Goal: Share content: Share content

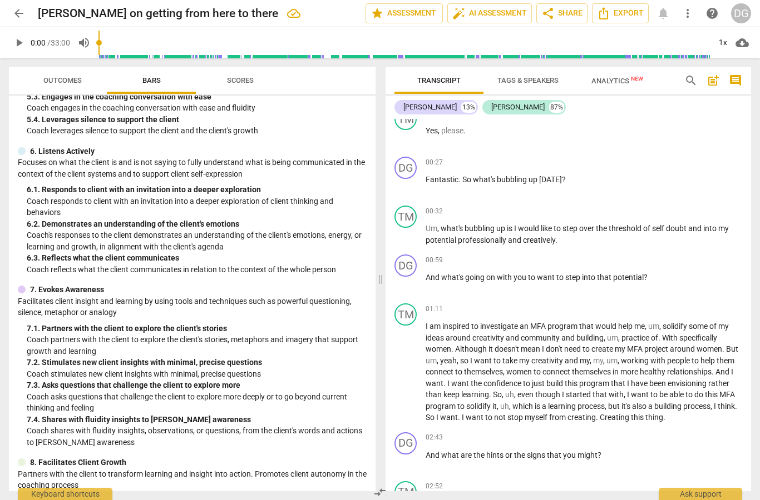
scroll to position [374, 0]
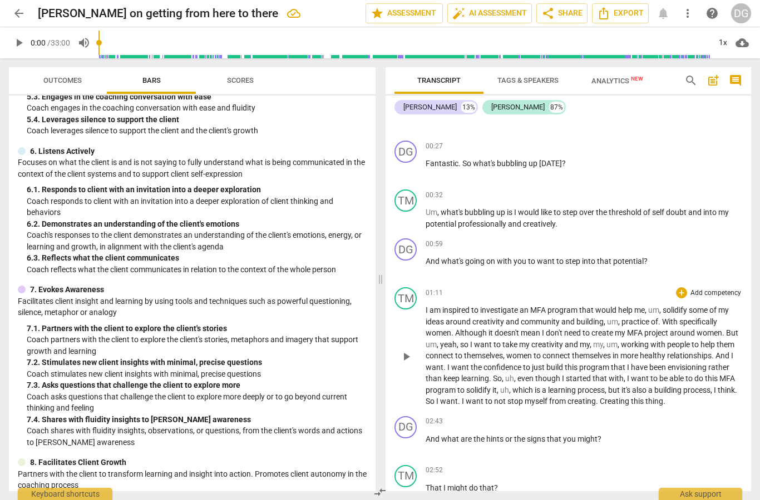
click at [626, 324] on span "practice" at bounding box center [635, 321] width 29 height 9
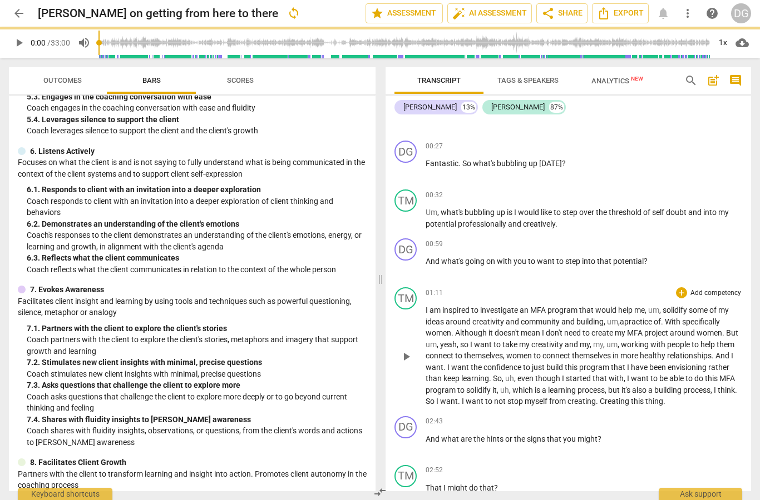
click at [670, 322] on span "With" at bounding box center [672, 321] width 17 height 9
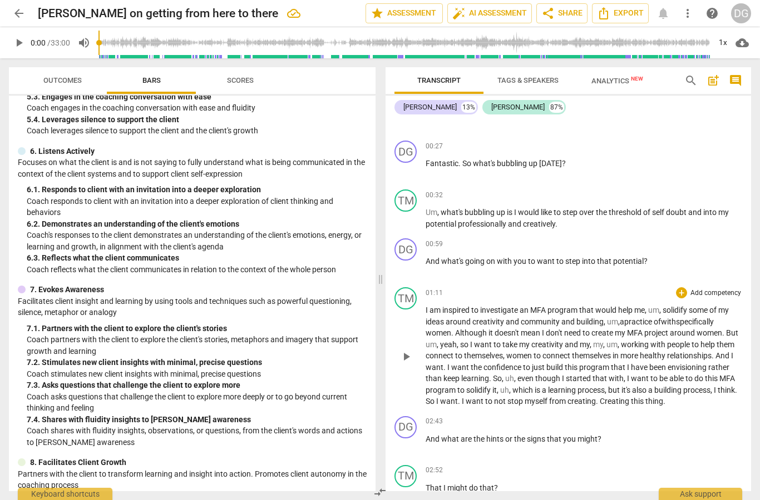
click at [609, 355] on span "themselves" at bounding box center [592, 355] width 41 height 9
click at [447, 366] on span "I" at bounding box center [449, 367] width 4 height 9
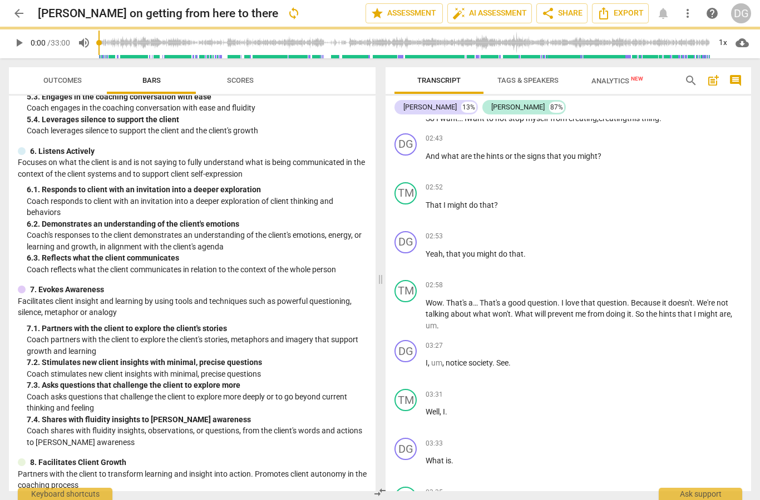
scroll to position [670, 0]
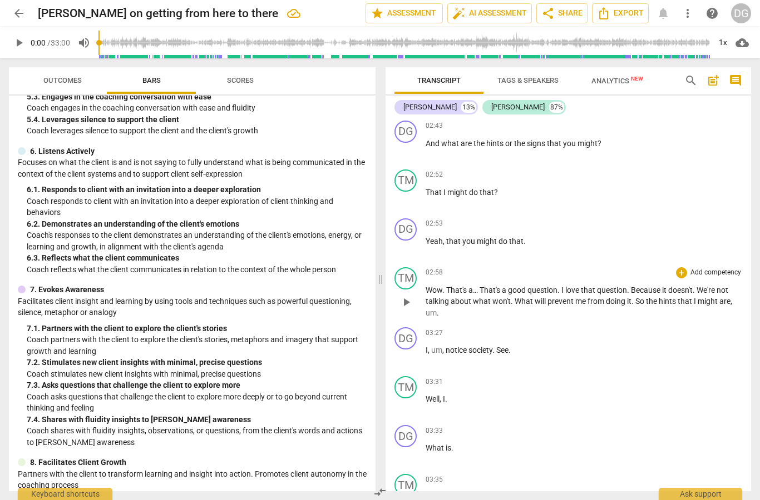
click at [687, 297] on span "that" at bounding box center [685, 301] width 16 height 9
click at [445, 346] on span "notice" at bounding box center [456, 350] width 23 height 9
click at [573, 328] on div "03:27 + Add competency keyboard_arrow_right" at bounding box center [583, 333] width 316 height 11
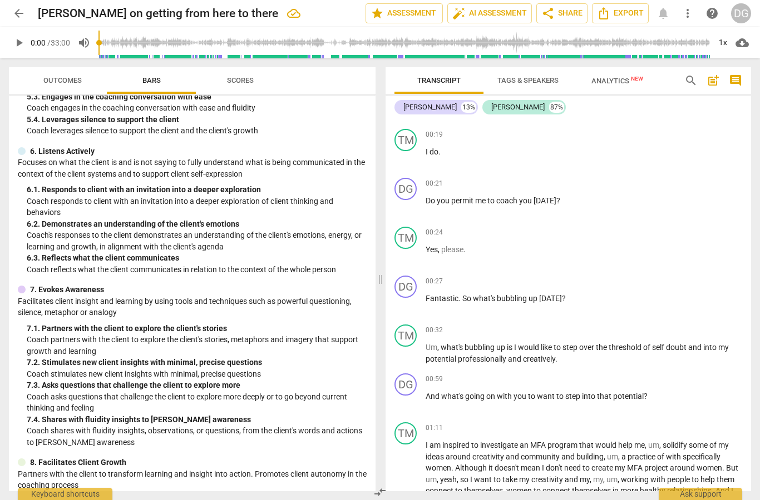
scroll to position [240, 0]
click at [515, 347] on span "I" at bounding box center [516, 347] width 4 height 9
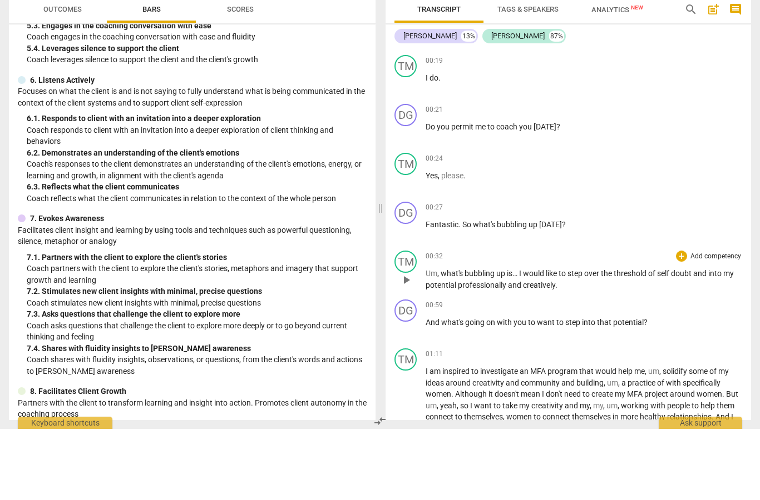
scroll to position [434, 0]
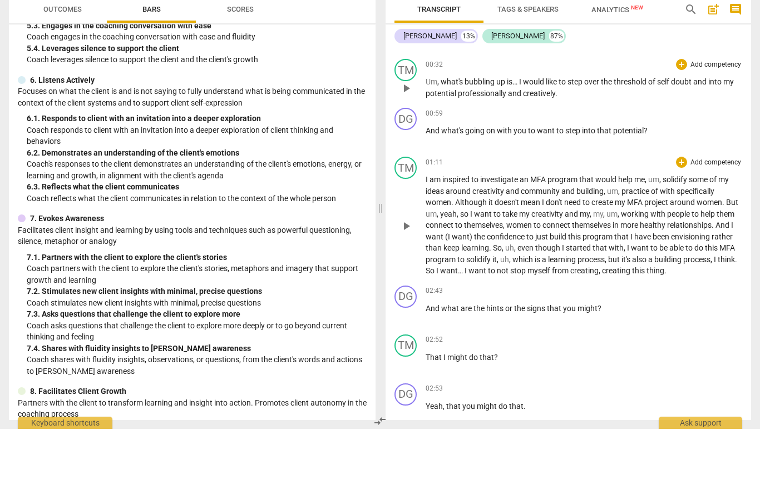
click at [471, 292] on span "themselves" at bounding box center [483, 296] width 39 height 9
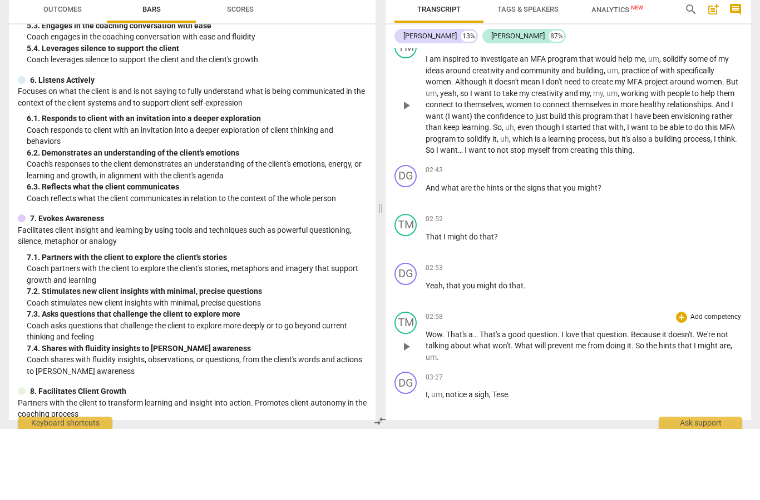
scroll to position [555, 0]
click at [502, 401] on span "That's" at bounding box center [490, 405] width 22 height 9
click at [696, 401] on span "." at bounding box center [694, 405] width 4 height 9
click at [516, 412] on span "What" at bounding box center [524, 416] width 20 height 9
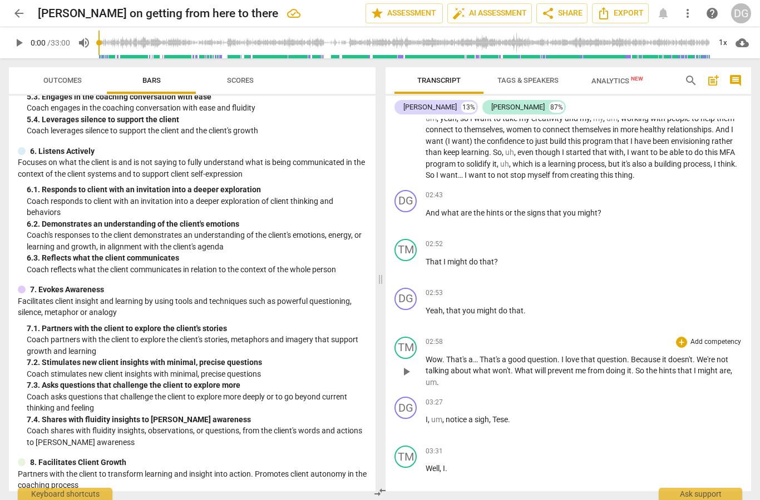
scroll to position [603, 0]
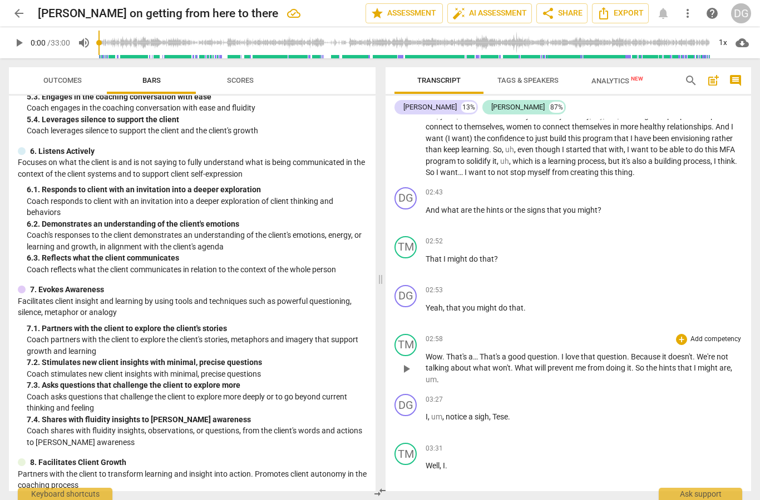
click at [508, 367] on span "won't" at bounding box center [501, 368] width 18 height 9
click at [444, 417] on span "," at bounding box center [443, 417] width 3 height 9
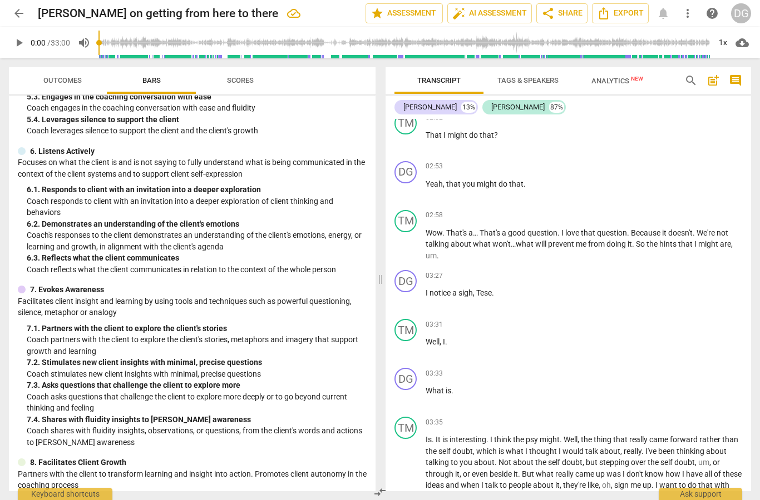
scroll to position [716, 0]
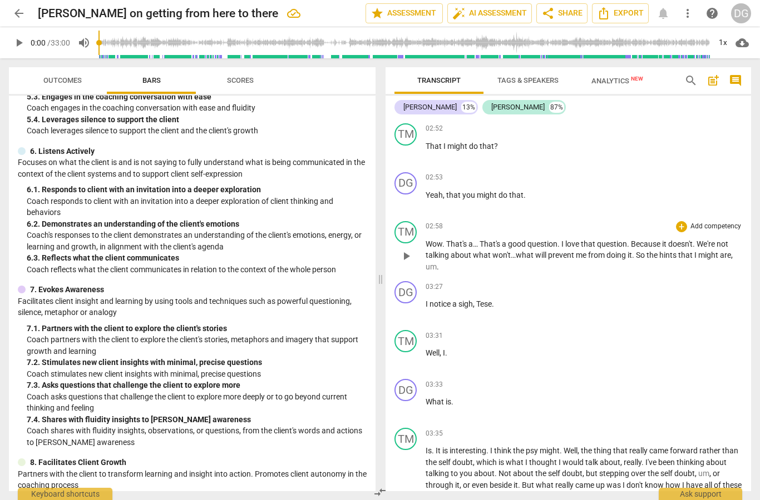
click at [510, 259] on p "Wow . That's a… That's a good question . I love that question . Because it does…" at bounding box center [583, 256] width 316 height 34
click at [503, 256] on span "won't…what" at bounding box center [513, 255] width 43 height 9
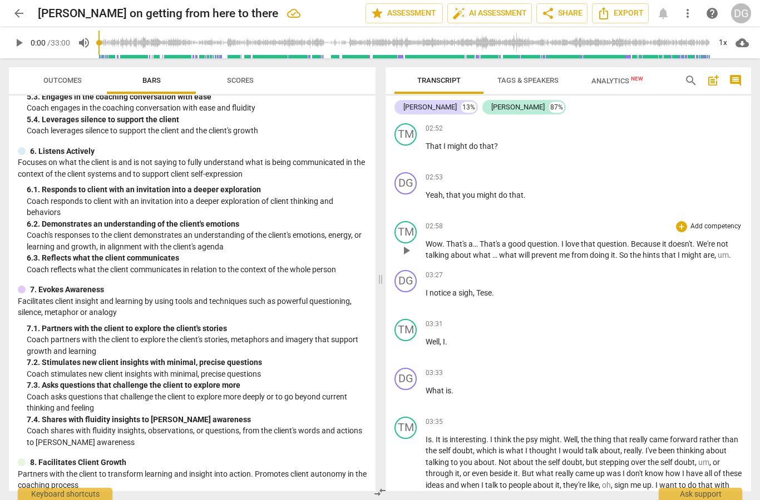
click at [453, 291] on span "a" at bounding box center [455, 293] width 6 height 9
click at [726, 251] on span "um" at bounding box center [722, 255] width 11 height 9
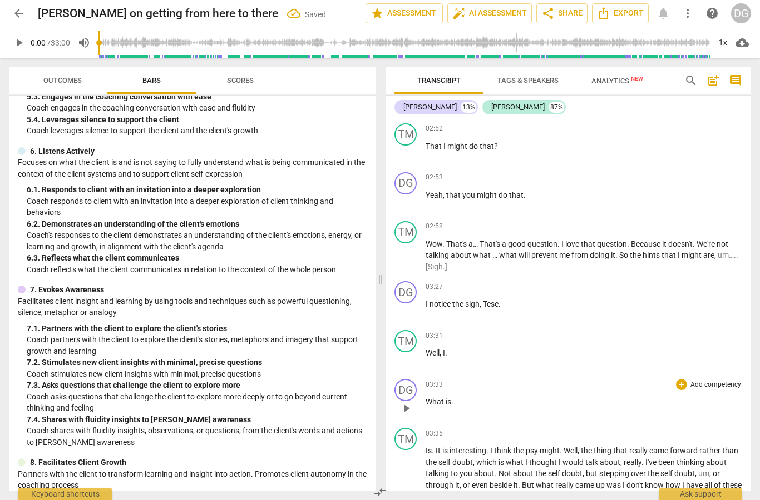
click at [443, 402] on span "What" at bounding box center [435, 402] width 20 height 9
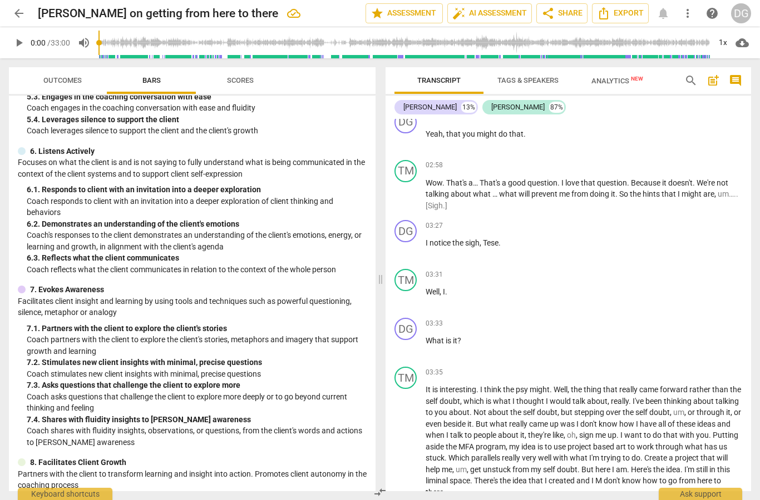
scroll to position [772, 0]
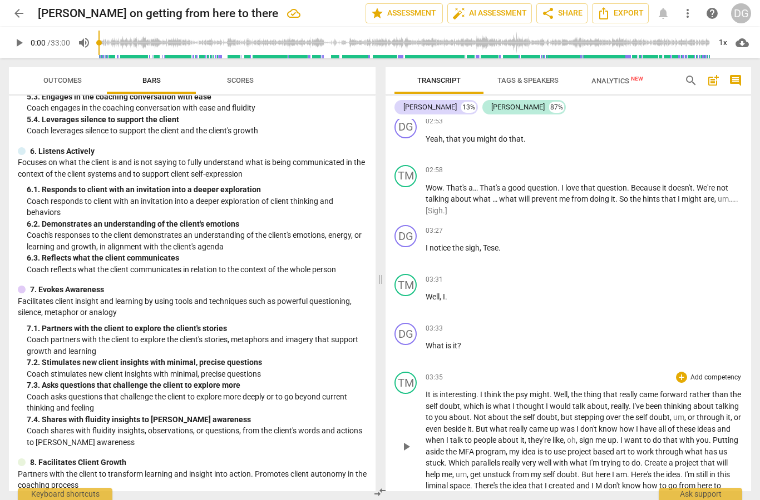
click at [444, 393] on span "interesting" at bounding box center [457, 394] width 37 height 9
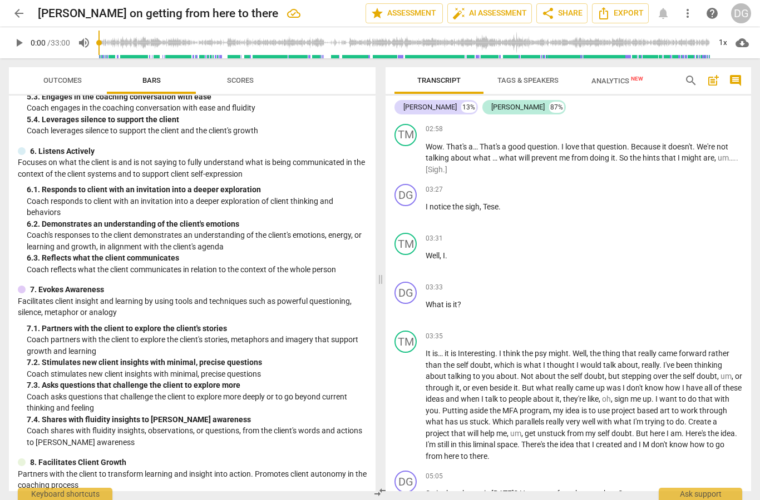
scroll to position [811, 0]
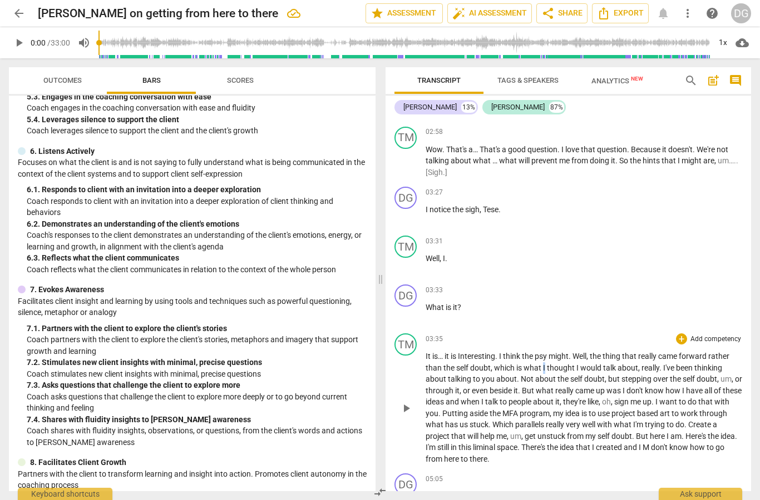
click at [576, 353] on span "Well" at bounding box center [579, 356] width 14 height 9
click at [583, 351] on p "It is… it is Interesting . I think the psy might . Well , the thing that really…" at bounding box center [583, 408] width 316 height 114
click at [453, 303] on span "it" at bounding box center [455, 307] width 4 height 9
click at [529, 352] on span "the" at bounding box center [528, 356] width 13 height 9
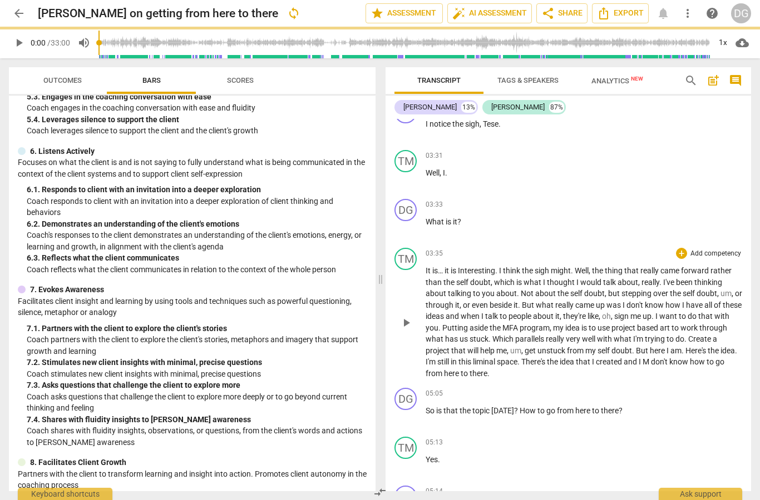
scroll to position [906, 0]
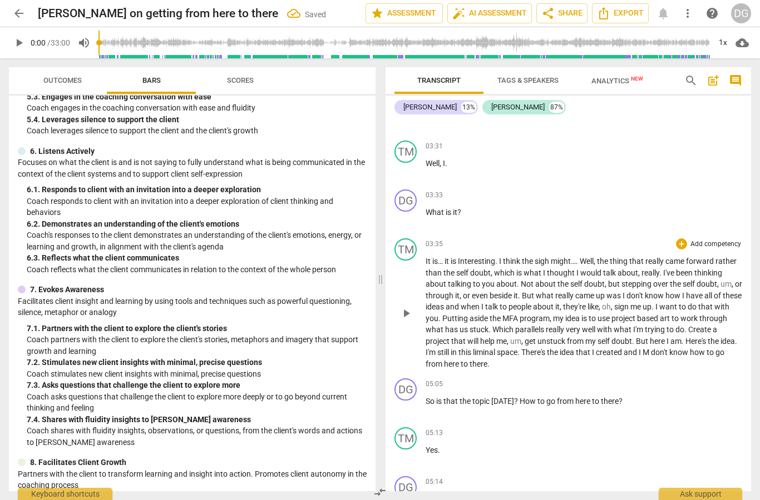
click at [681, 291] on span "how" at bounding box center [673, 295] width 17 height 9
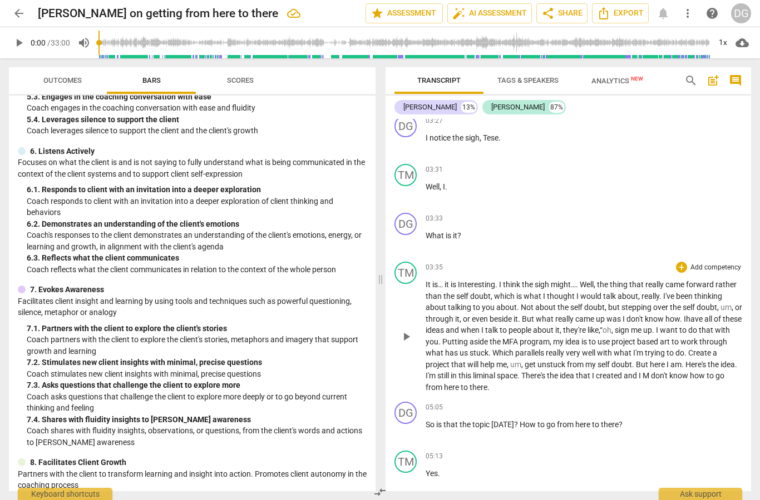
scroll to position [883, 0]
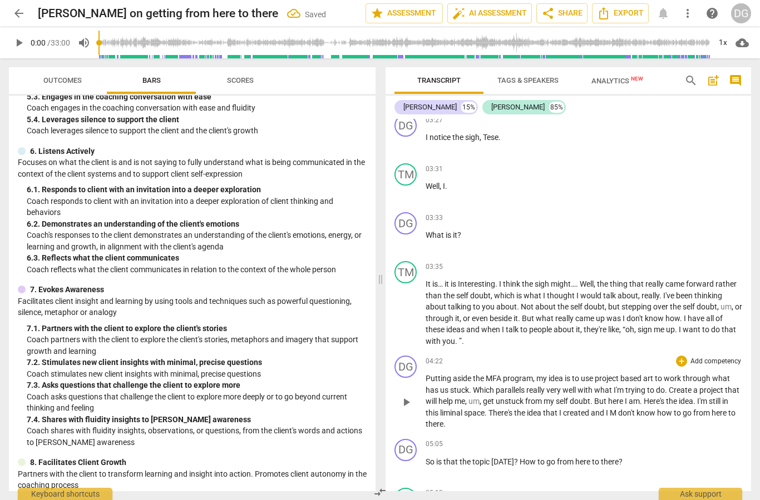
click at [426, 378] on span "Putting" at bounding box center [438, 378] width 27 height 9
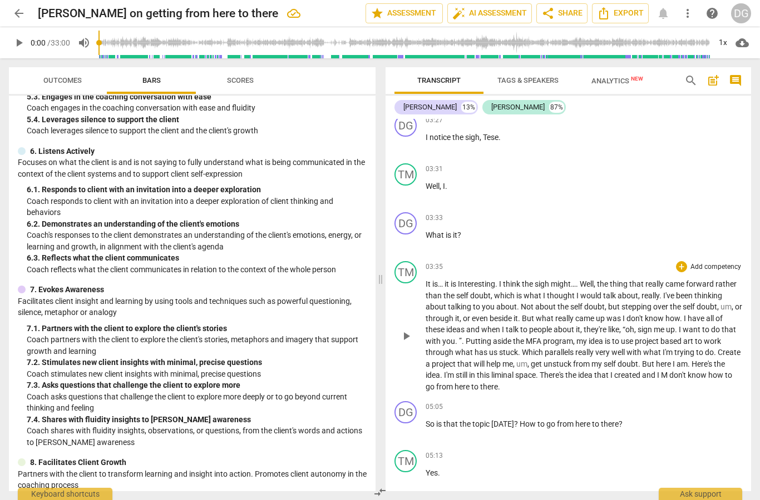
click at [465, 341] on p "It is… it is Interesting . I think the sigh might… . Well , the thing that real…" at bounding box center [583, 336] width 316 height 114
click at [664, 339] on span "based" at bounding box center [665, 341] width 23 height 9
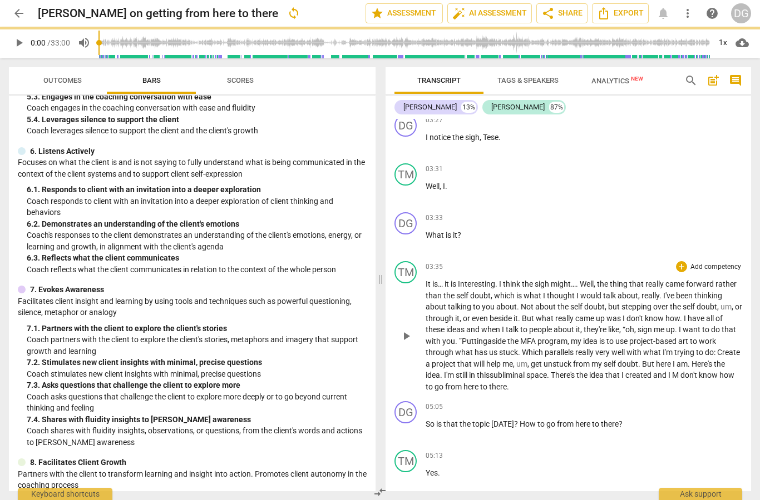
click at [636, 385] on p "It is… it is Interesting . I think the sigh might… . Well , the thing that real…" at bounding box center [583, 336] width 316 height 114
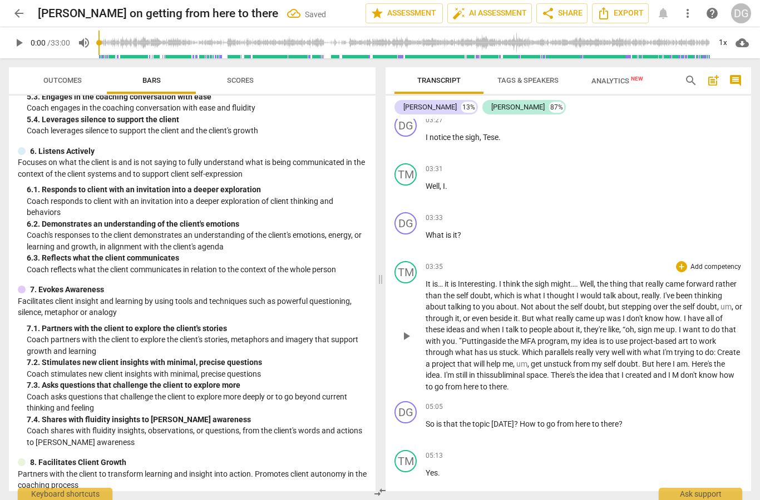
click at [680, 371] on span "M" at bounding box center [676, 375] width 8 height 9
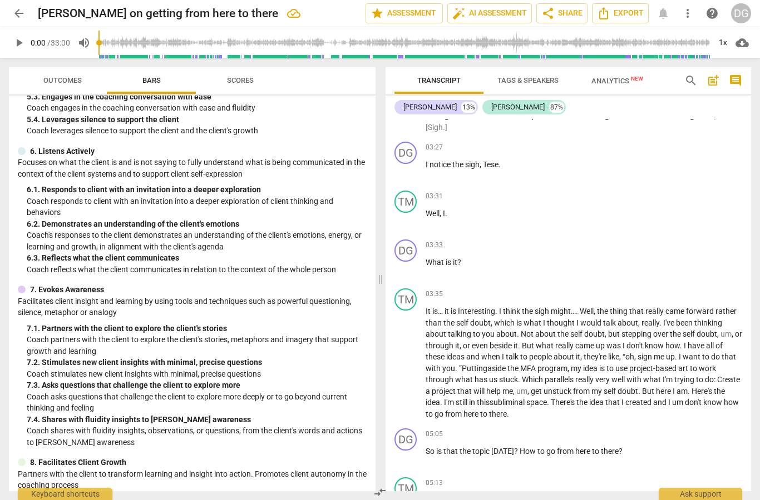
scroll to position [857, 0]
click at [450, 363] on span "you" at bounding box center [448, 367] width 13 height 9
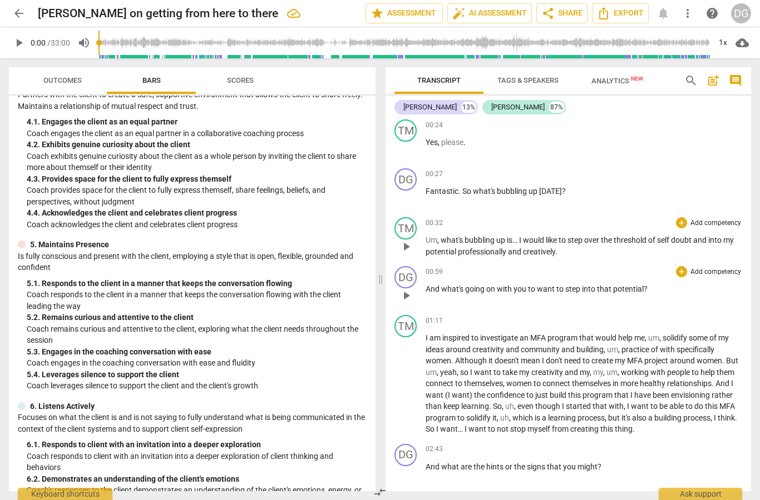
scroll to position [309, 0]
click at [684, 275] on div "+" at bounding box center [681, 271] width 11 height 11
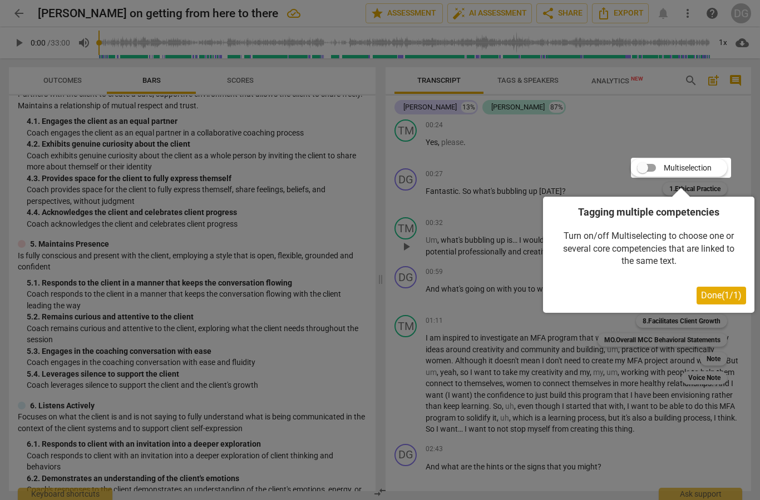
click at [658, 175] on div at bounding box center [681, 168] width 100 height 20
click at [657, 169] on div at bounding box center [681, 168] width 100 height 20
click at [651, 169] on div at bounding box center [681, 168] width 100 height 20
click at [646, 172] on div at bounding box center [681, 168] width 100 height 20
click at [651, 168] on div at bounding box center [681, 168] width 100 height 20
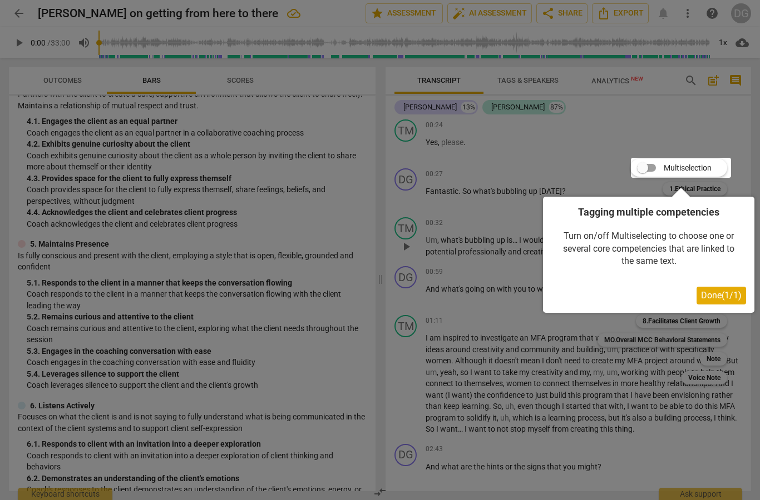
click at [643, 167] on div at bounding box center [681, 168] width 100 height 20
click at [666, 170] on div at bounding box center [681, 168] width 100 height 20
click at [647, 167] on div at bounding box center [681, 168] width 100 height 20
click at [653, 163] on div at bounding box center [681, 168] width 100 height 20
click at [649, 175] on div at bounding box center [681, 168] width 100 height 20
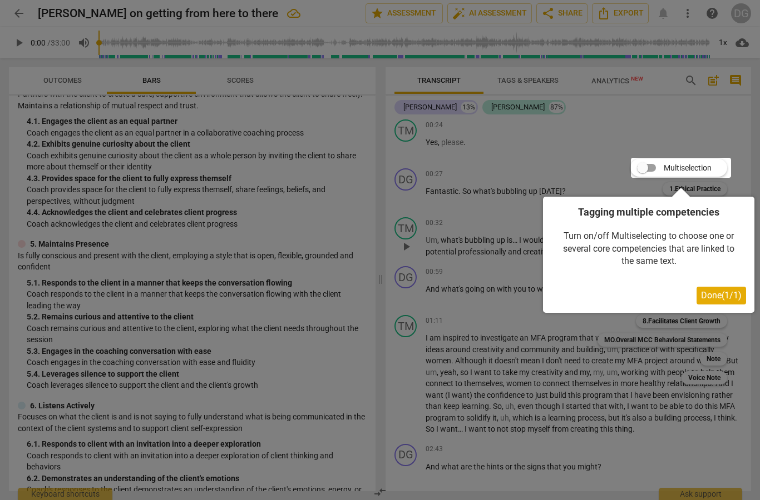
click at [647, 169] on div at bounding box center [681, 168] width 100 height 20
click at [646, 168] on div at bounding box center [681, 168] width 100 height 20
click at [653, 170] on div at bounding box center [681, 168] width 100 height 20
click at [718, 301] on button "Done ( 1 / 1 )" at bounding box center [720, 296] width 49 height 18
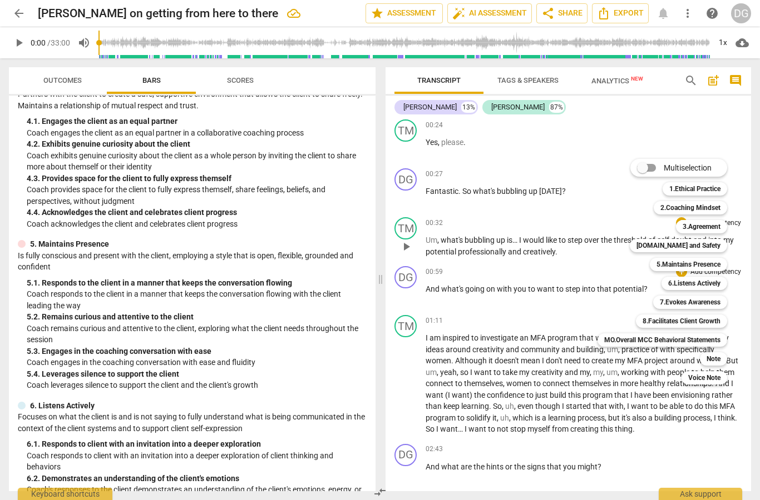
click at [647, 167] on input "Multiselection" at bounding box center [642, 168] width 27 height 27
checkbox input "true"
click at [513, 320] on div at bounding box center [380, 250] width 760 height 500
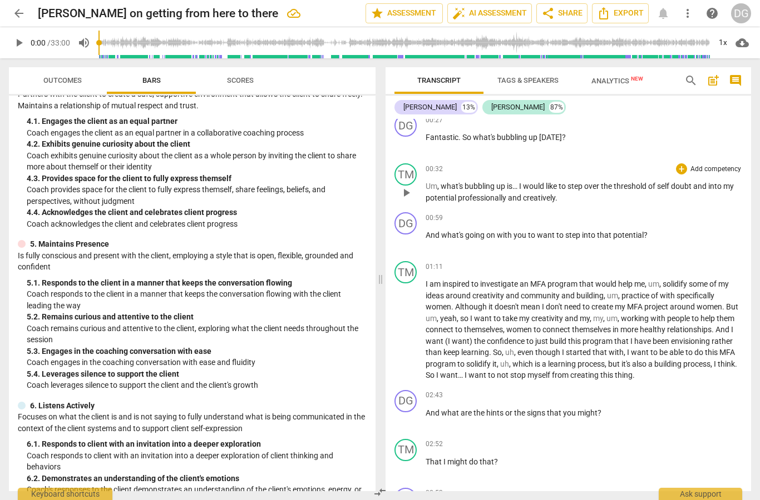
scroll to position [401, 0]
click at [684, 391] on div "+" at bounding box center [681, 395] width 11 height 11
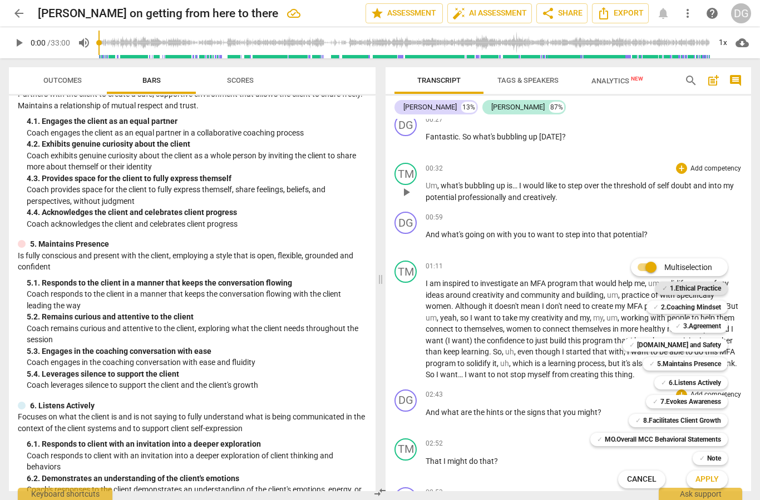
click at [667, 289] on span "✓" at bounding box center [665, 288] width 6 height 13
click at [671, 286] on b "1.Ethical Practice" at bounding box center [694, 288] width 51 height 13
click at [664, 365] on b "5.Maintains Presence" at bounding box center [689, 364] width 64 height 13
click at [678, 382] on b "6.Listens Actively" at bounding box center [694, 382] width 52 height 13
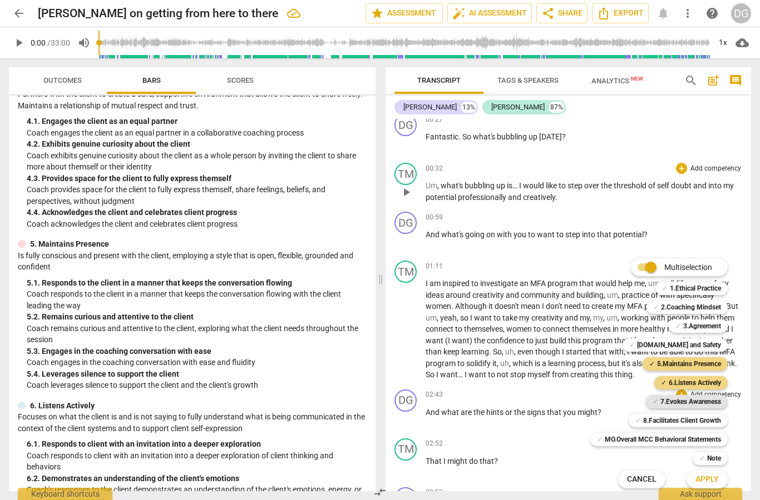
click at [682, 402] on b "7.Evokes Awareness" at bounding box center [690, 401] width 61 height 13
click at [676, 349] on b "[DOMAIN_NAME] and Safety" at bounding box center [679, 345] width 84 height 13
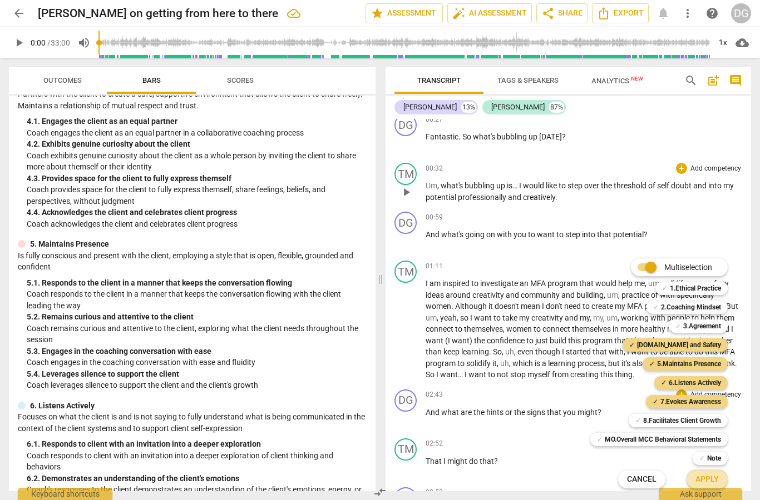
click at [708, 478] on span "Apply" at bounding box center [706, 479] width 23 height 11
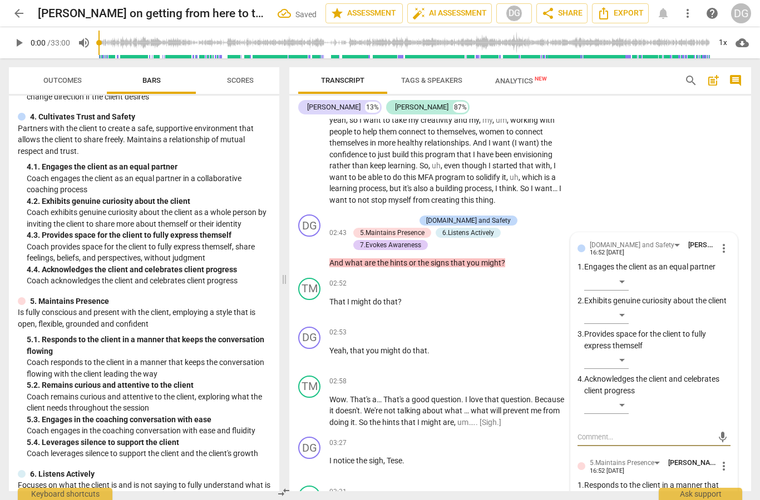
scroll to position [564, 0]
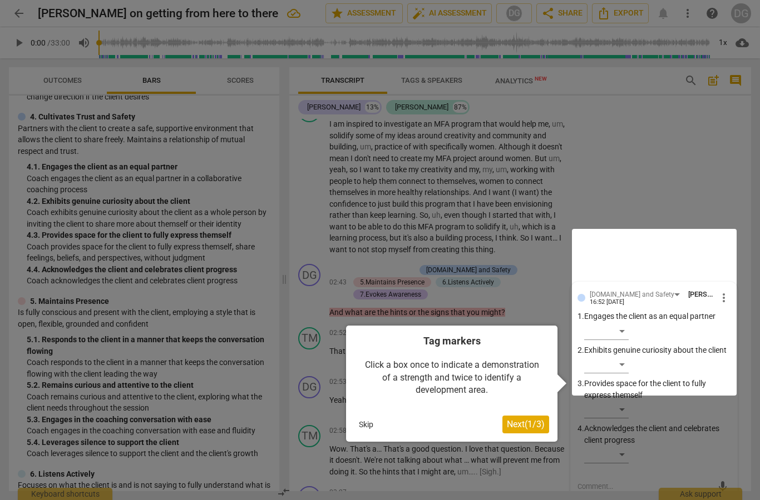
click at [619, 361] on div at bounding box center [654, 312] width 165 height 167
click at [608, 344] on div at bounding box center [654, 312] width 165 height 167
click at [603, 364] on div at bounding box center [654, 312] width 165 height 167
click at [622, 355] on div at bounding box center [654, 312] width 165 height 167
click at [629, 361] on div at bounding box center [654, 312] width 165 height 167
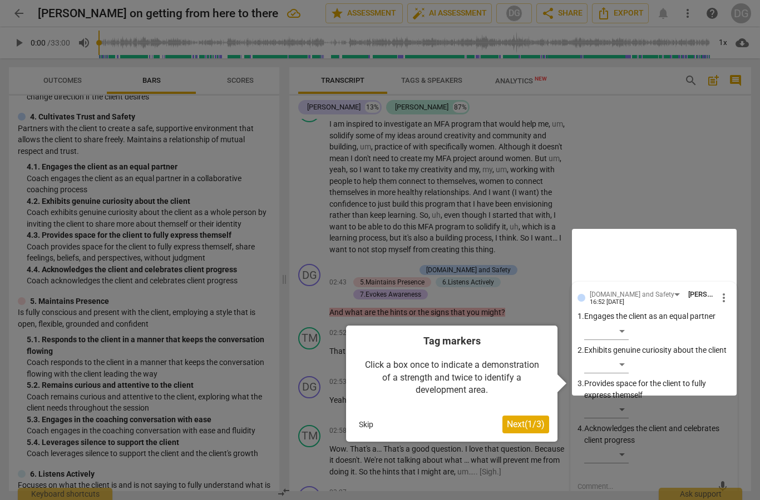
click at [601, 346] on div at bounding box center [654, 312] width 165 height 167
click at [609, 325] on div at bounding box center [654, 312] width 165 height 167
click at [644, 383] on div at bounding box center [654, 312] width 165 height 167
click at [643, 383] on div at bounding box center [654, 312] width 165 height 167
click at [535, 428] on span "Next ( 1 / 3 )" at bounding box center [526, 424] width 38 height 11
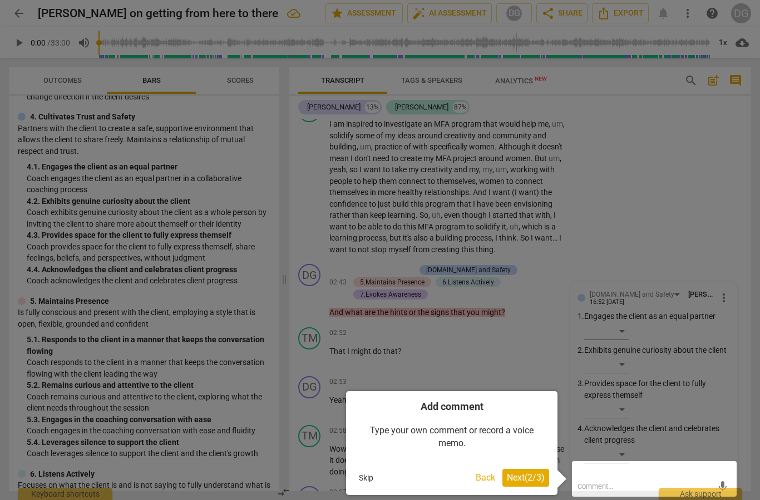
click at [525, 477] on span "Next ( 2 / 3 )" at bounding box center [526, 478] width 38 height 11
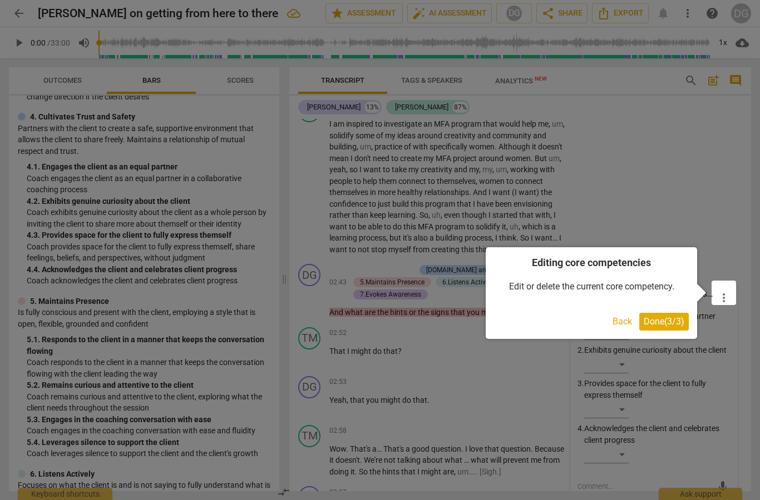
click at [668, 326] on button "Done ( 3 / 3 )" at bounding box center [663, 322] width 49 height 18
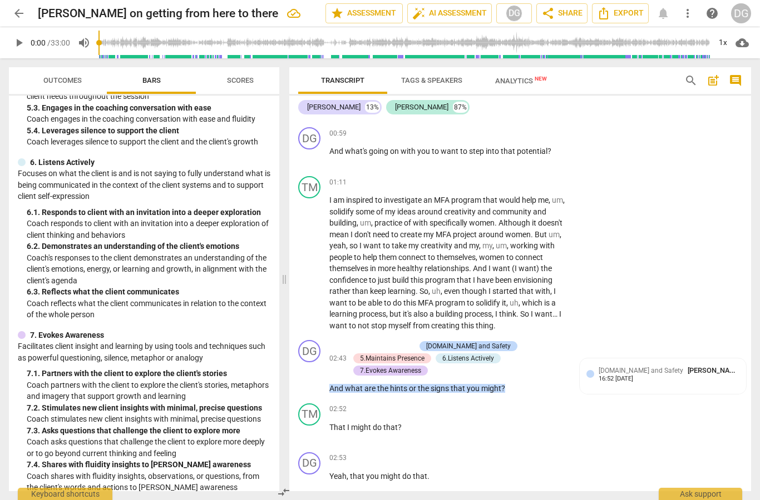
scroll to position [488, 0]
click at [388, 368] on div "7.Evokes Awareness" at bounding box center [390, 371] width 61 height 10
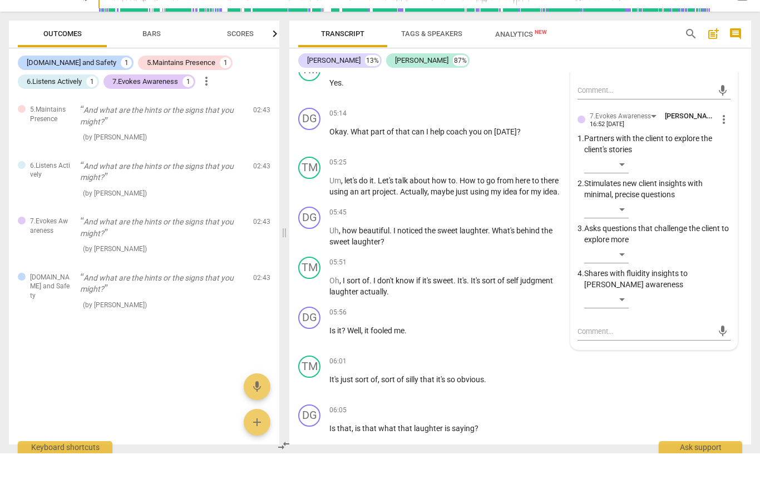
scroll to position [1316, 0]
click at [624, 292] on div "​" at bounding box center [606, 301] width 44 height 18
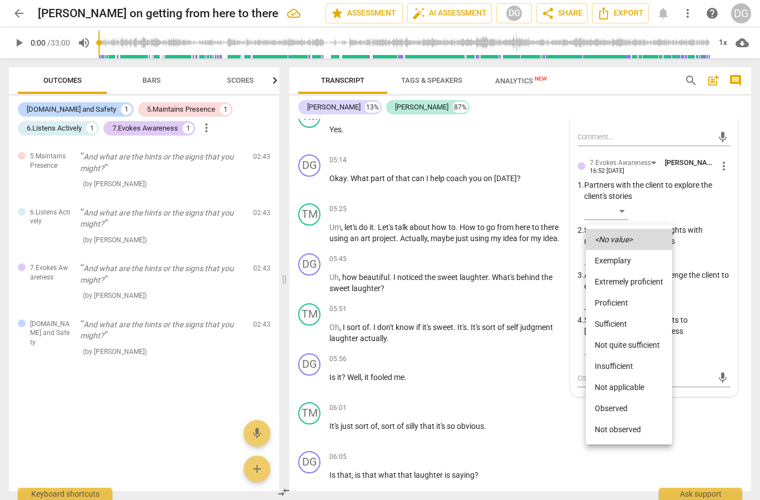
click at [562, 138] on div at bounding box center [380, 250] width 760 height 500
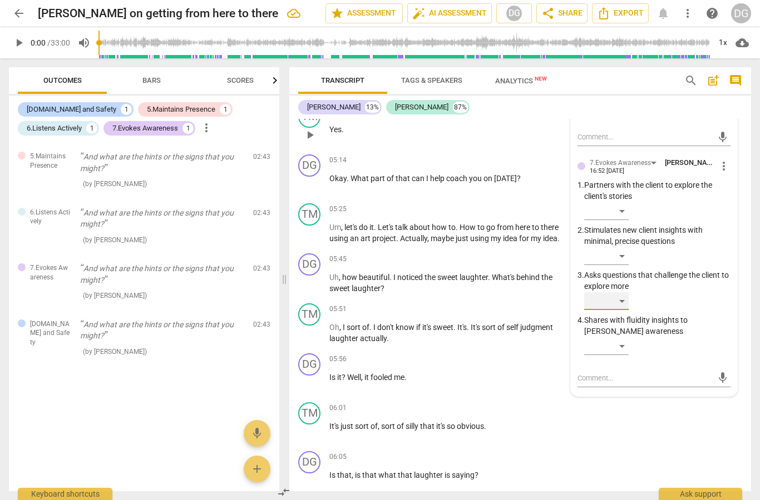
click at [545, 133] on div "05:13 + Add competency keyboard_arrow_right Yes ." at bounding box center [451, 126] width 244 height 40
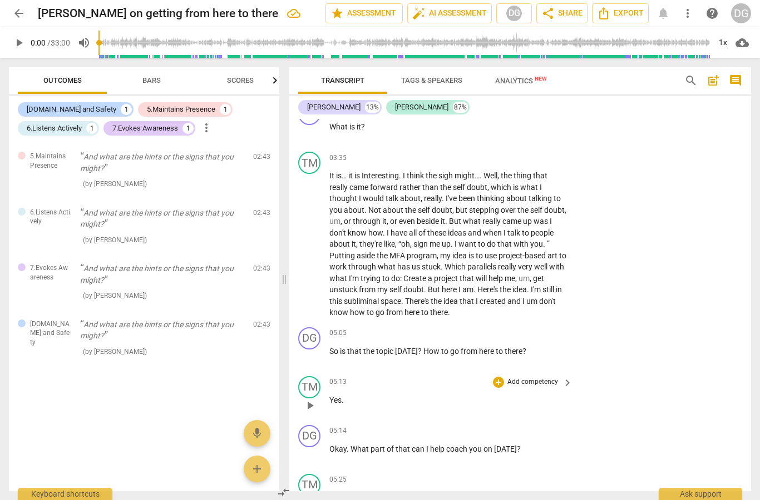
scroll to position [1045, 0]
click at [327, 350] on div "play_arrow pause" at bounding box center [315, 357] width 28 height 14
click at [319, 334] on div "DG" at bounding box center [309, 339] width 22 height 22
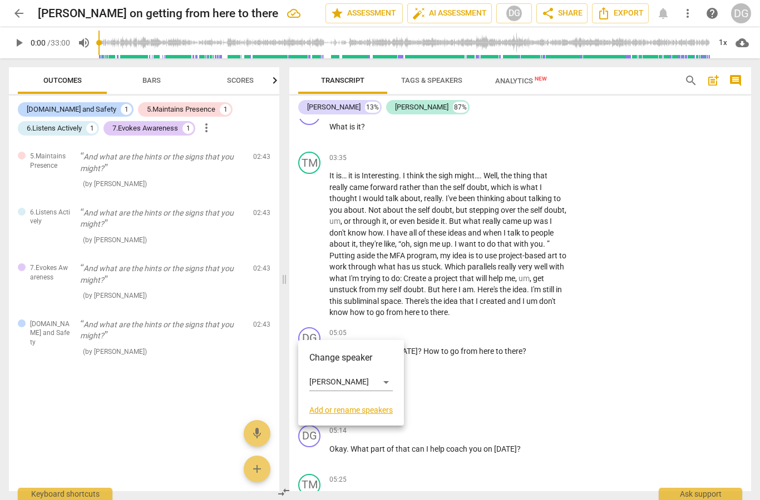
click at [448, 381] on div at bounding box center [380, 250] width 760 height 500
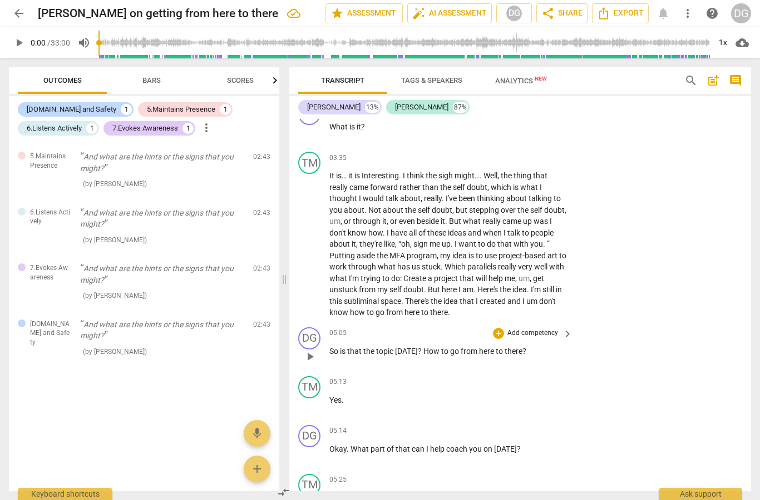
click at [326, 350] on div "play_arrow pause" at bounding box center [315, 357] width 28 height 14
click at [333, 347] on span "So" at bounding box center [334, 351] width 11 height 9
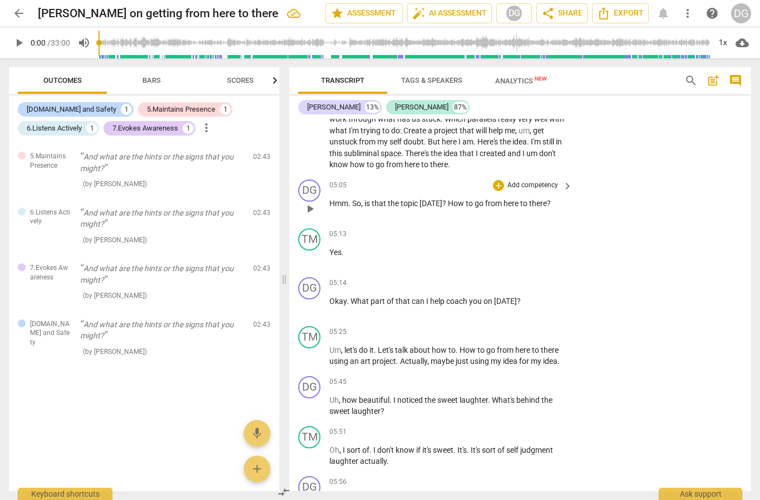
scroll to position [1194, 0]
click at [455, 345] on span "to" at bounding box center [451, 349] width 7 height 9
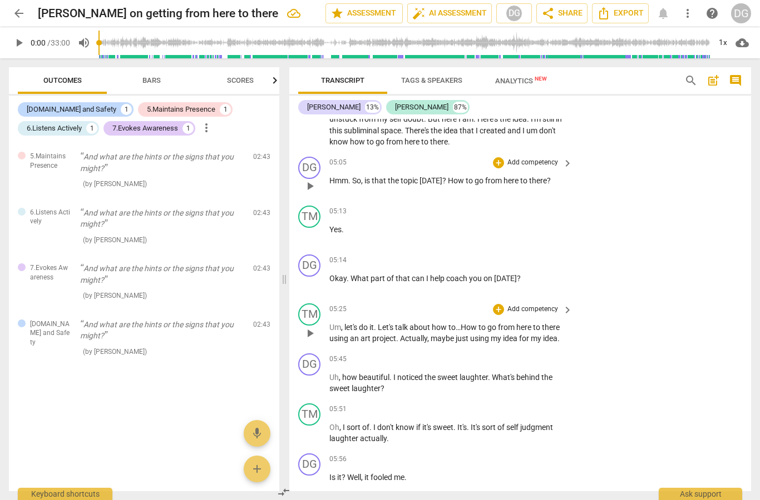
scroll to position [1216, 0]
click at [575, 328] on div "TM play_arrow pause 05:25 + Add competency keyboard_arrow_right Um , let's do i…" at bounding box center [520, 324] width 462 height 50
click at [563, 330] on p "Um , let's do it . Let's talk about how to…How to go from here to there using a…" at bounding box center [447, 333] width 237 height 23
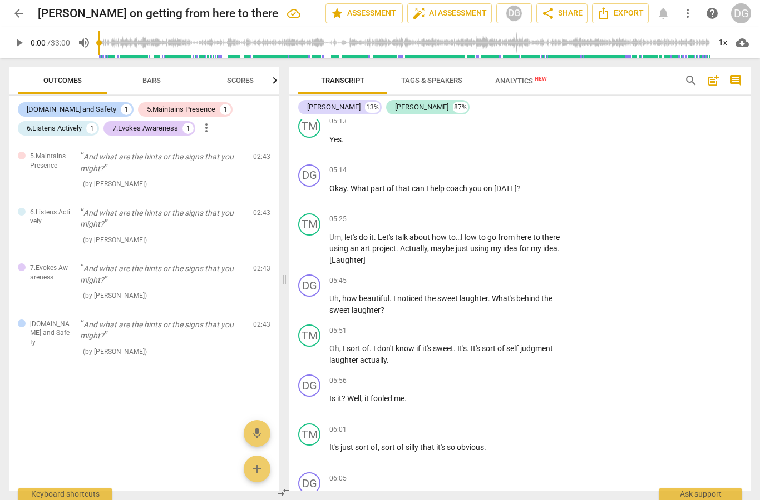
scroll to position [1306, 0]
click at [348, 395] on span "Well" at bounding box center [354, 399] width 14 height 9
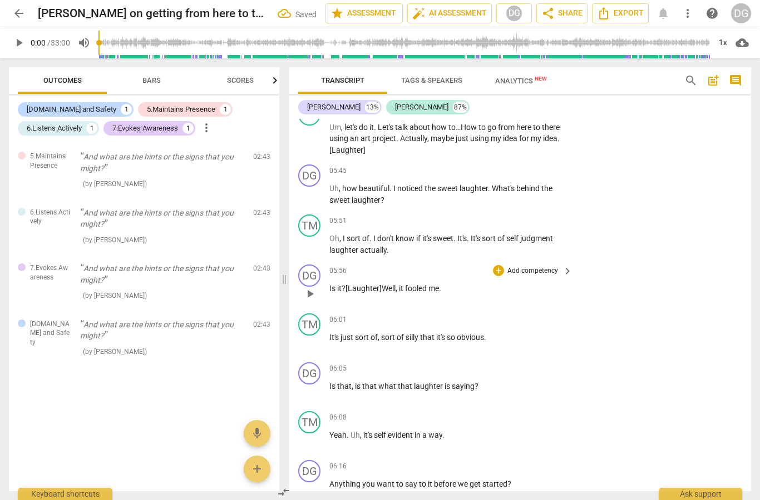
scroll to position [1417, 0]
click at [346, 381] on span "that" at bounding box center [344, 385] width 14 height 9
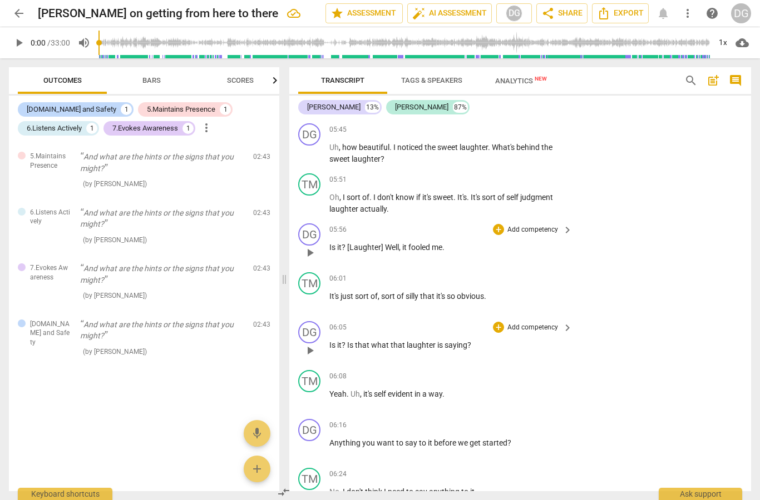
scroll to position [1457, 0]
click at [424, 439] on span "to" at bounding box center [423, 443] width 9 height 9
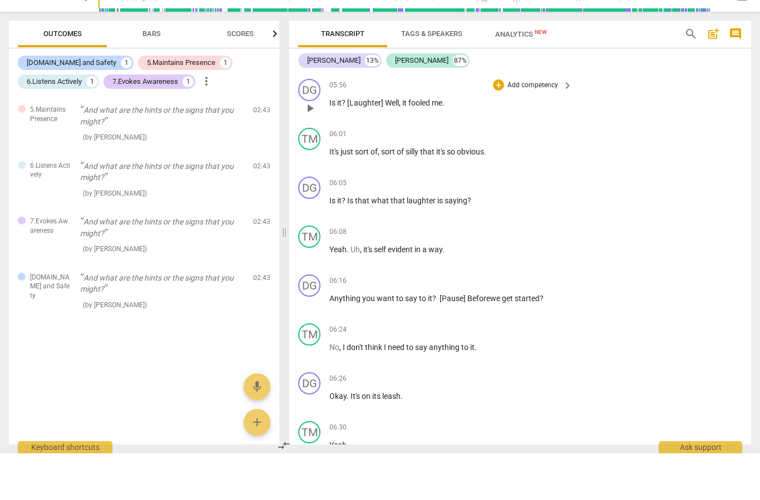
scroll to position [1556, 0]
click at [392, 438] on span "leash" at bounding box center [391, 442] width 18 height 9
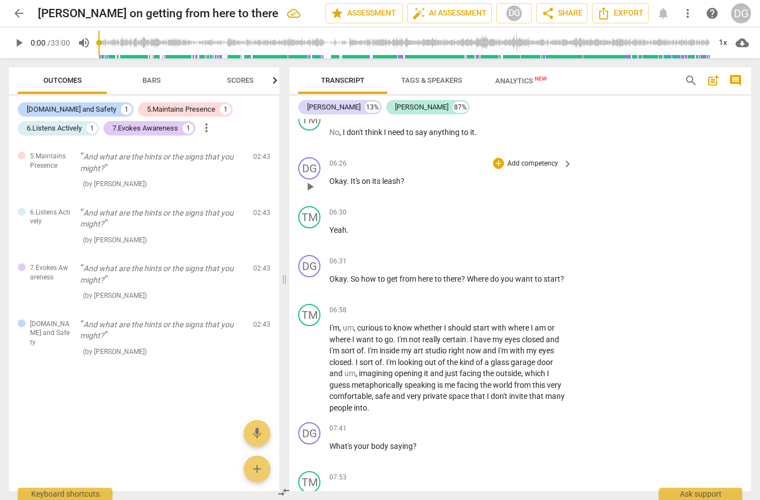
scroll to position [1818, 0]
click at [540, 323] on span "am" at bounding box center [540, 327] width 13 height 9
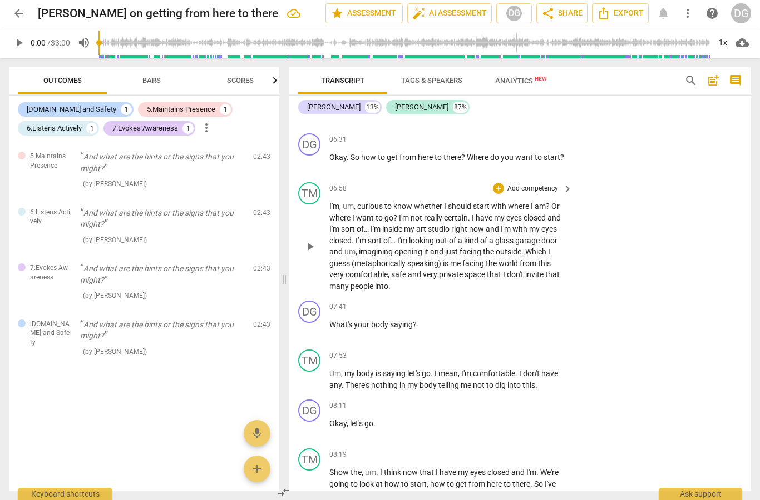
scroll to position [1939, 0]
click at [331, 320] on span "What's" at bounding box center [341, 324] width 24 height 9
click at [493, 319] on p "What's your body saying ?" at bounding box center [447, 325] width 237 height 12
click at [453, 330] on div "DG play_arrow pause 07:41 + Add competency keyboard_arrow_right What's your bod…" at bounding box center [520, 320] width 462 height 49
click at [331, 320] on span "What's" at bounding box center [341, 324] width 24 height 9
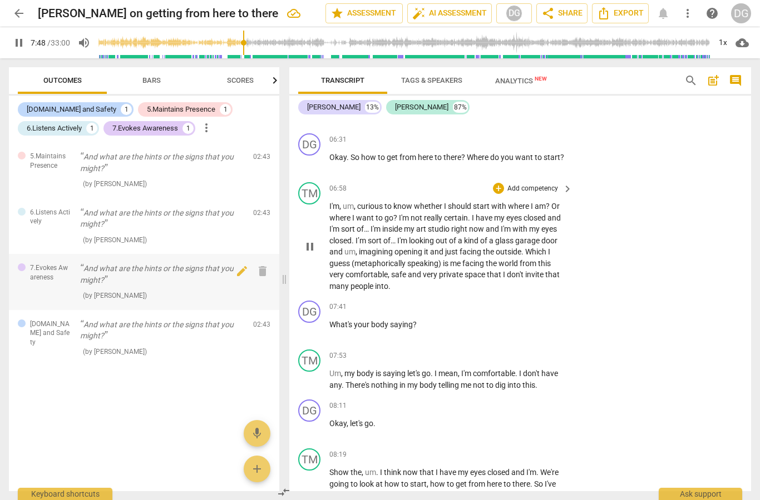
type input "469"
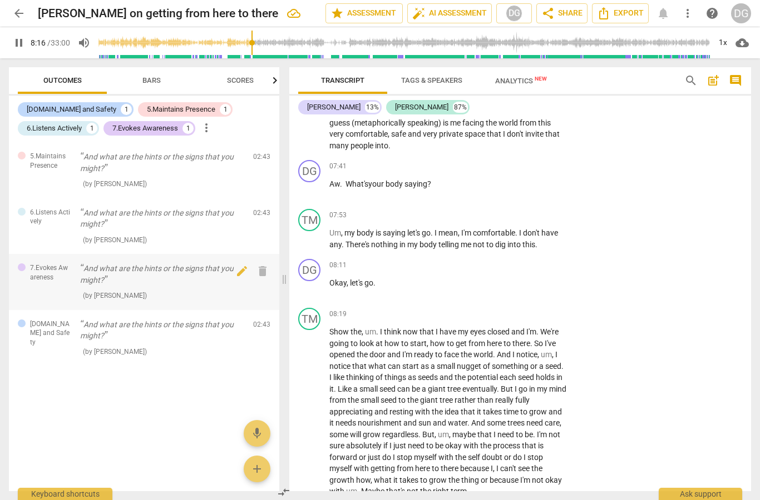
scroll to position [2080, 0]
click at [351, 327] on span "the" at bounding box center [355, 331] width 11 height 9
type input "499"
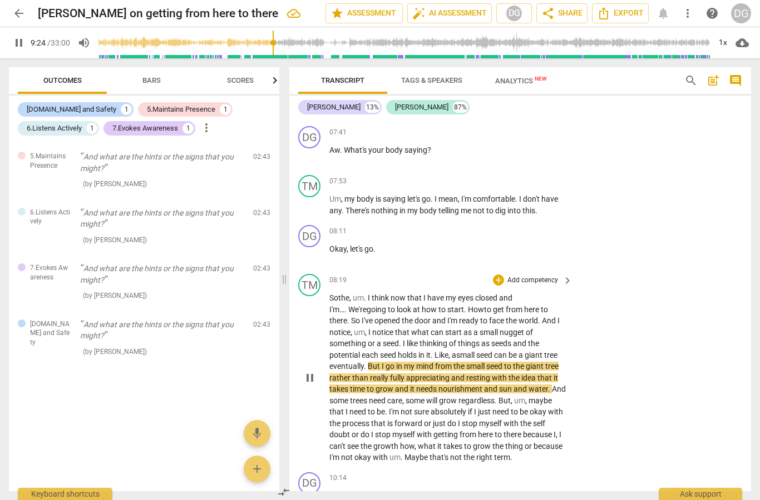
scroll to position [2114, 0]
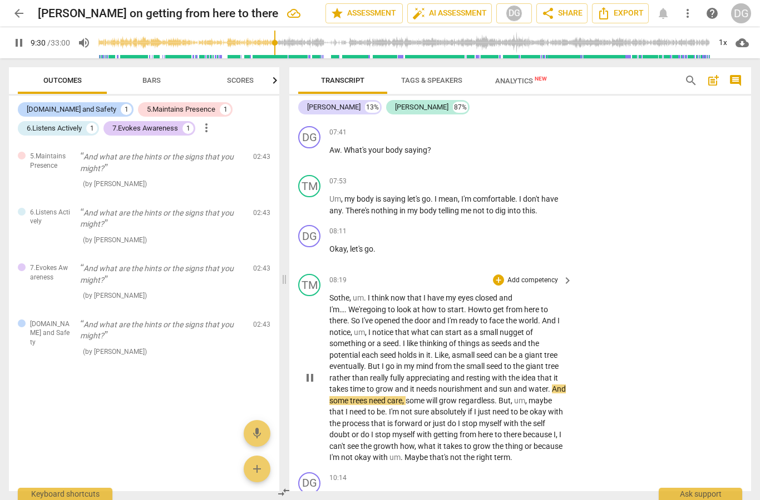
click at [306, 369] on button "pause" at bounding box center [310, 378] width 18 height 18
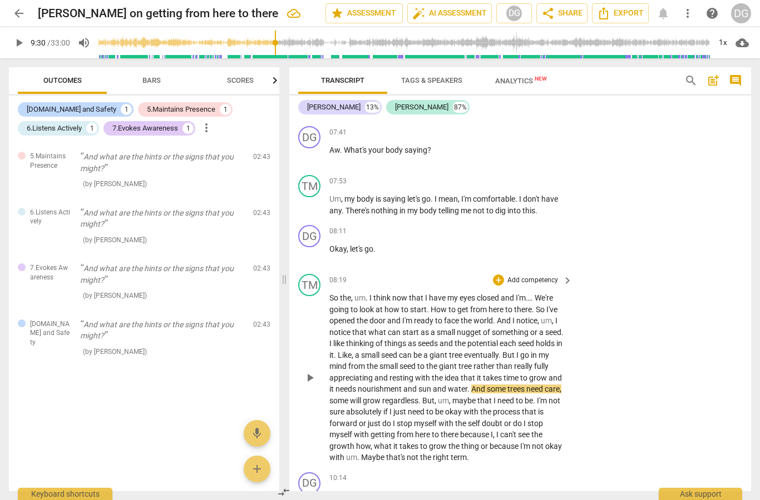
type input "571"
click at [467, 379] on p "So the , um . I think now that I have my eyes closed and I'm… . We're going to …" at bounding box center [447, 377] width 237 height 171
click at [473, 362] on span "tree" at bounding box center [465, 366] width 15 height 9
click at [541, 374] on span "grow" at bounding box center [538, 378] width 19 height 9
click at [16, 43] on span "play_arrow" at bounding box center [18, 42] width 13 height 13
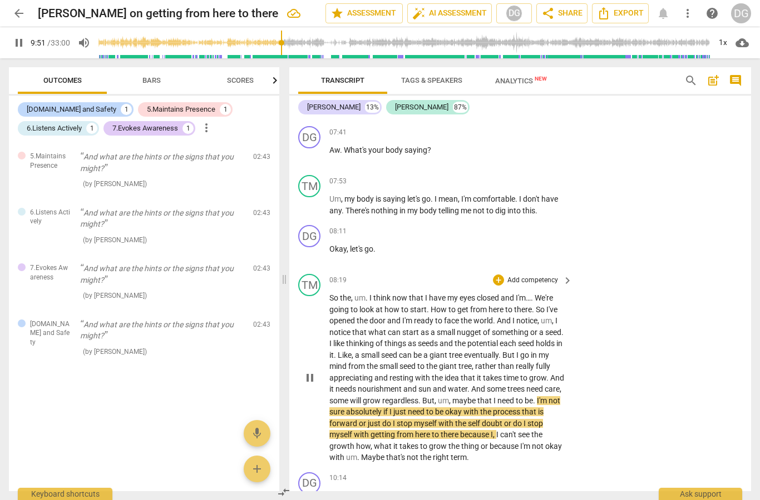
click at [312, 371] on span "pause" at bounding box center [309, 377] width 13 height 13
type input "592"
click at [490, 396] on span "that" at bounding box center [485, 400] width 16 height 9
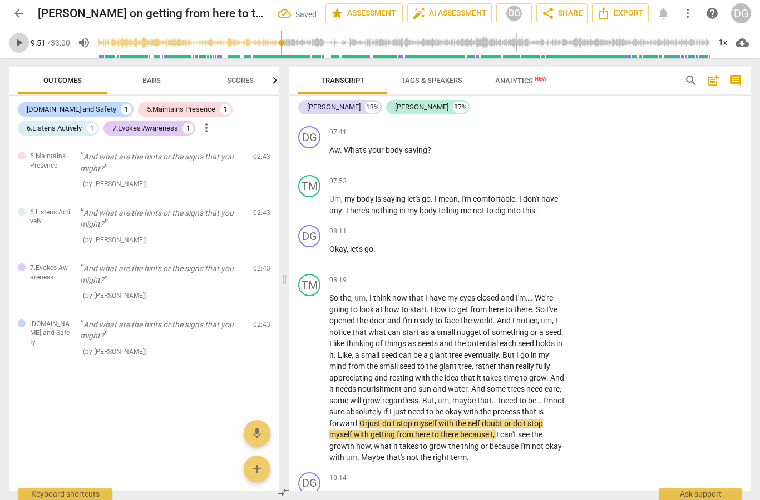
click at [17, 42] on span "play_arrow" at bounding box center [18, 42] width 13 height 13
click at [514, 419] on span "or" at bounding box center [511, 423] width 9 height 9
click at [25, 40] on span "pause" at bounding box center [18, 42] width 13 height 13
type input "599"
click at [504, 419] on span "doubt" at bounding box center [496, 423] width 22 height 9
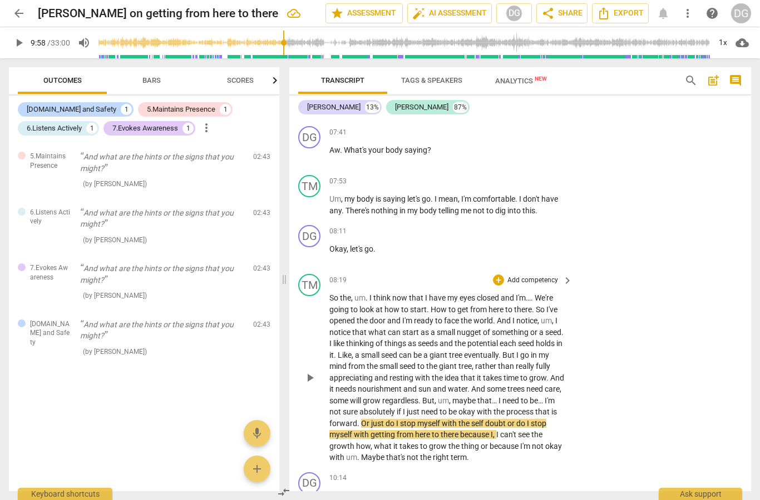
click at [618, 393] on div "TM play_arrow pause 08:19 + Add competency keyboard_arrow_right So the , um . I…" at bounding box center [520, 369] width 462 height 199
click at [505, 408] on span "the" at bounding box center [499, 412] width 13 height 9
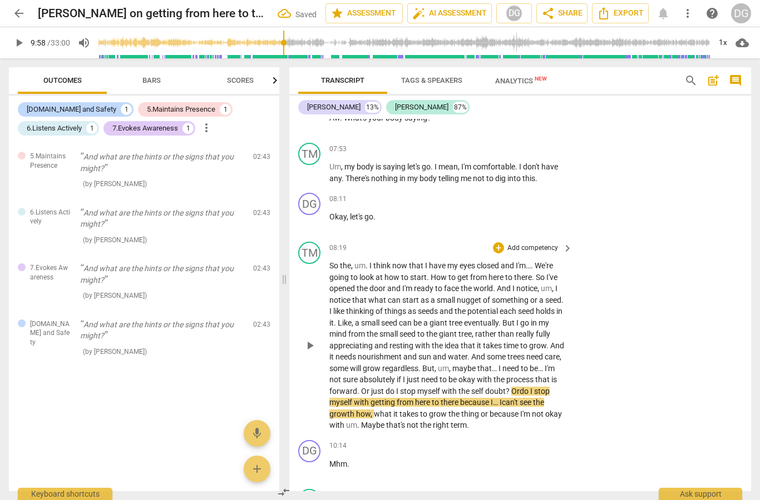
scroll to position [2150, 0]
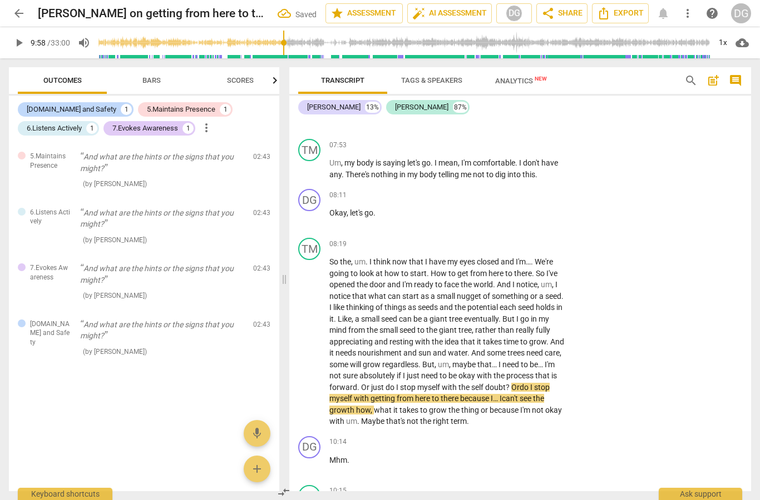
click at [18, 44] on span "play_arrow" at bounding box center [18, 42] width 13 height 13
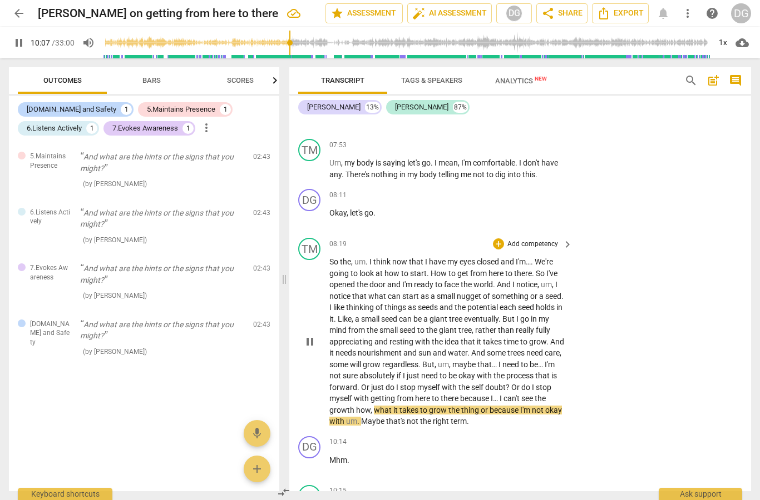
click at [350, 406] on span "growth" at bounding box center [342, 410] width 27 height 9
type input "609"
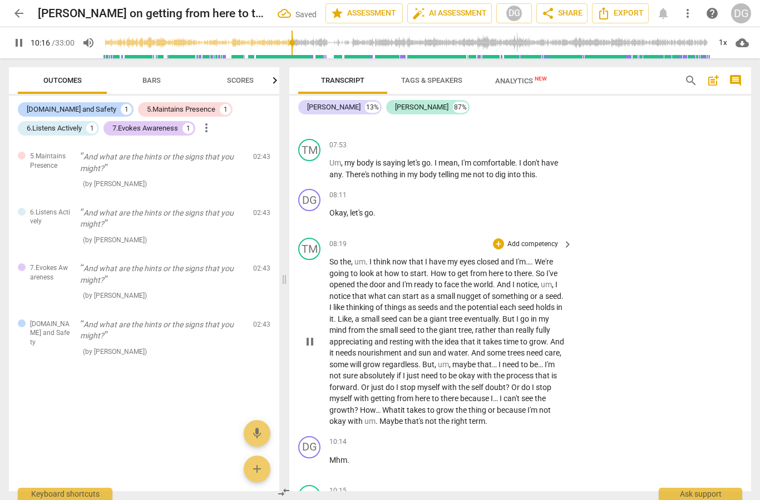
click at [482, 406] on span "thing" at bounding box center [477, 410] width 19 height 9
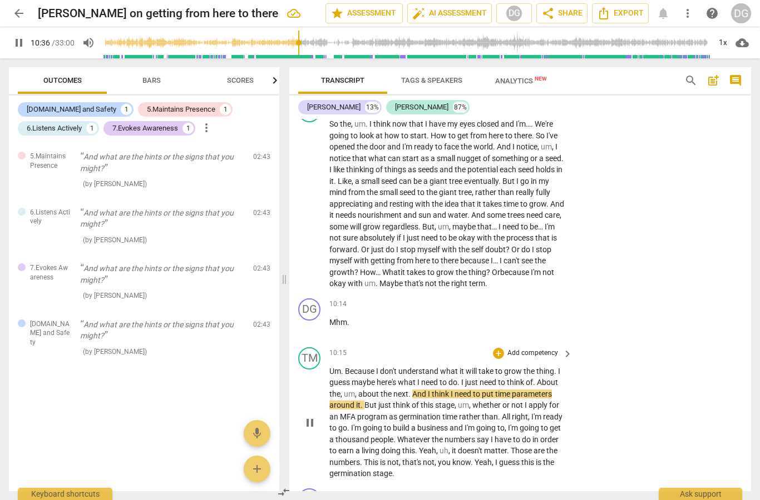
scroll to position [2288, 0]
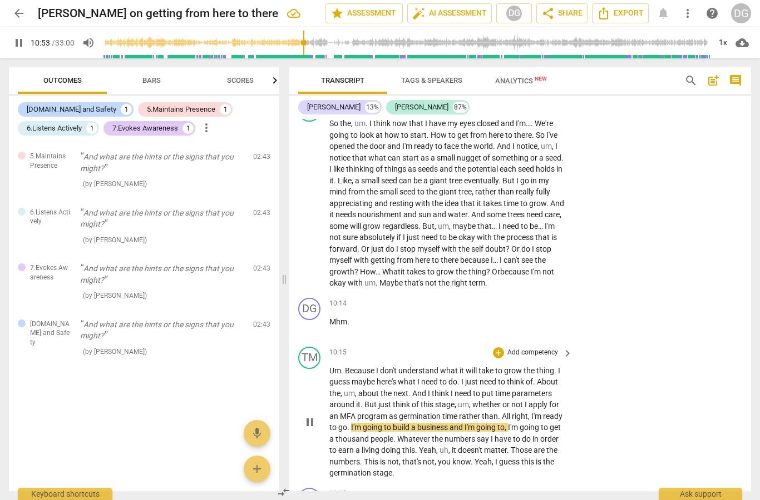
click at [498, 412] on span "." at bounding box center [500, 416] width 4 height 9
type input "656"
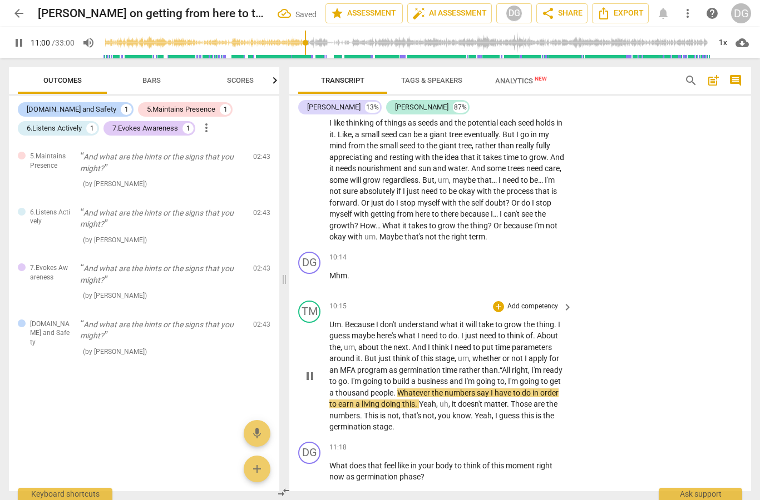
scroll to position [2330, 0]
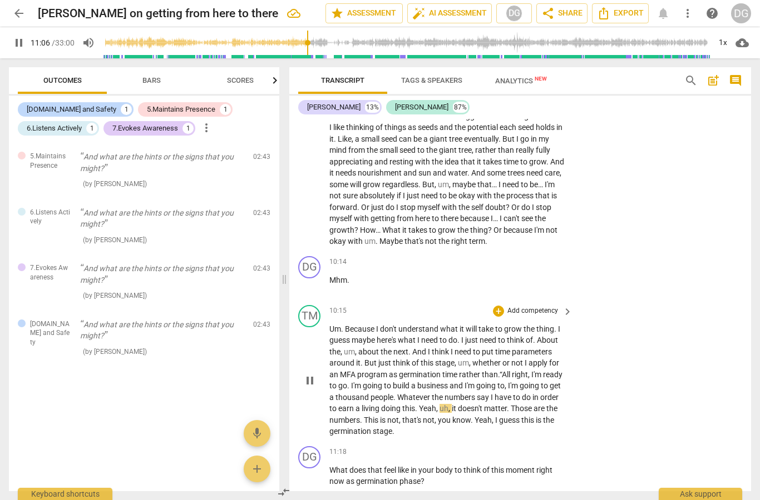
click at [415, 404] on span "this" at bounding box center [408, 408] width 13 height 9
click at [25, 38] on span "pause" at bounding box center [18, 42] width 13 height 13
type input "672"
click at [441, 411] on p "Um . Because I don't understand what it will take to grow the thing . I guess m…" at bounding box center [447, 381] width 237 height 114
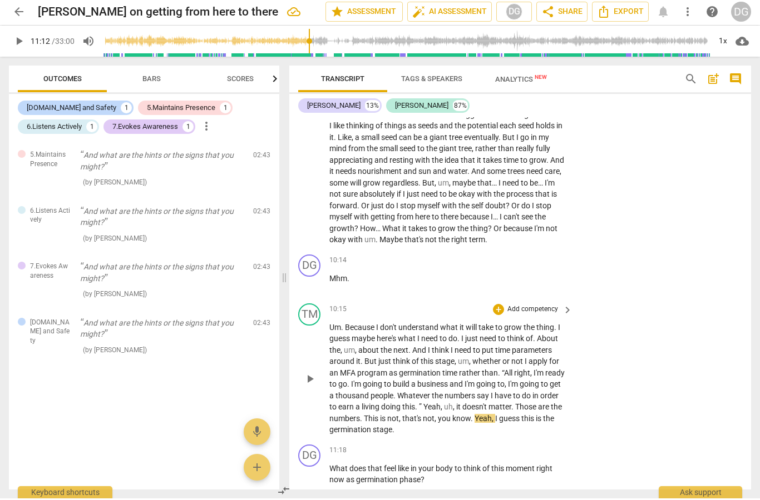
click at [426, 391] on p "Um . Because I don't understand what it will take to grow the thing . I guess m…" at bounding box center [447, 381] width 237 height 114
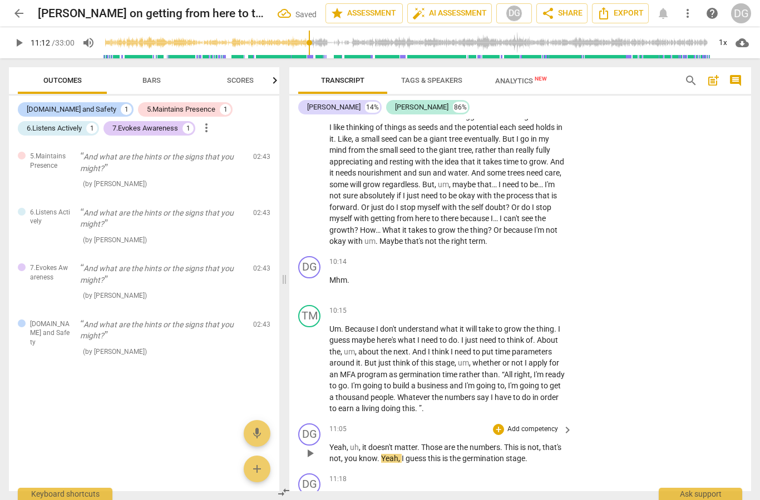
click at [351, 443] on span "uh" at bounding box center [354, 447] width 9 height 9
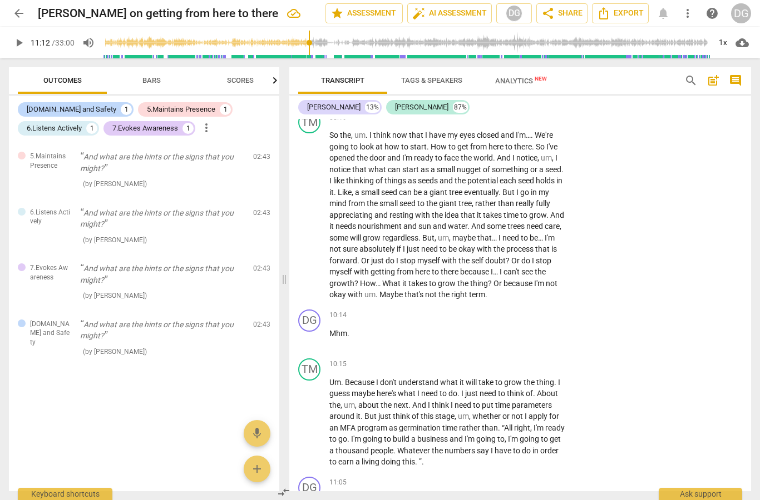
scroll to position [2276, 0]
click at [425, 441] on p "Um . Because I don't understand what it will take to grow the thing . I guess m…" at bounding box center [447, 423] width 237 height 91
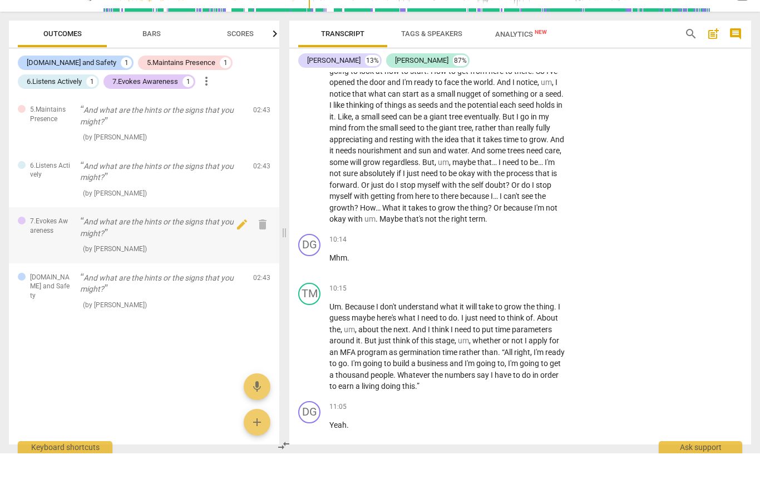
scroll to position [2305, 0]
click at [509, 348] on p "Um . Because I don't understand what it will take to grow the thing . I guess m…" at bounding box center [447, 393] width 237 height 91
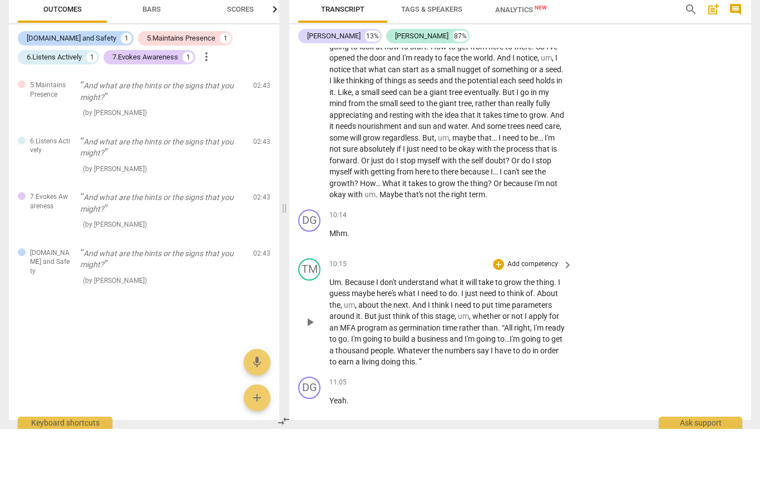
click at [502, 395] on span "“All" at bounding box center [508, 399] width 12 height 9
click at [397, 418] on span "Whatever" at bounding box center [414, 422] width 34 height 9
click at [392, 418] on span "people" at bounding box center [381, 422] width 23 height 9
click at [327, 470] on div "play_arrow pause" at bounding box center [315, 477] width 28 height 14
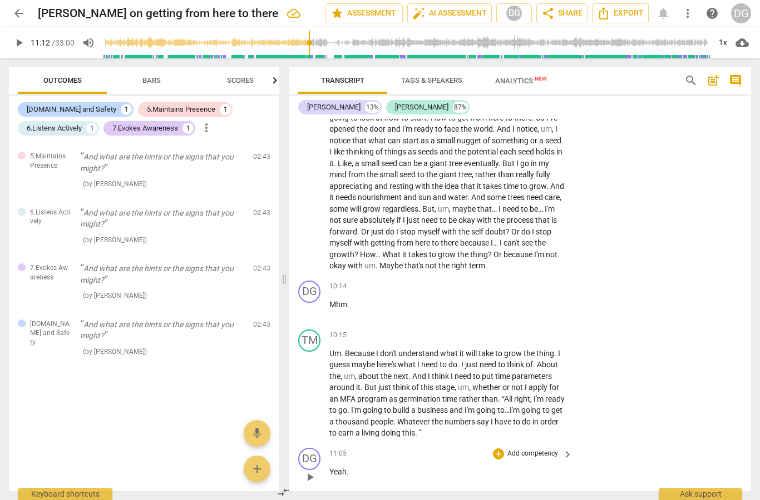
click at [336, 468] on span "Yeah" at bounding box center [337, 472] width 17 height 9
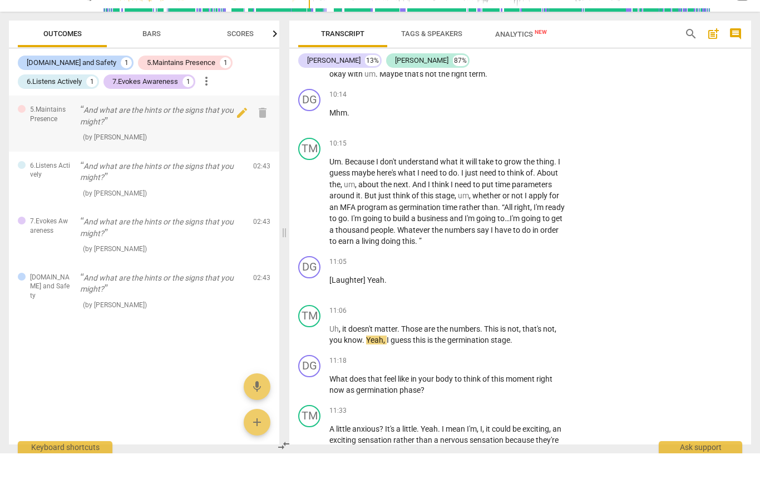
scroll to position [2451, 0]
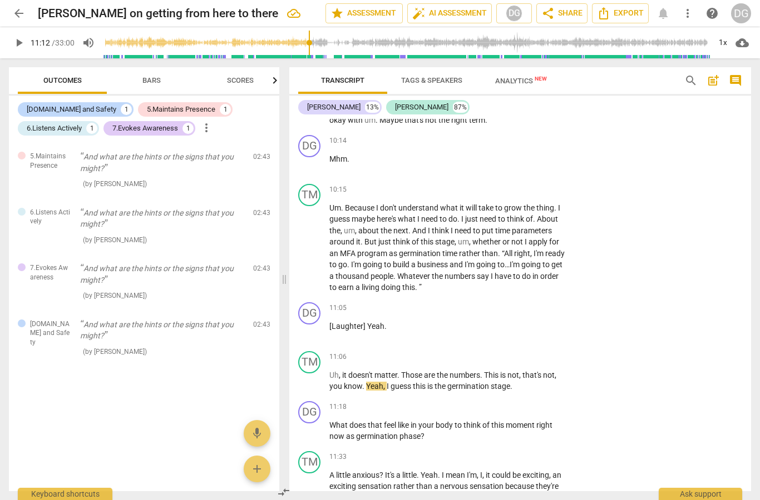
click at [19, 42] on span "play_arrow" at bounding box center [18, 42] width 13 height 13
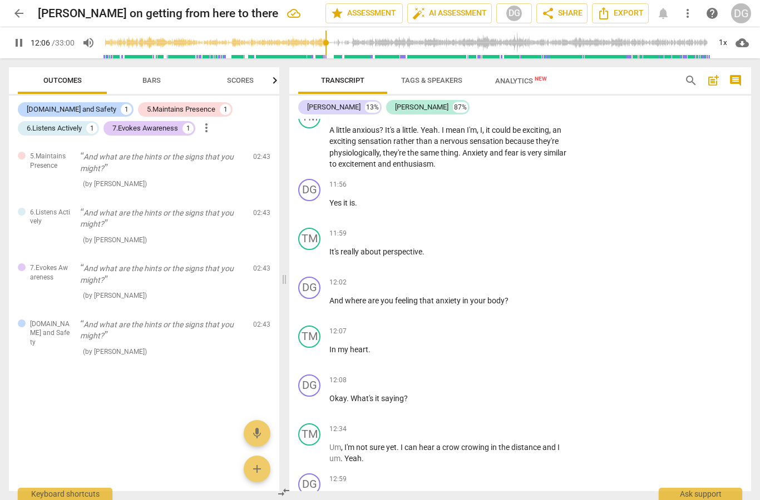
scroll to position [2796, 0]
type input "758"
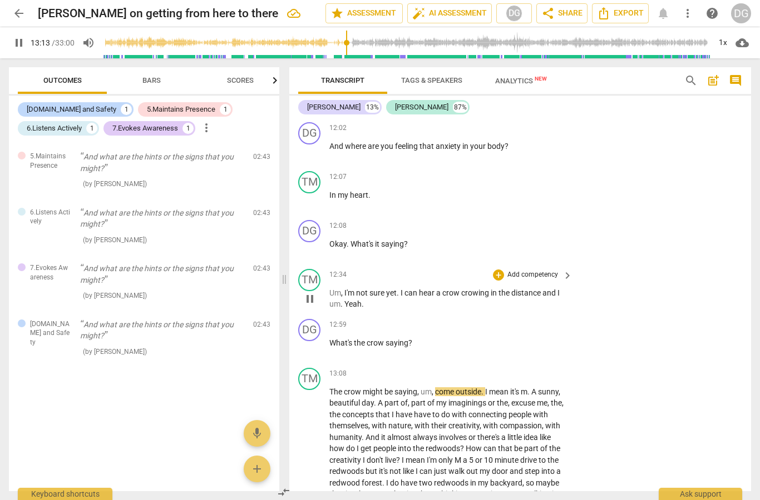
scroll to position [2966, 0]
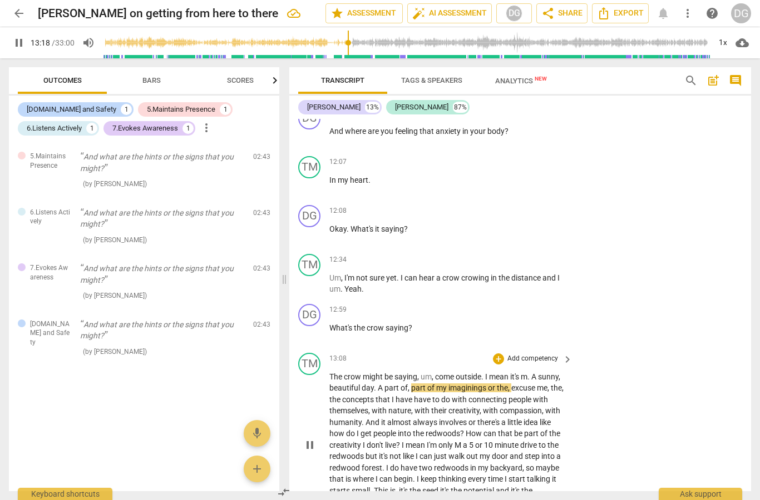
click at [527, 373] on span "m" at bounding box center [523, 377] width 7 height 9
type input "803"
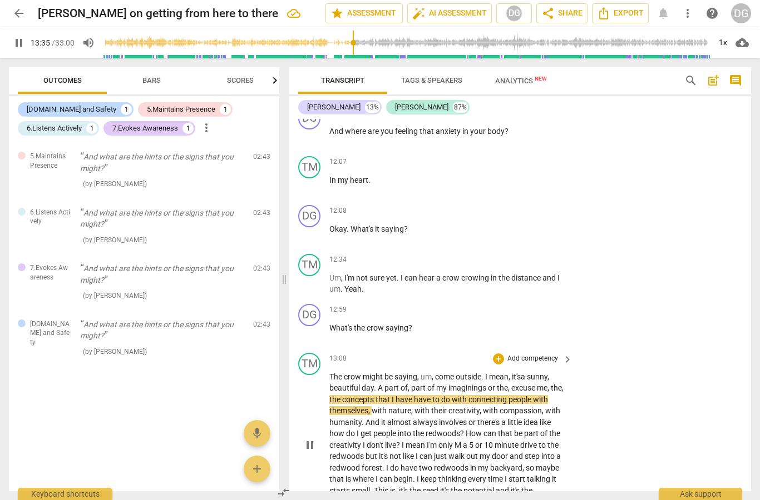
click at [408, 395] on span "have" at bounding box center [404, 399] width 18 height 9
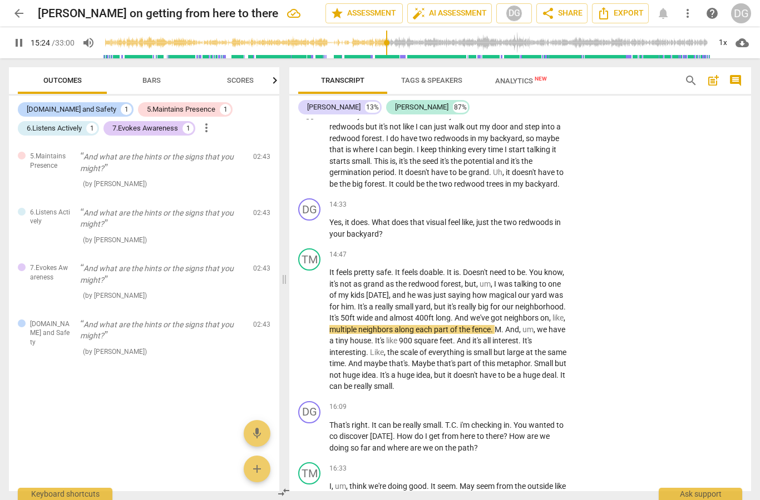
scroll to position [3296, 0]
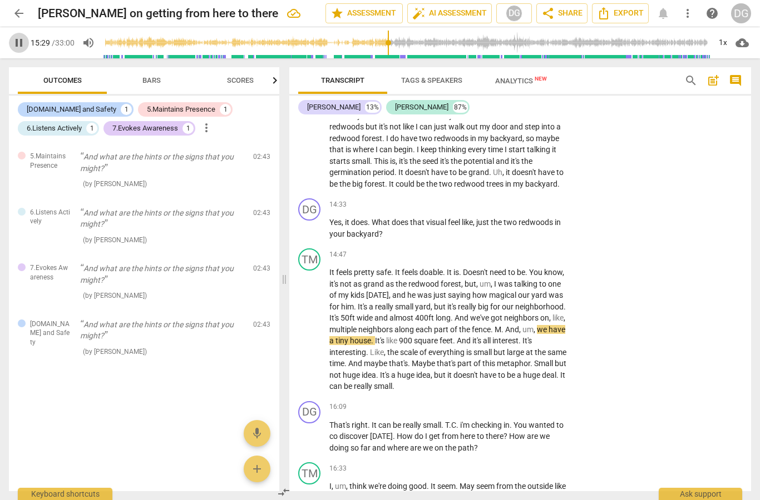
click at [16, 44] on span "pause" at bounding box center [18, 42] width 13 height 13
type input "930"
click at [494, 325] on span "M" at bounding box center [497, 329] width 7 height 9
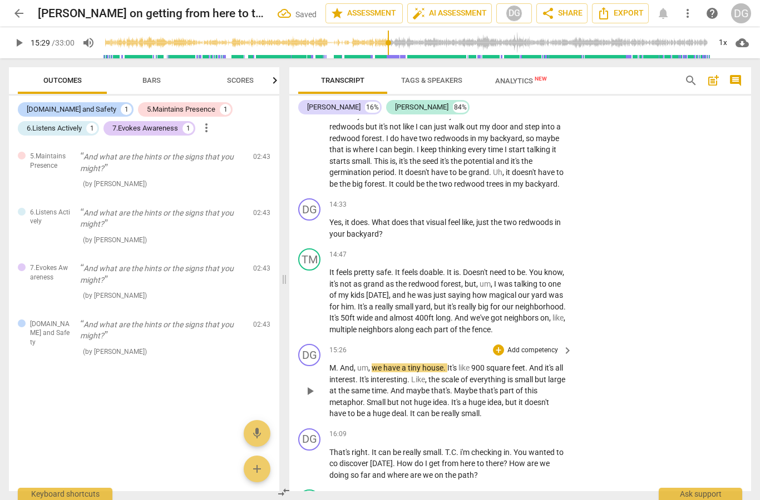
click at [345, 363] on p "M . And , um , we have a tiny house . It's like 900 square feet . And it's all …" at bounding box center [447, 391] width 237 height 57
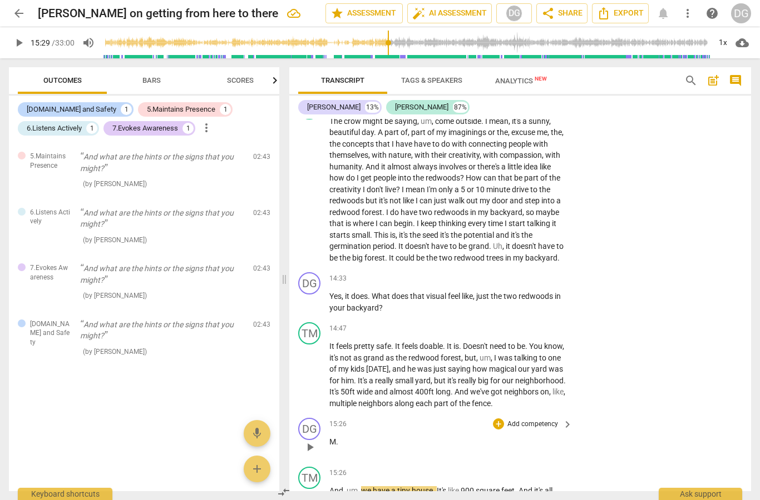
scroll to position [3222, 0]
click at [336, 436] on p "M ." at bounding box center [447, 442] width 237 height 12
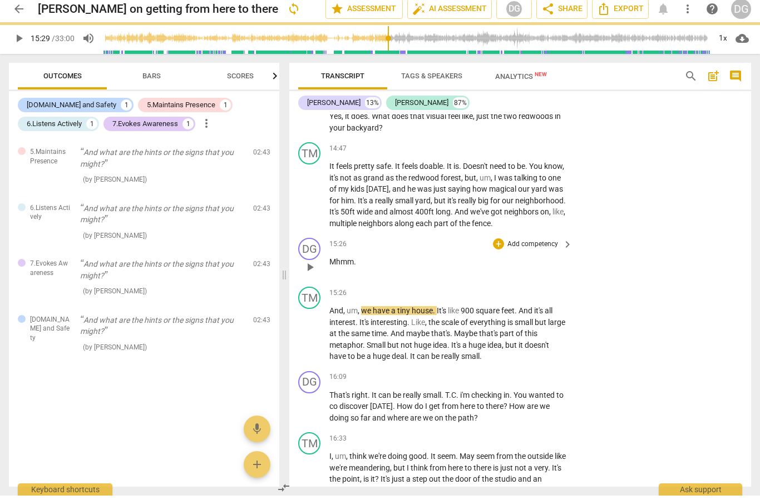
scroll to position [3397, 0]
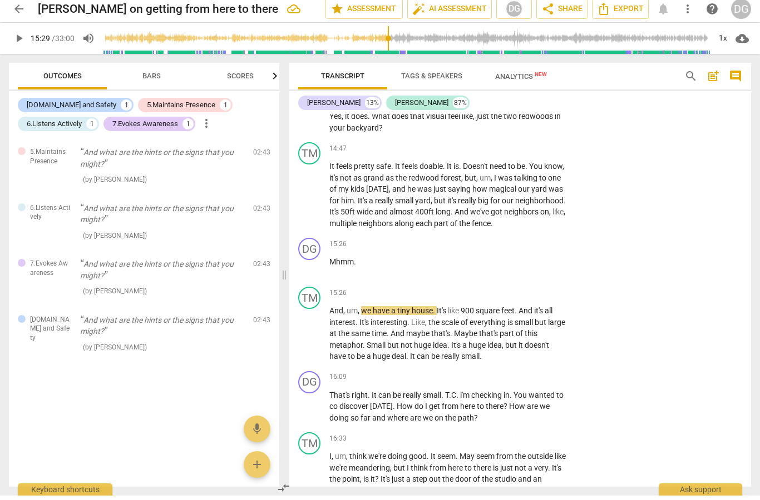
click at [26, 37] on span "play_arrow" at bounding box center [19, 42] width 20 height 13
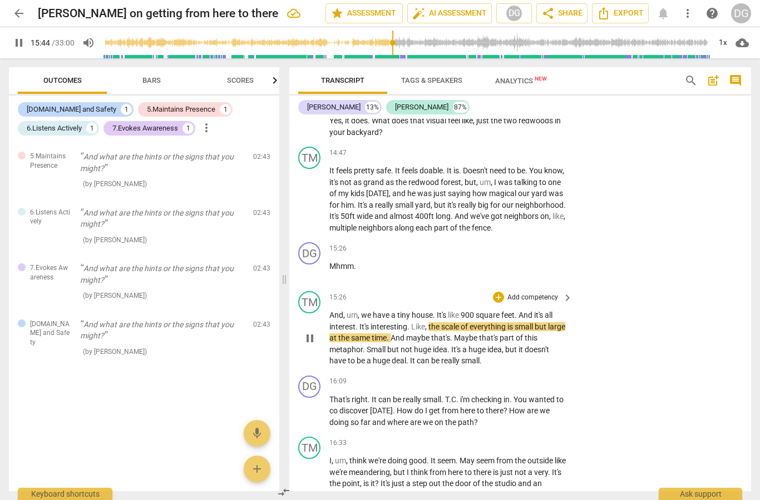
click at [360, 323] on span "It's" at bounding box center [364, 327] width 11 height 9
type input "946"
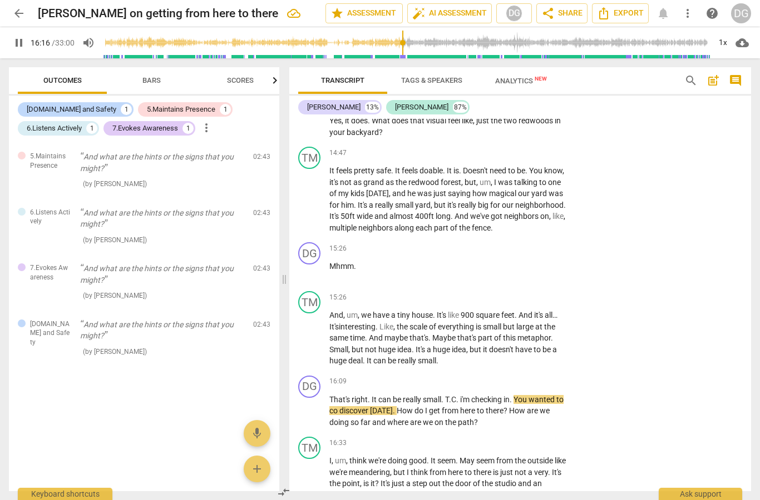
click at [27, 36] on div "pause 16:16 / 33:00 volume_up 1x cloud_download" at bounding box center [380, 42] width 742 height 31
click at [19, 44] on span "pause" at bounding box center [18, 42] width 13 height 13
type input "979"
click at [457, 395] on span "." at bounding box center [458, 399] width 4 height 9
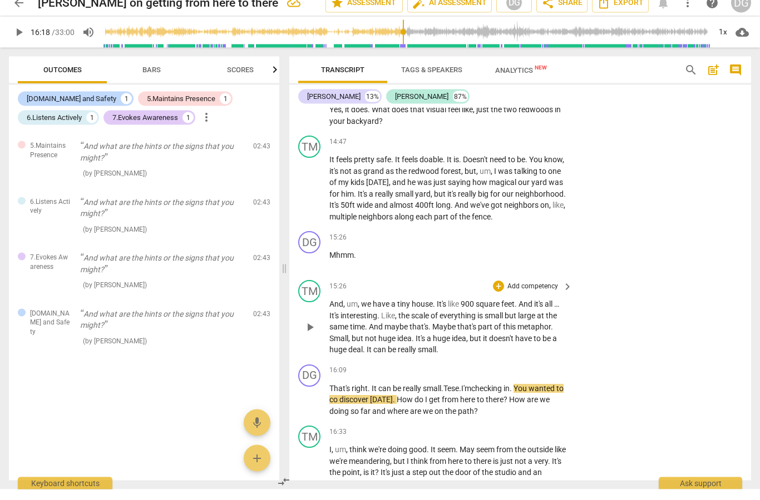
click at [414, 345] on span "." at bounding box center [413, 349] width 4 height 9
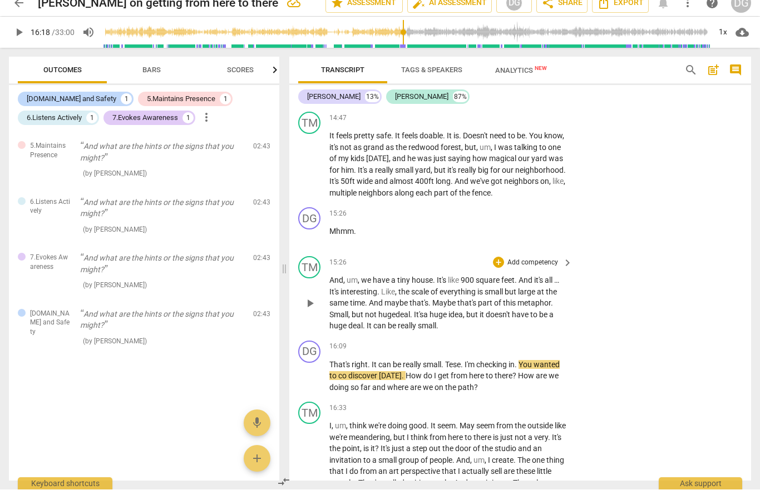
scroll to position [3430, 0]
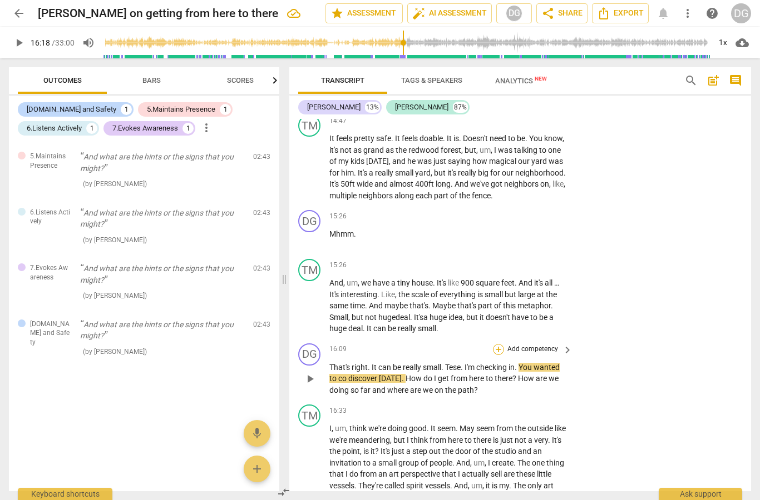
click at [495, 344] on div "+" at bounding box center [498, 349] width 11 height 11
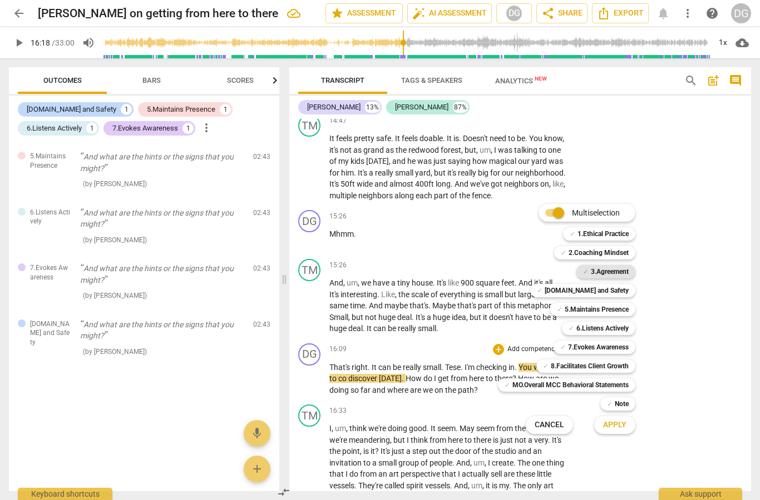
click at [602, 272] on b "3.Agreement" at bounding box center [610, 271] width 38 height 13
click at [611, 253] on b "2.Coaching Mindset" at bounding box center [598, 252] width 60 height 13
click at [617, 305] on b "5.Maintains Presence" at bounding box center [596, 309] width 64 height 13
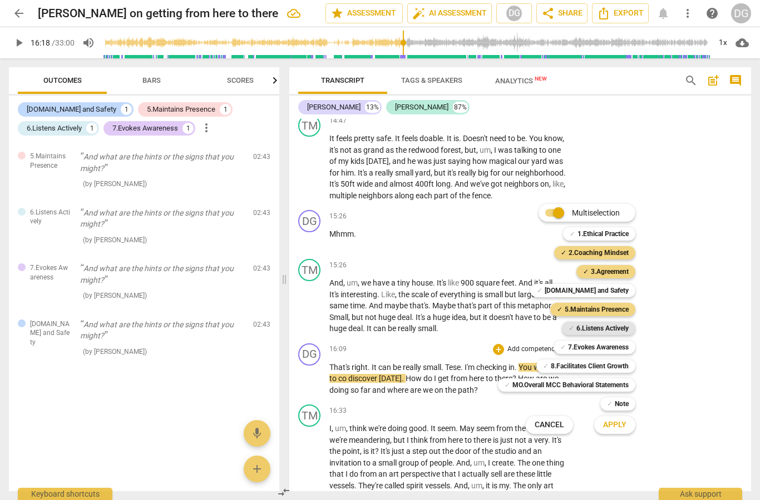
click at [616, 330] on b "6.Listens Actively" at bounding box center [602, 328] width 52 height 13
click at [614, 363] on b "8.Facilitates Client Growth" at bounding box center [589, 366] width 78 height 13
click at [622, 429] on span "Apply" at bounding box center [614, 425] width 23 height 11
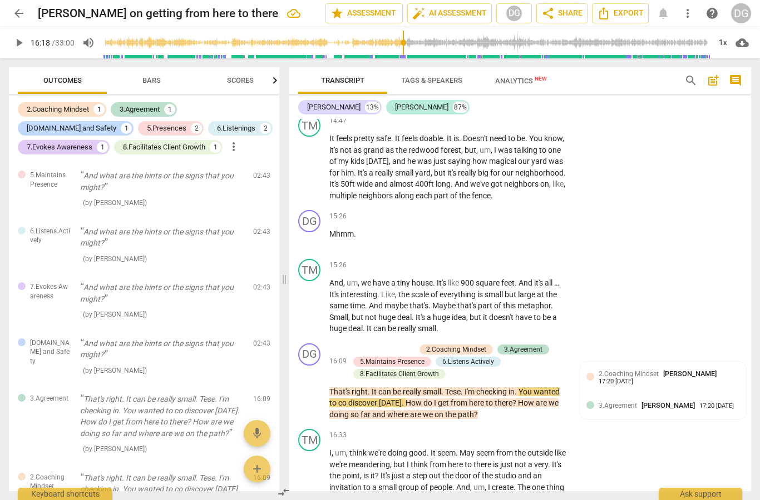
scroll to position [0, 0]
click at [72, 107] on div "2.Coaching Mindset" at bounding box center [58, 109] width 62 height 11
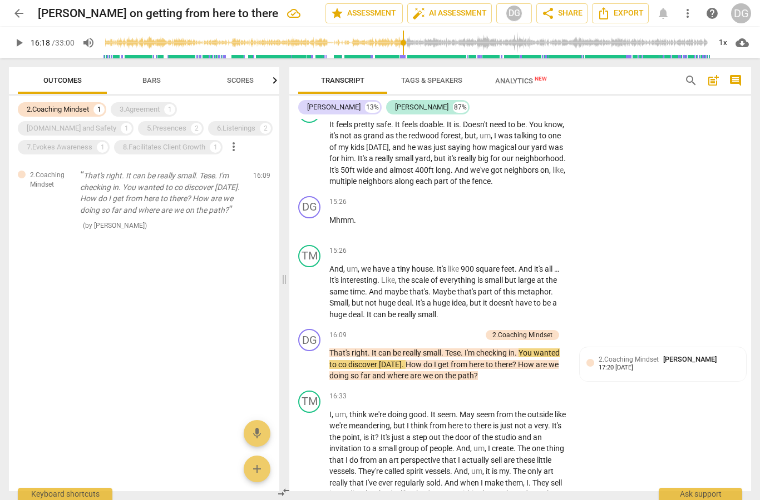
click at [18, 39] on span "play_arrow" at bounding box center [18, 42] width 13 height 13
click at [389, 421] on span "meandering" at bounding box center [369, 425] width 41 height 9
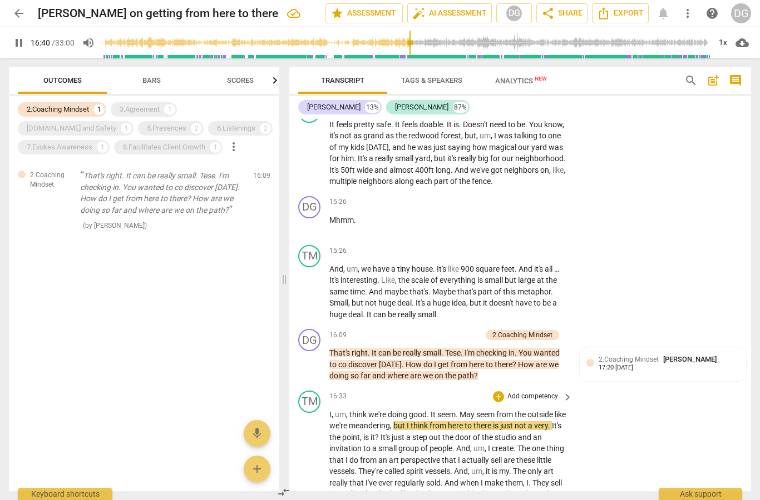
type input "1000"
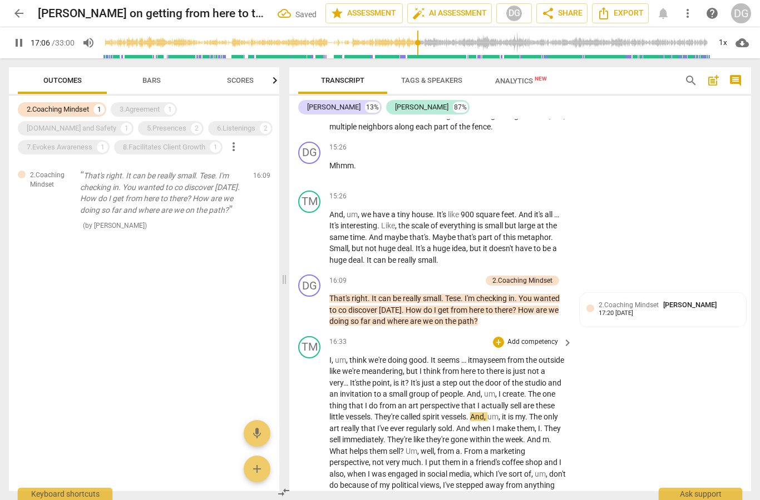
scroll to position [3489, 0]
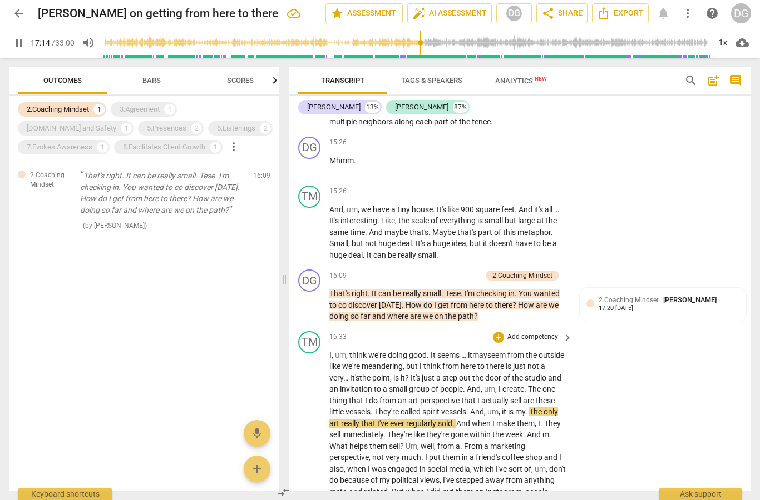
click at [535, 396] on span "are" at bounding box center [529, 400] width 13 height 9
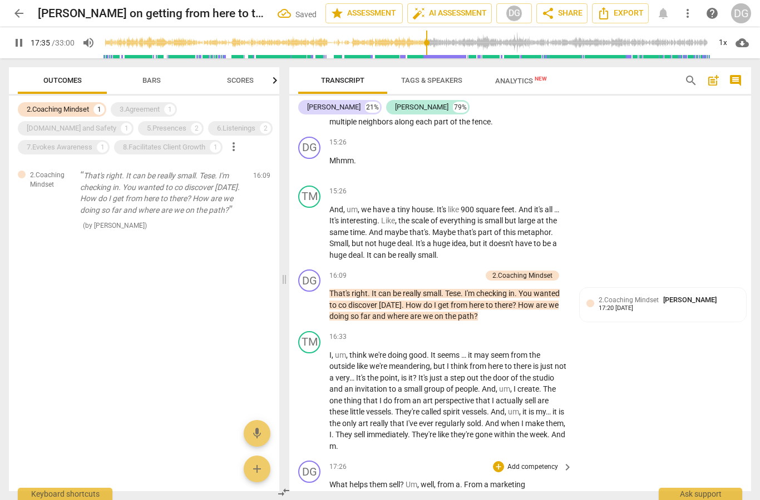
click at [414, 480] on span "Um" at bounding box center [411, 484] width 12 height 9
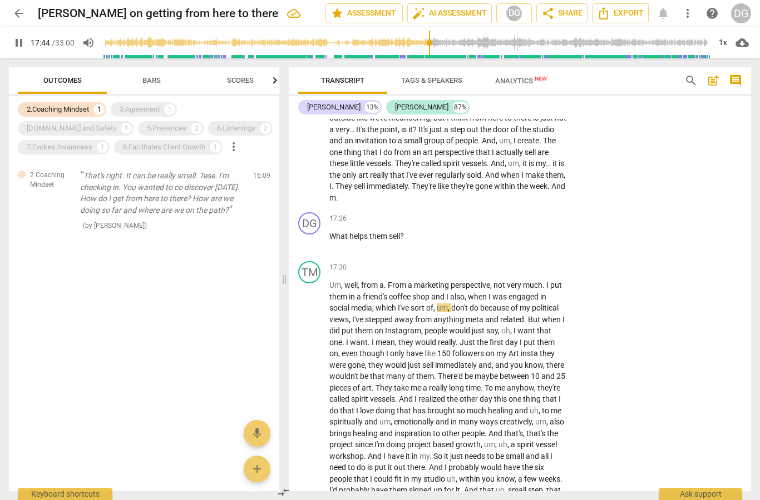
scroll to position [3738, 0]
click at [378, 281] on span "from" at bounding box center [370, 285] width 18 height 9
type input "1072"
click at [429, 440] on span "project" at bounding box center [420, 444] width 26 height 9
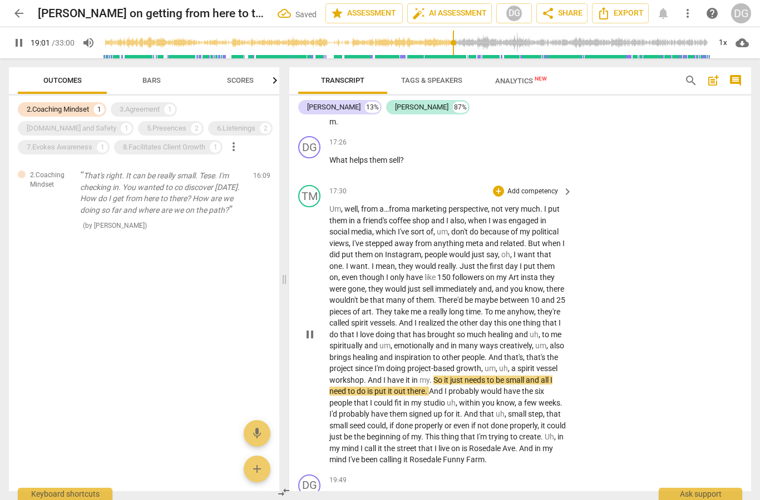
scroll to position [3814, 0]
click at [432, 376] on span "." at bounding box center [431, 380] width 4 height 9
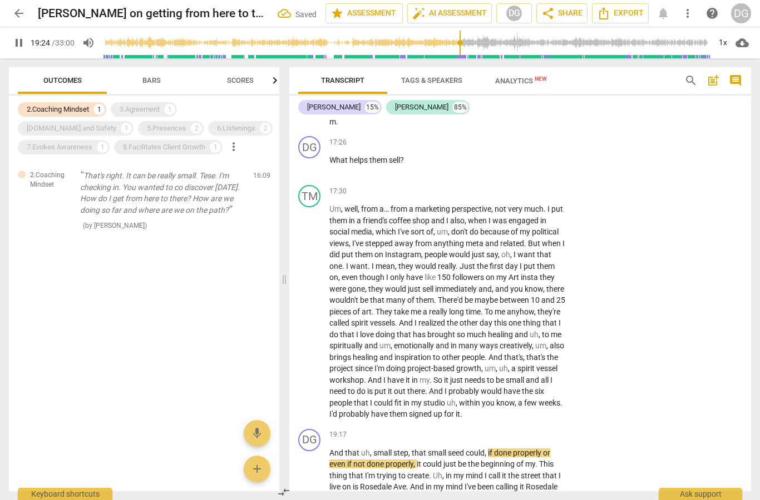
click at [22, 41] on span "pause" at bounding box center [18, 42] width 13 height 13
type input "1165"
click at [329, 449] on span "And" at bounding box center [337, 453] width 16 height 9
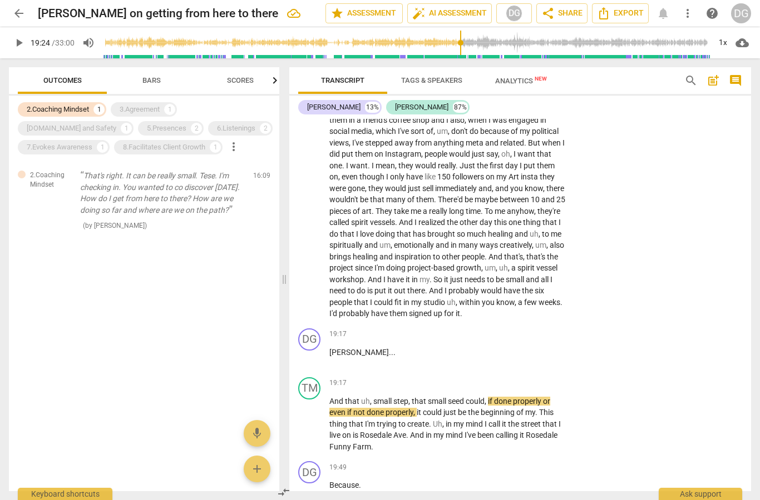
scroll to position [3912, 0]
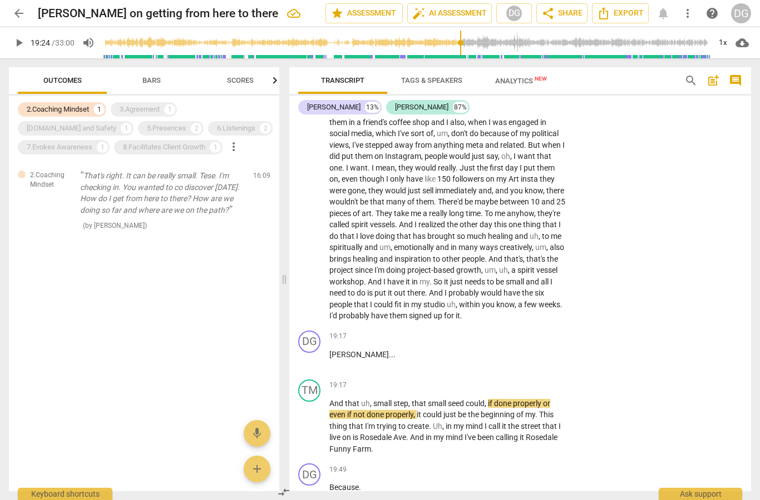
click at [25, 46] on span "play_arrow" at bounding box center [18, 42] width 13 height 13
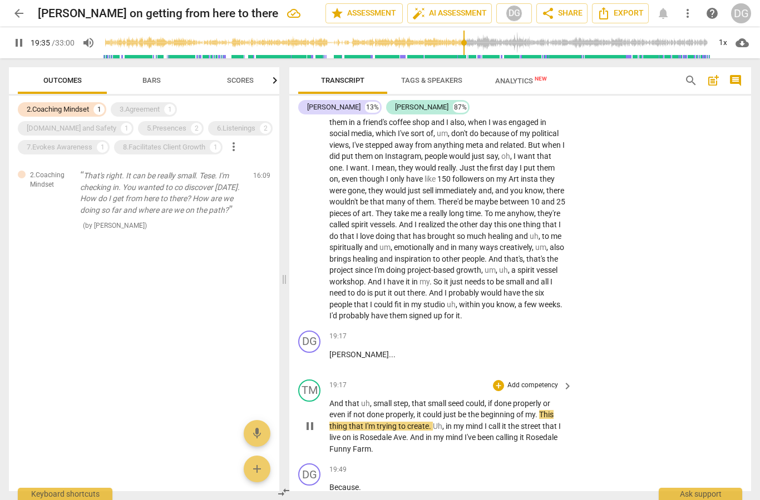
click at [524, 410] on span "of" at bounding box center [520, 414] width 9 height 9
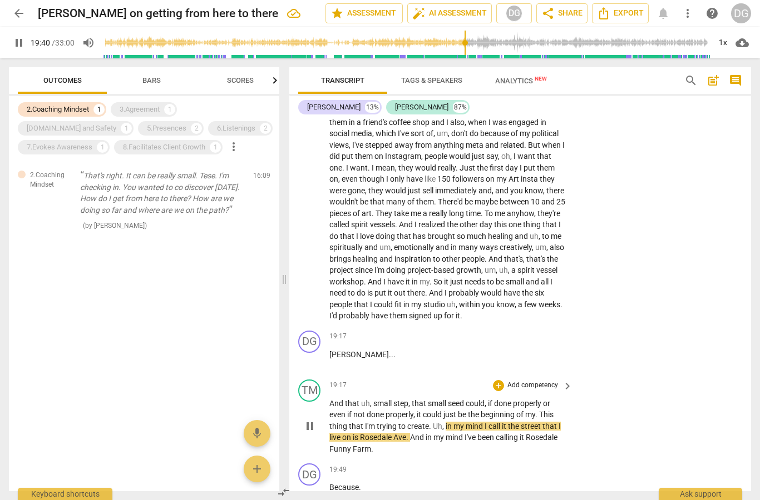
type input "1181"
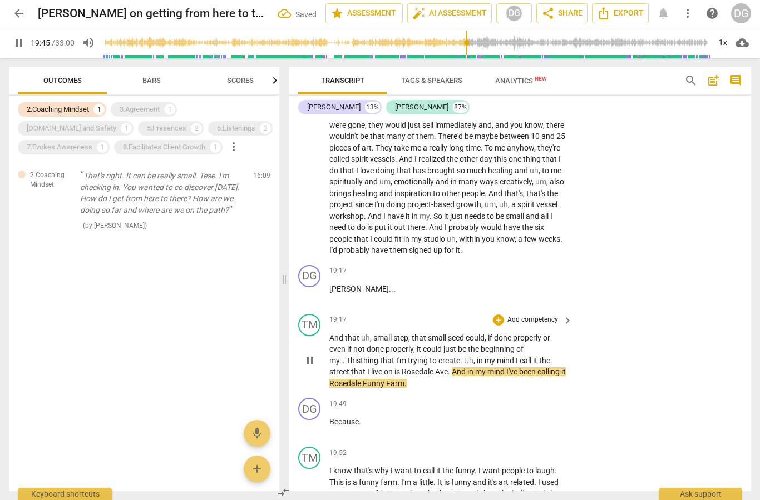
scroll to position [3978, 0]
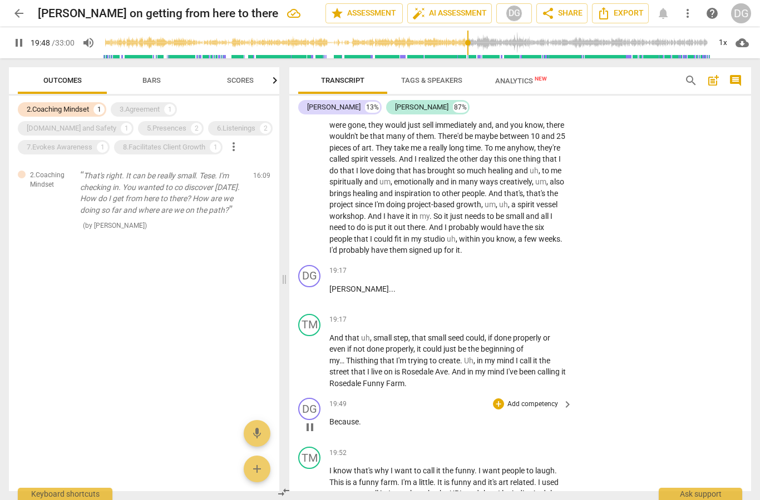
click at [338, 418] on span "Because" at bounding box center [343, 422] width 29 height 9
click at [415, 400] on div "DG play_arrow pause 19:49 + Add competency keyboard_arrow_right Because ." at bounding box center [520, 418] width 462 height 49
click at [22, 39] on span "pause" at bounding box center [18, 42] width 13 height 13
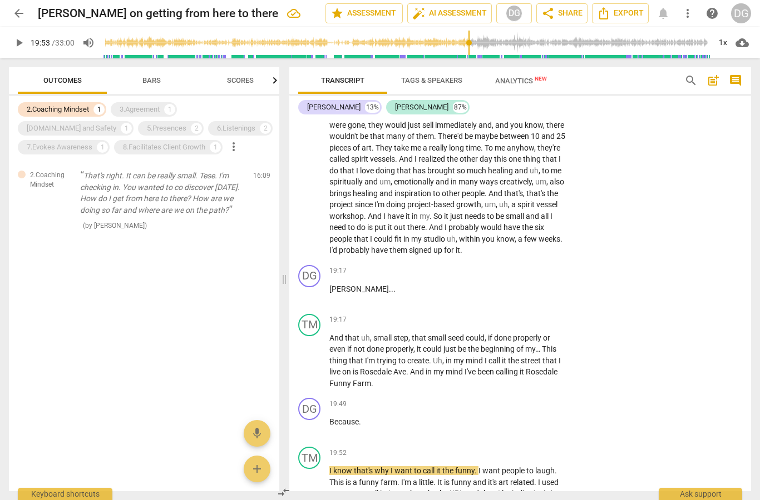
type input "1193"
click at [335, 418] on span "Because" at bounding box center [343, 422] width 29 height 9
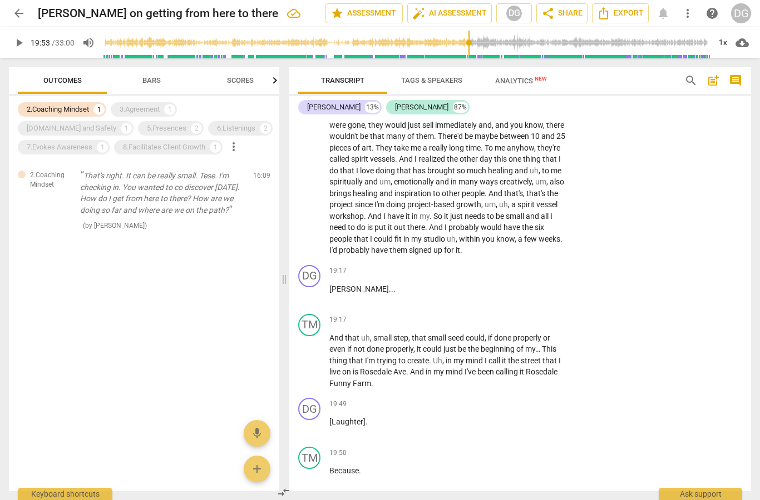
click at [446, 41] on input "range" at bounding box center [406, 43] width 607 height 36
click at [18, 37] on span "play_arrow" at bounding box center [18, 42] width 13 height 13
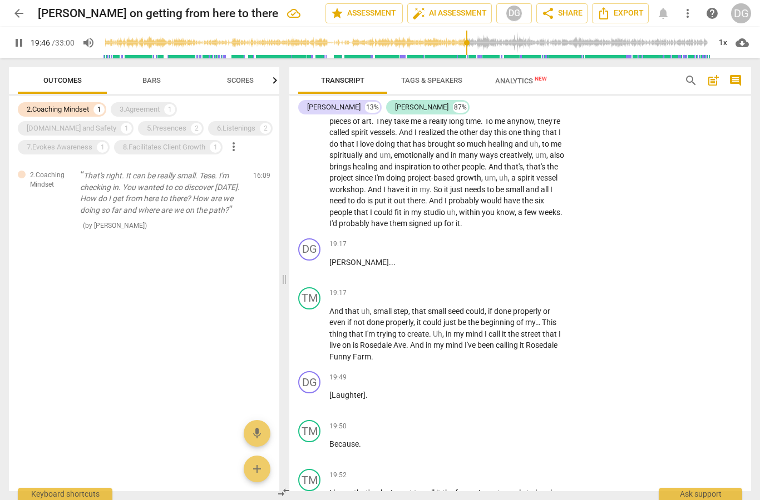
scroll to position [4005, 0]
click at [337, 440] on span "Because" at bounding box center [343, 444] width 29 height 9
type input "1195"
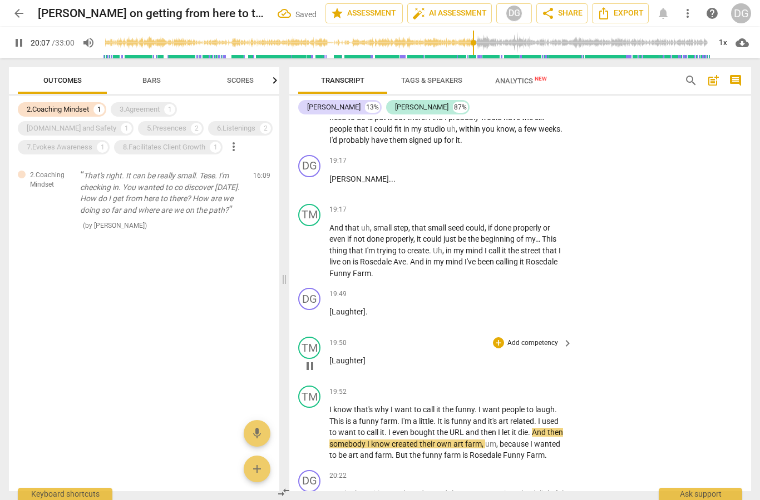
scroll to position [4090, 0]
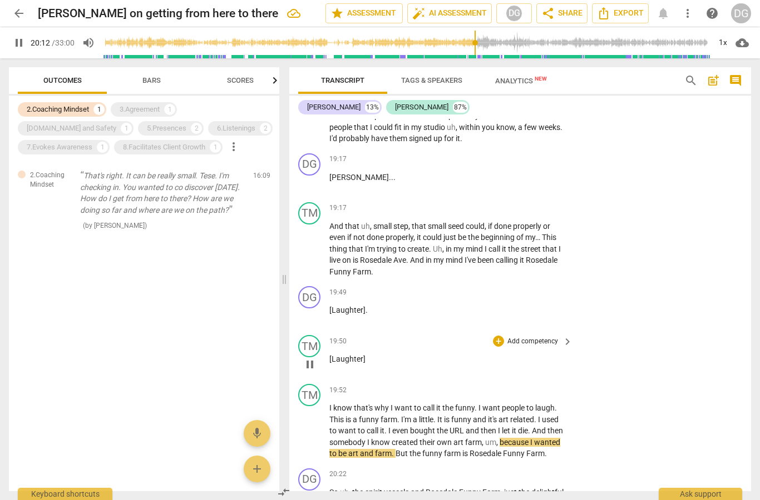
click at [14, 52] on button "pause" at bounding box center [19, 43] width 20 height 20
click at [454, 43] on input "range" at bounding box center [406, 43] width 607 height 36
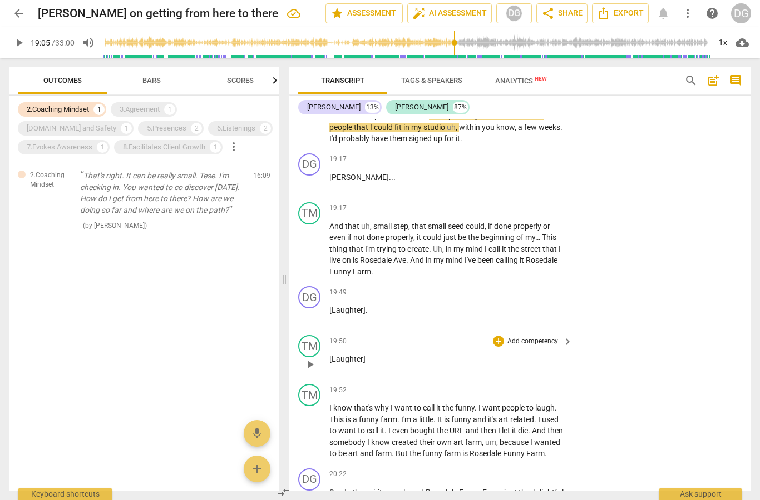
click at [21, 34] on button "play_arrow" at bounding box center [19, 43] width 20 height 20
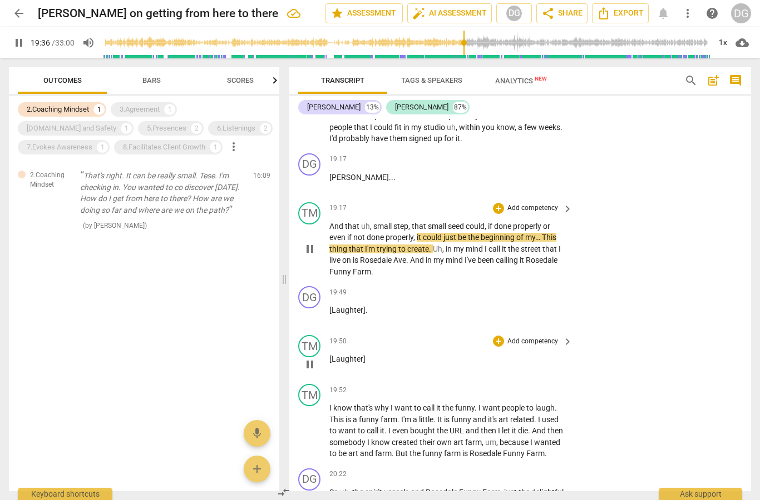
click at [601, 230] on div "TM play_arrow pause 19:17 + Add competency keyboard_arrow_right And that uh , s…" at bounding box center [520, 240] width 462 height 85
click at [542, 256] on span "Rosedale" at bounding box center [541, 260] width 32 height 9
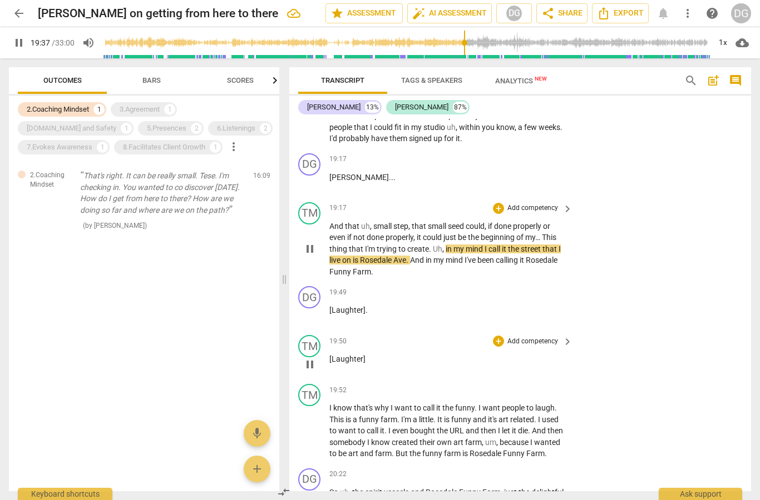
click at [550, 233] on span "This" at bounding box center [549, 237] width 14 height 9
type input "1180"
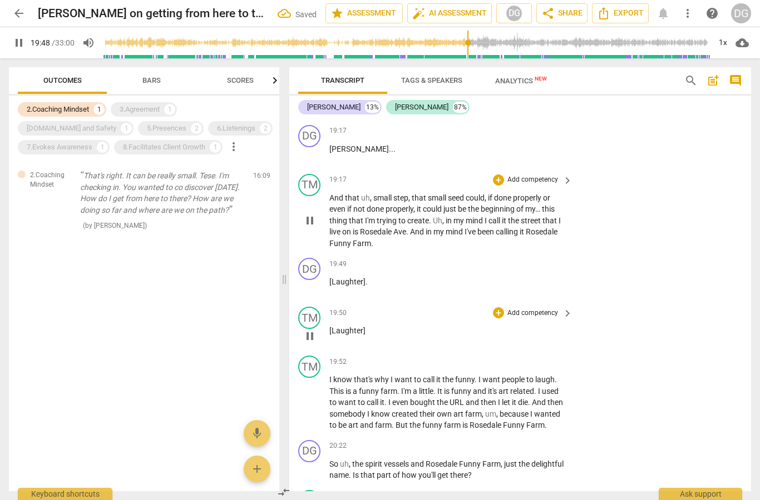
scroll to position [4135, 0]
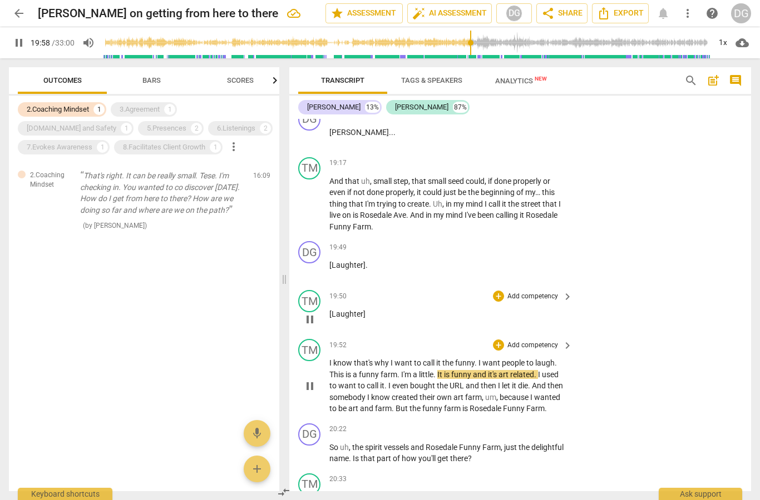
click at [451, 370] on span "is" at bounding box center [447, 374] width 7 height 9
click at [28, 38] on span "pause" at bounding box center [19, 42] width 20 height 13
type input "1203"
click at [422, 370] on span "little" at bounding box center [426, 374] width 14 height 9
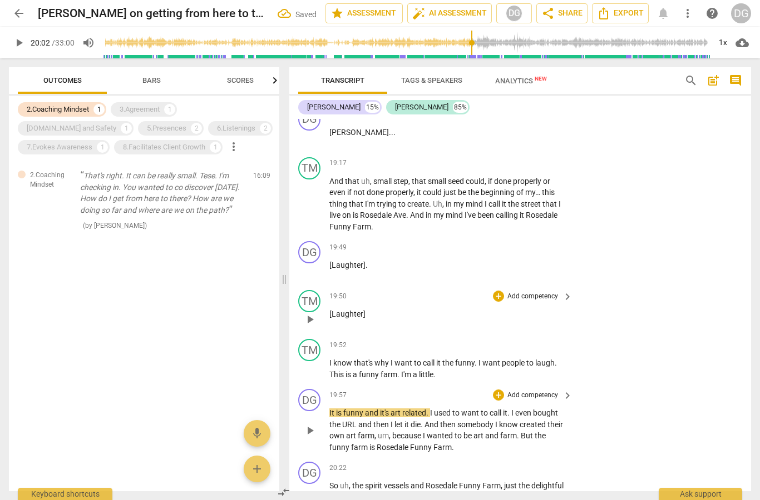
click at [357, 409] on span "funny" at bounding box center [354, 413] width 22 height 9
click at [439, 358] on p "I know that's why I want to call it the funny . I want people to laugh . This i…" at bounding box center [447, 369] width 237 height 23
click at [365, 409] on span "and" at bounding box center [372, 413] width 15 height 9
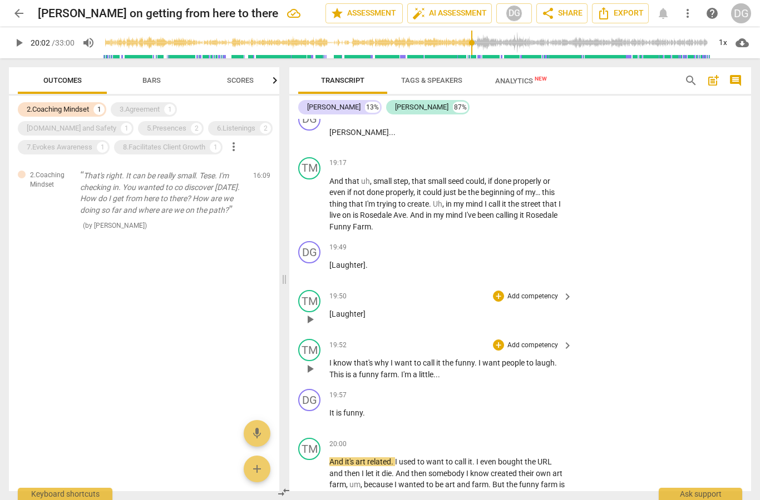
click at [403, 358] on p "I know that's why I want to call it the funny . I want people to laugh . This i…" at bounding box center [447, 369] width 237 height 23
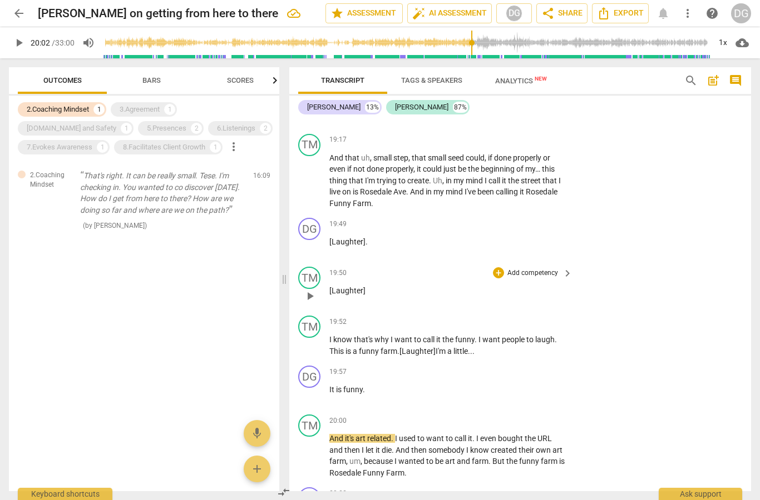
scroll to position [4156, 0]
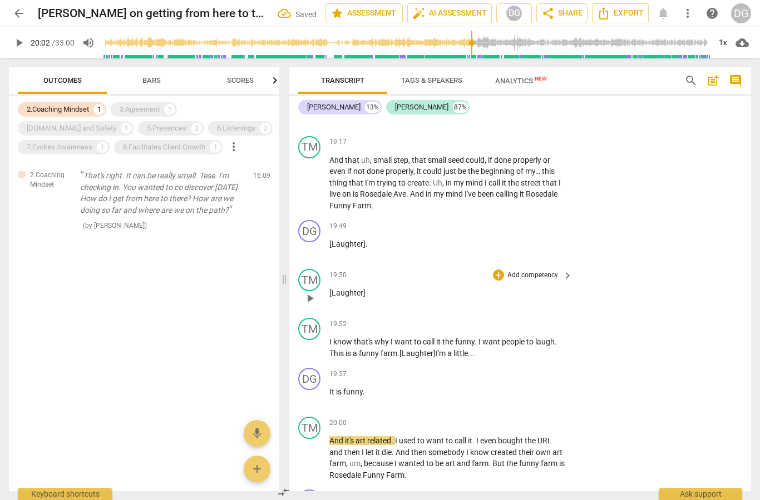
click at [18, 42] on span "play_arrow" at bounding box center [18, 42] width 13 height 13
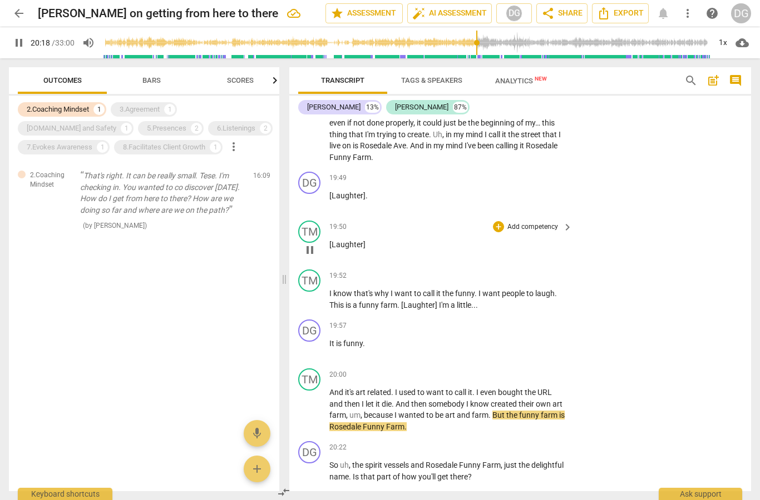
scroll to position [4210, 0]
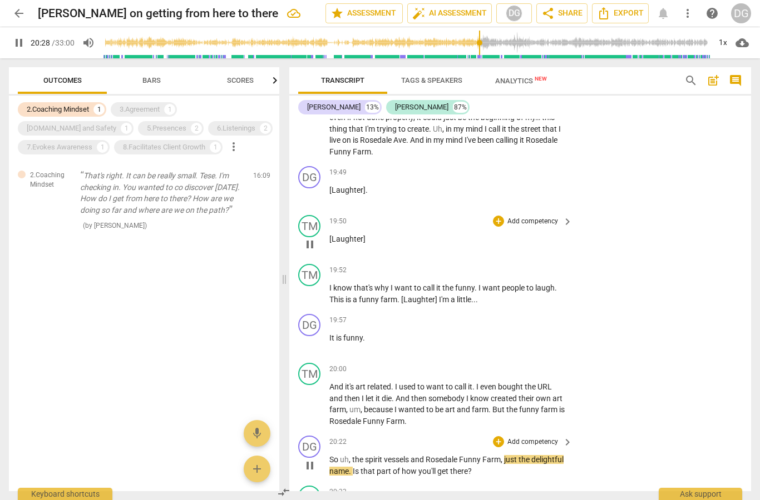
click at [349, 455] on span "," at bounding box center [350, 459] width 3 height 9
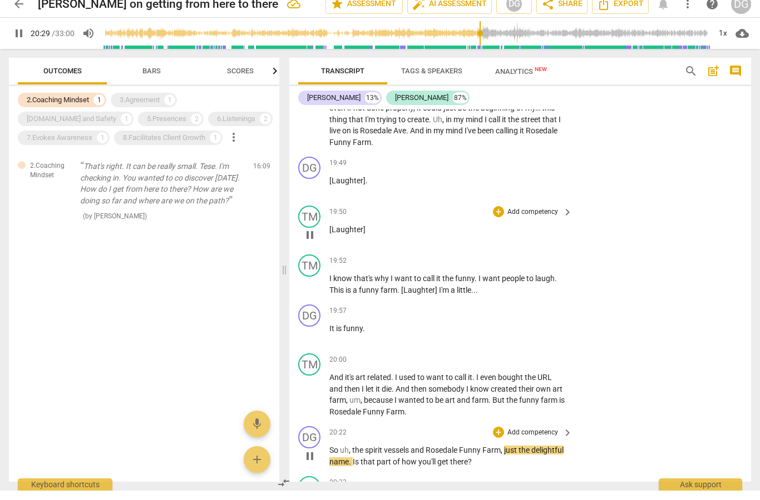
type input "1230"
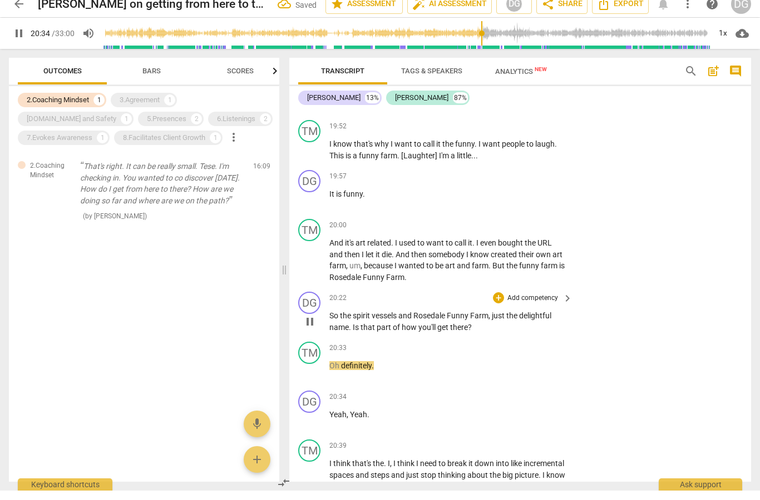
scroll to position [4345, 0]
click at [335, 369] on p "Oh definitely ." at bounding box center [447, 375] width 237 height 12
type input "1242"
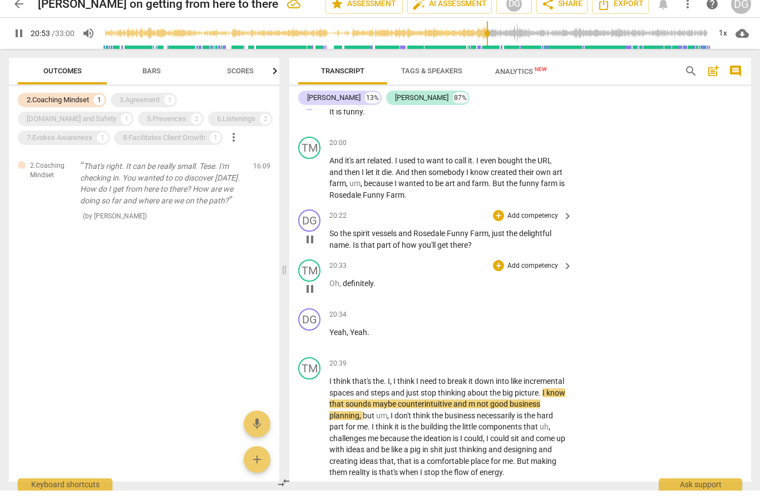
scroll to position [4427, 0]
click at [473, 409] on span "m" at bounding box center [472, 413] width 8 height 9
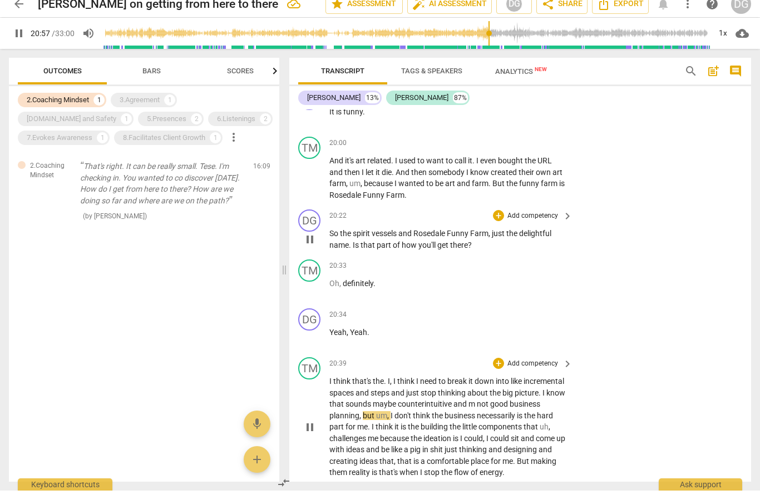
type input "1258"
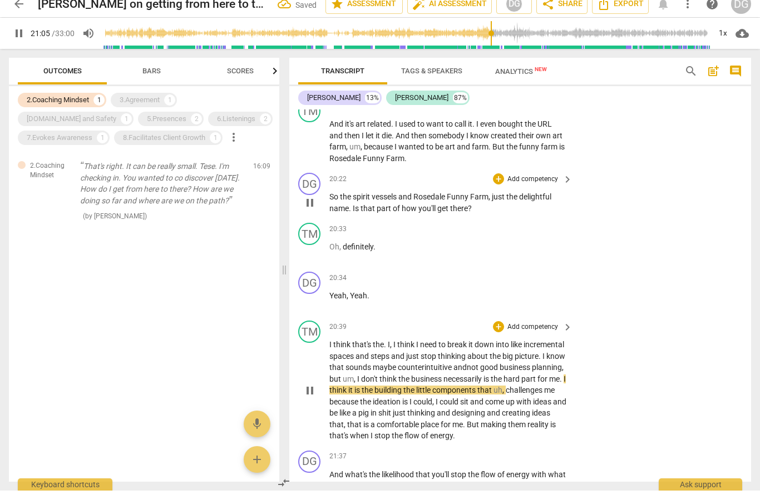
scroll to position [4468, 0]
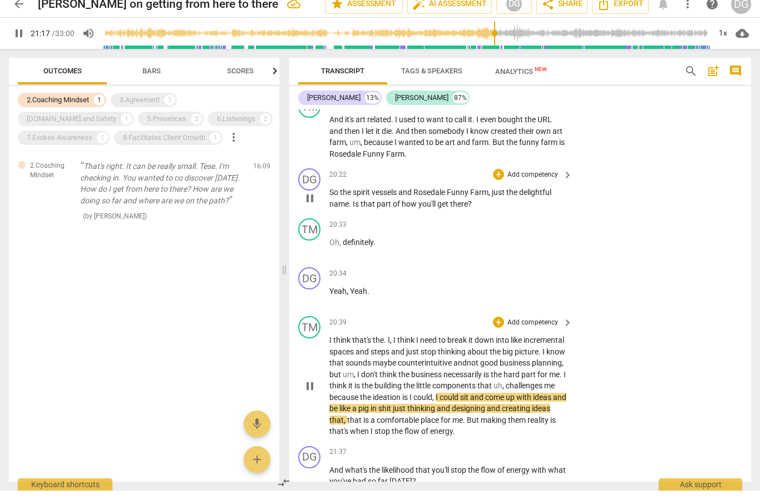
click at [554, 391] on span "me" at bounding box center [549, 395] width 11 height 9
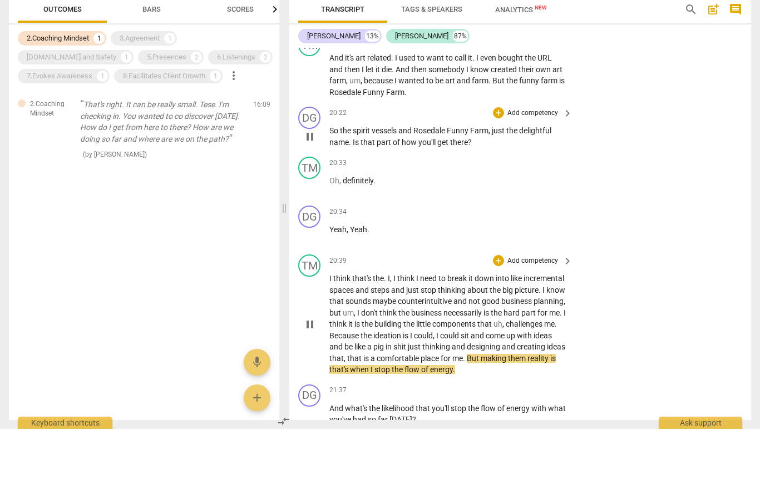
click at [527, 425] on span "reality" at bounding box center [538, 429] width 23 height 9
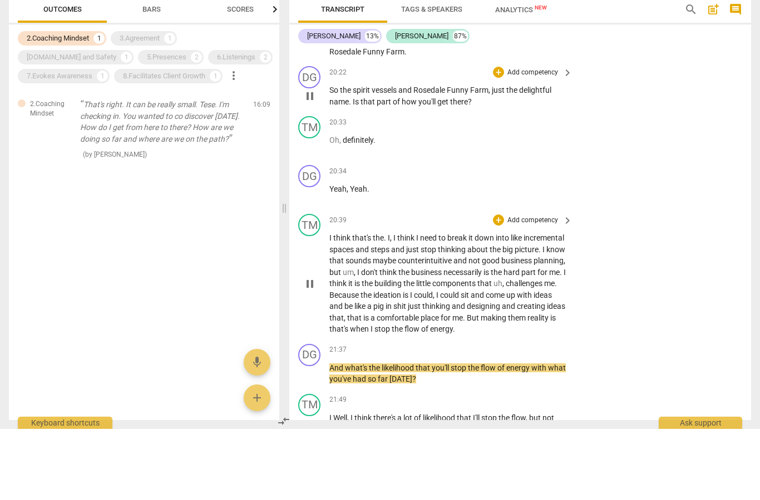
scroll to position [4508, 0]
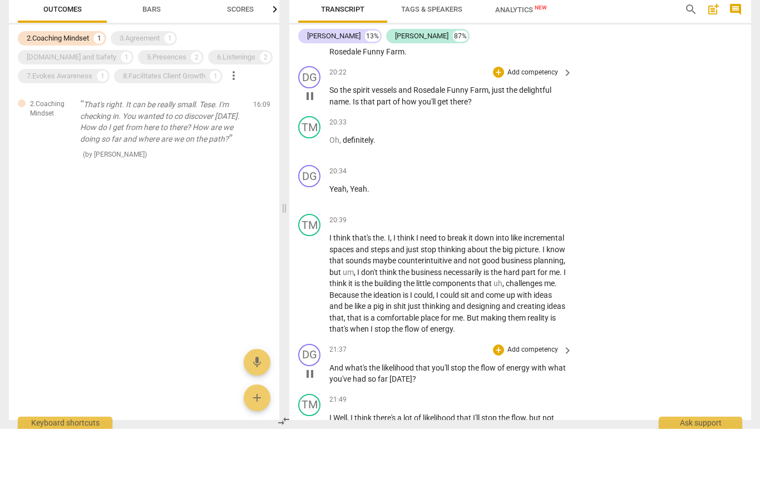
click at [357, 446] on span "had" at bounding box center [360, 450] width 15 height 9
type input "1310"
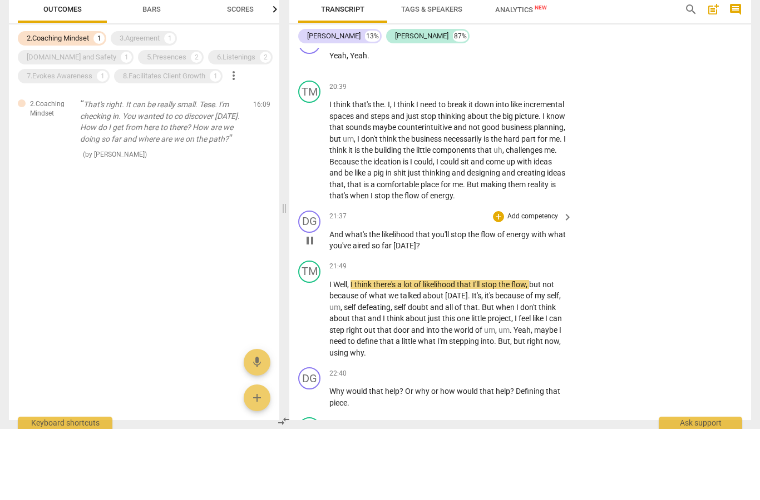
scroll to position [4643, 0]
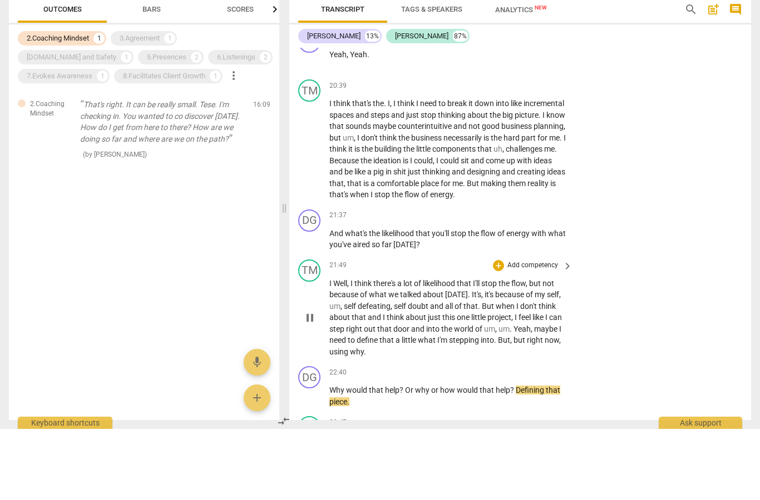
click at [356, 349] on p "I Well , I think there's a lot of likelihood that I'll stop the flow , but not …" at bounding box center [447, 389] width 237 height 80
type input "1368"
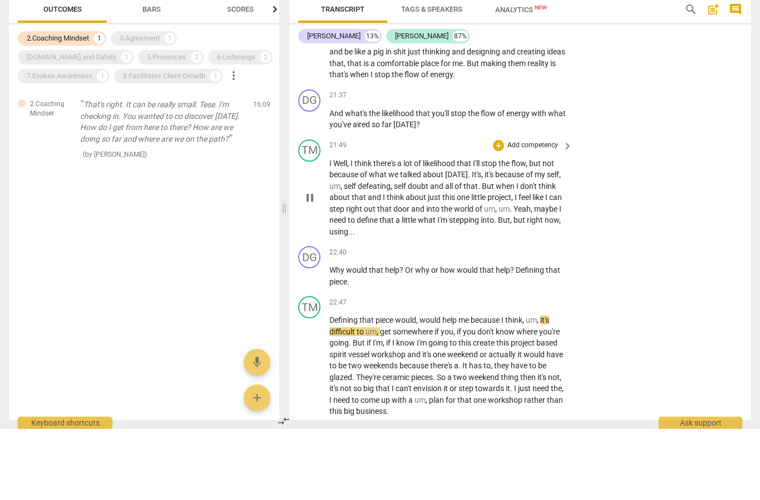
scroll to position [4764, 0]
click at [349, 348] on span "." at bounding box center [348, 352] width 2 height 9
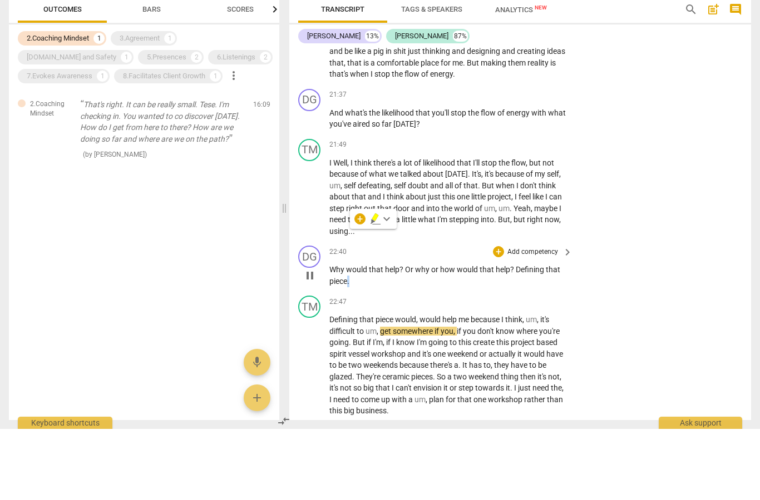
type input "1380"
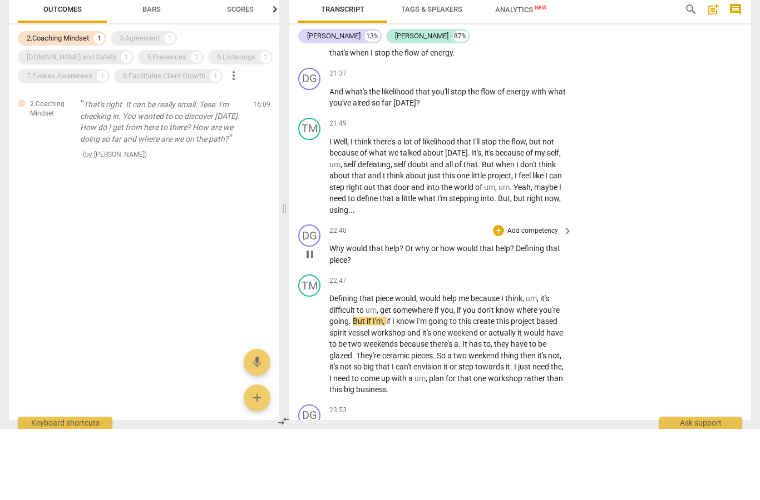
scroll to position [4786, 0]
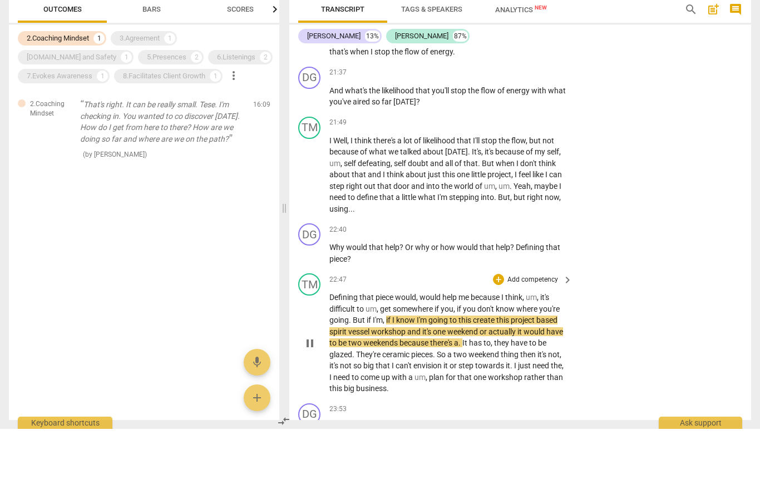
click at [539, 387] on span "based" at bounding box center [546, 391] width 21 height 9
type input "1393"
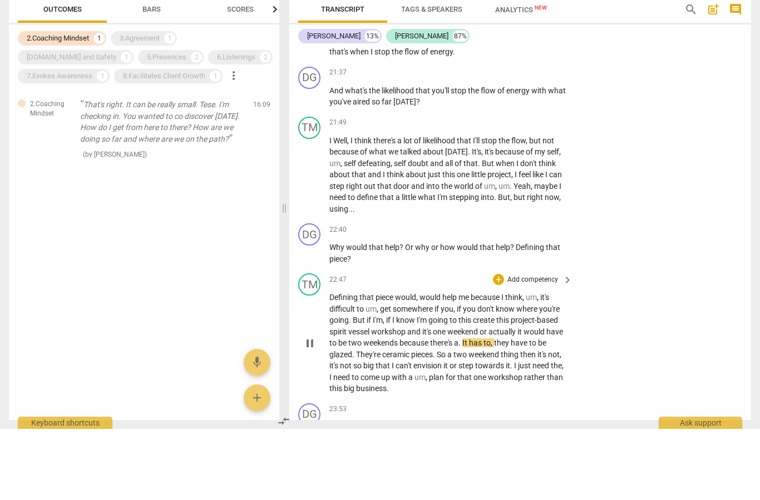
click at [454, 410] on span "there's" at bounding box center [442, 414] width 24 height 9
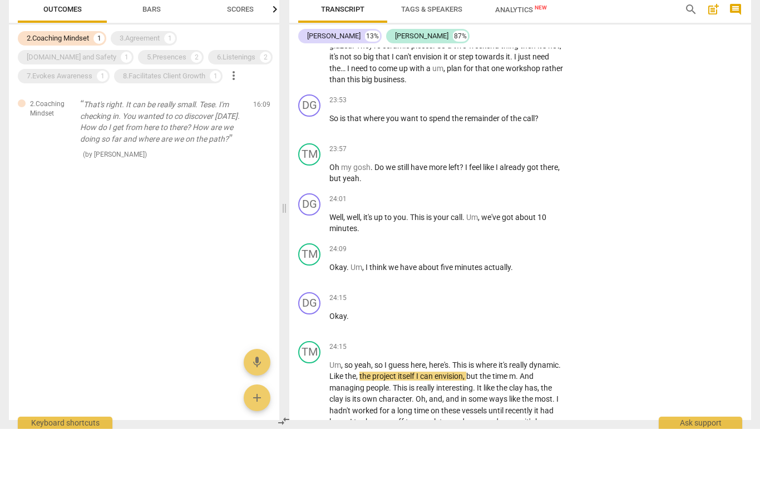
scroll to position [5096, 0]
click at [509, 431] on span "it's" at bounding box center [503, 435] width 11 height 9
type input "1482"
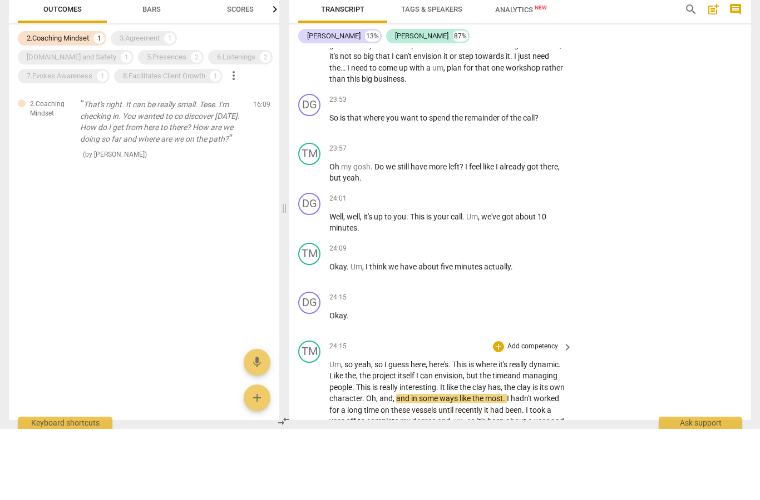
click at [376, 465] on span "Oh" at bounding box center [371, 469] width 10 height 9
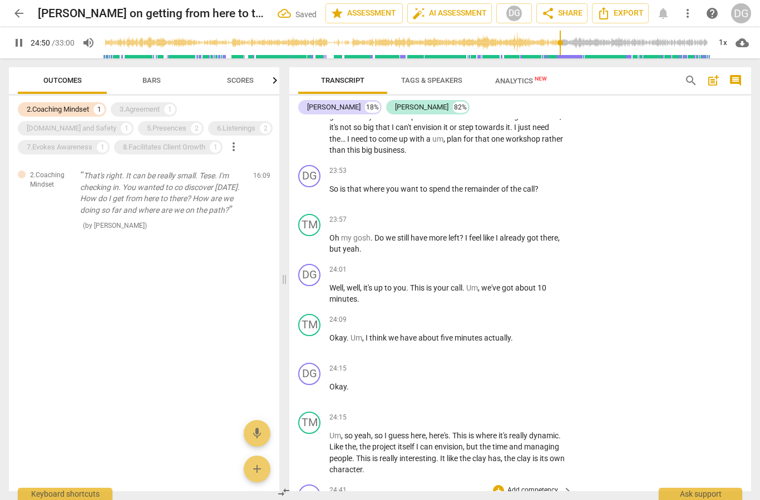
click at [338, 500] on span "Oh" at bounding box center [334, 508] width 10 height 9
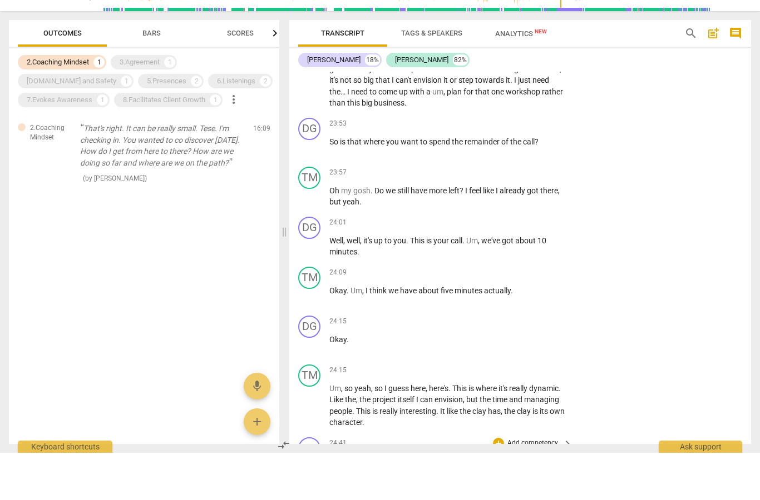
type input "1492"
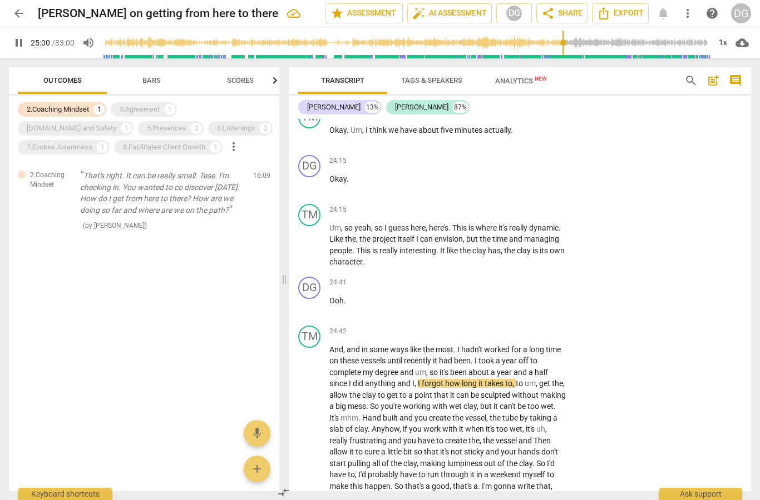
scroll to position [5303, 0]
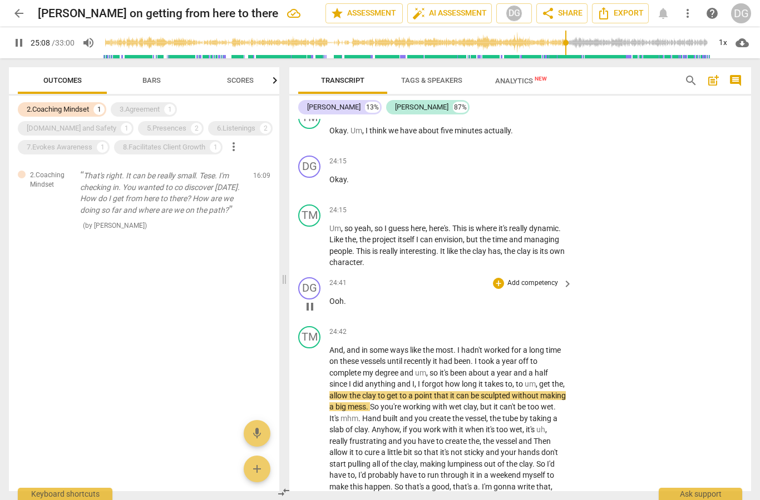
click at [362, 277] on div "24:41 + Add competency keyboard_arrow_right Ooh ." at bounding box center [451, 297] width 244 height 40
click at [362, 296] on p "Ooh ." at bounding box center [447, 302] width 237 height 12
type input "1512"
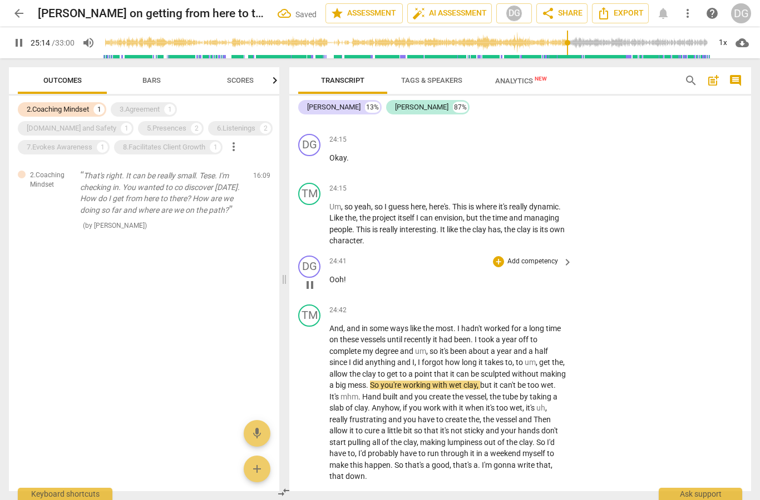
scroll to position [5326, 0]
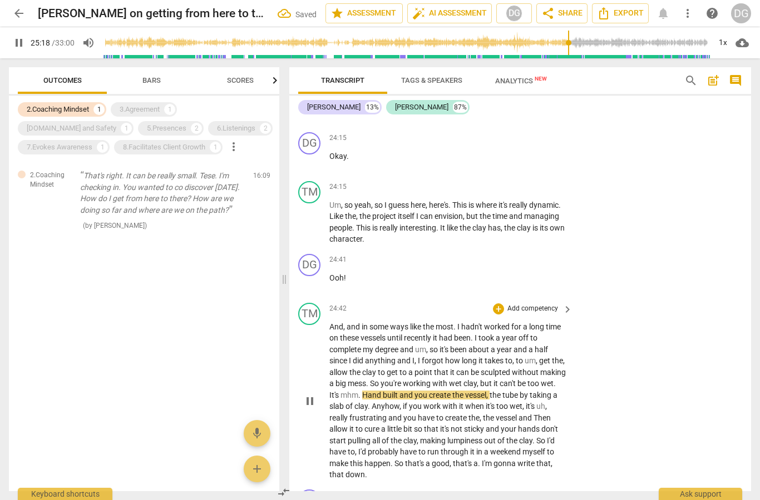
click at [347, 391] on span "mhm" at bounding box center [349, 395] width 18 height 9
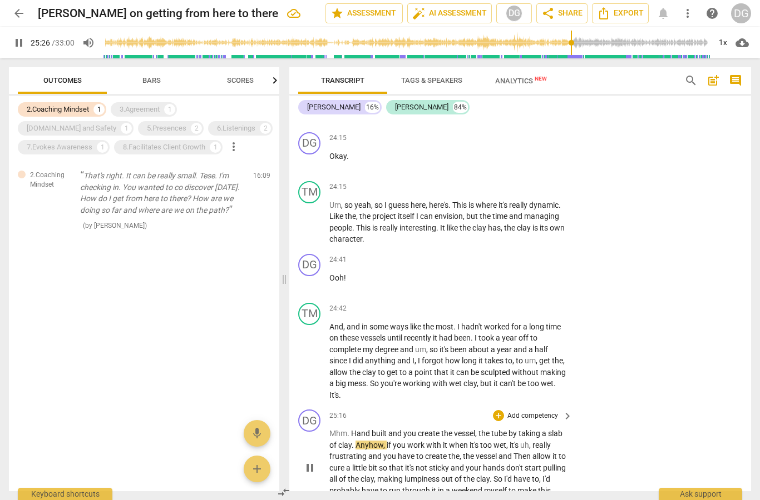
click at [353, 429] on span "Hand" at bounding box center [361, 433] width 21 height 9
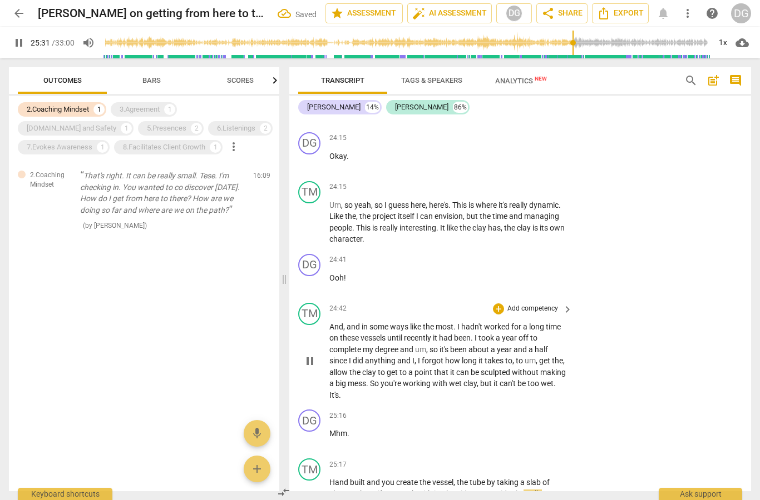
click at [348, 379] on span "mess" at bounding box center [357, 383] width 18 height 9
type input "1535"
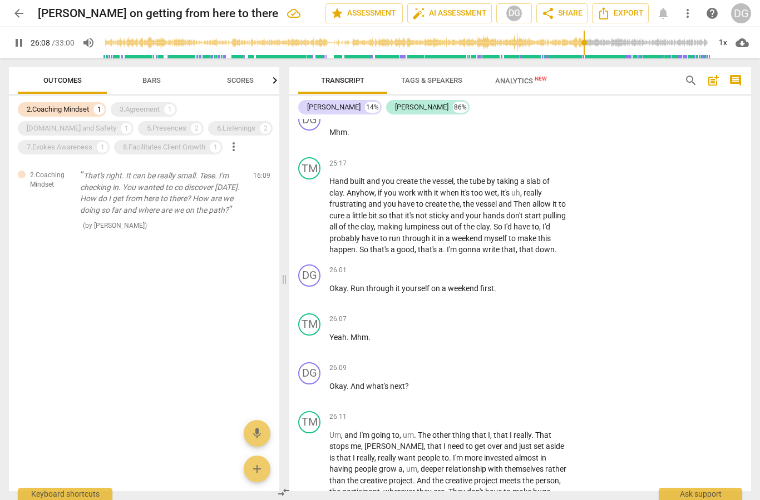
scroll to position [5628, 0]
click at [348, 333] on span "." at bounding box center [348, 337] width 4 height 9
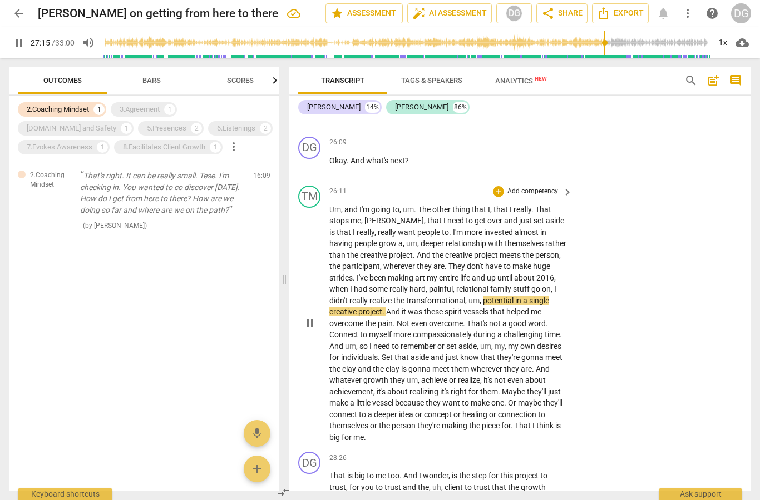
scroll to position [5902, 0]
click at [345, 342] on span "And" at bounding box center [337, 346] width 16 height 9
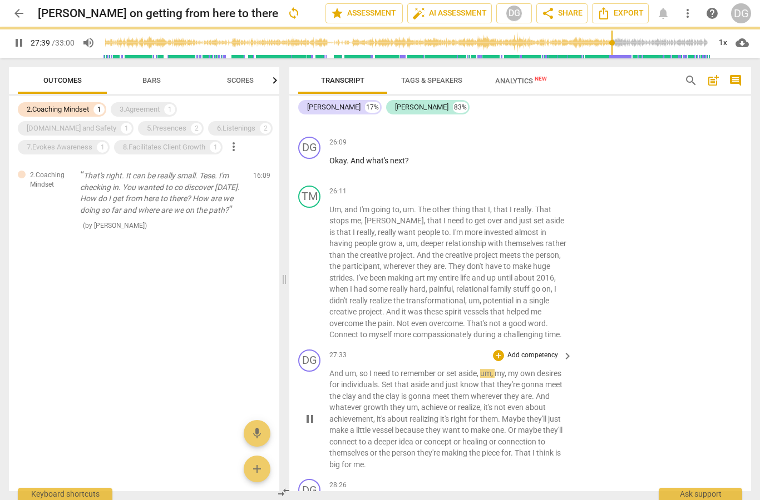
click at [352, 369] on span "um" at bounding box center [350, 373] width 11 height 9
click at [354, 369] on span "um" at bounding box center [350, 373] width 11 height 9
click at [351, 369] on span "um" at bounding box center [350, 373] width 11 height 9
click at [21, 47] on span "pause" at bounding box center [18, 42] width 13 height 13
click at [360, 369] on span "so" at bounding box center [364, 373] width 10 height 9
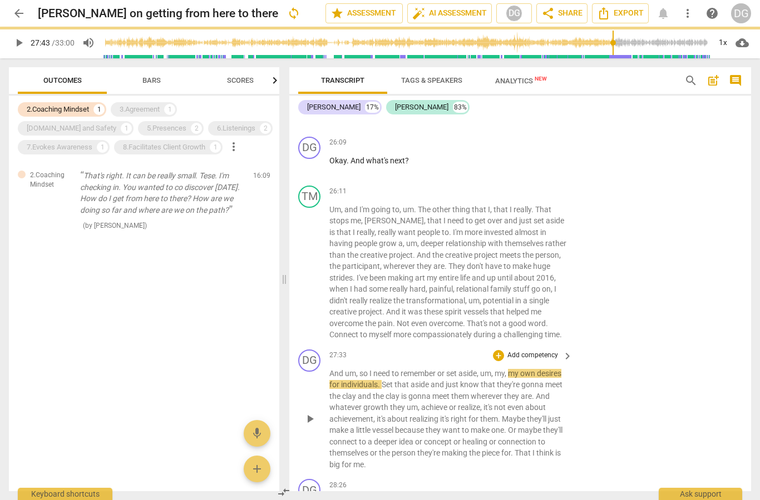
click at [346, 369] on span "um" at bounding box center [350, 373] width 11 height 9
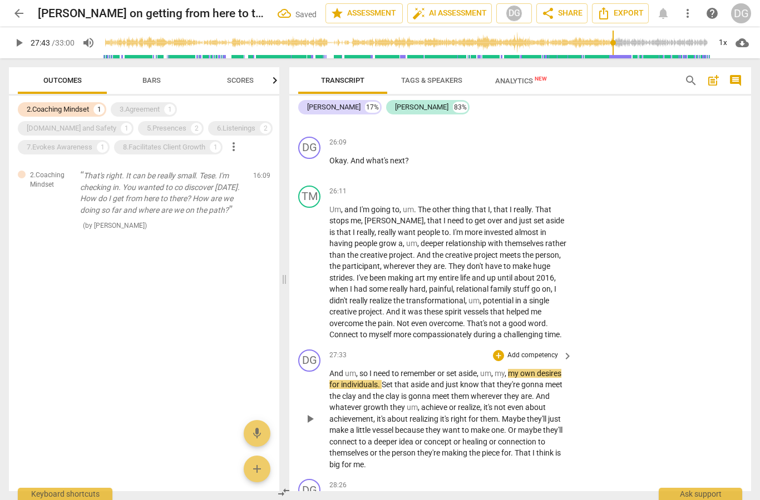
click at [370, 369] on span "I" at bounding box center [371, 373] width 4 height 9
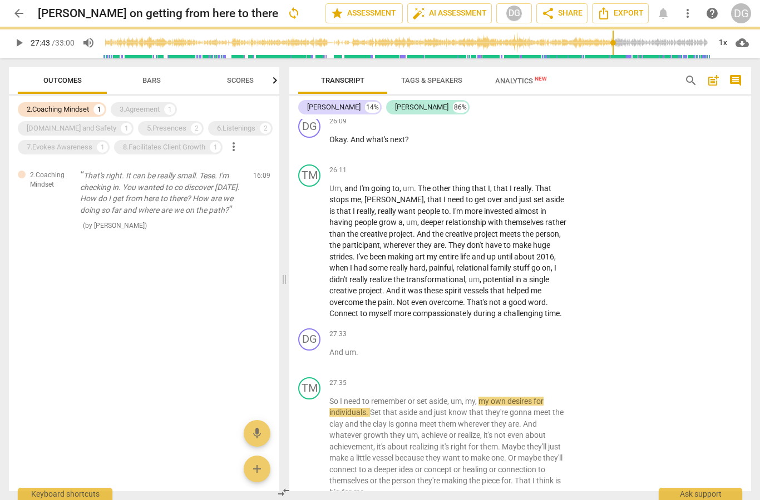
scroll to position [5923, 0]
click at [364, 347] on p "And um ." at bounding box center [447, 353] width 237 height 12
click at [352, 348] on span "um" at bounding box center [350, 352] width 11 height 9
click at [343, 348] on span "And" at bounding box center [337, 352] width 16 height 9
click at [345, 348] on span "um" at bounding box center [350, 352] width 11 height 9
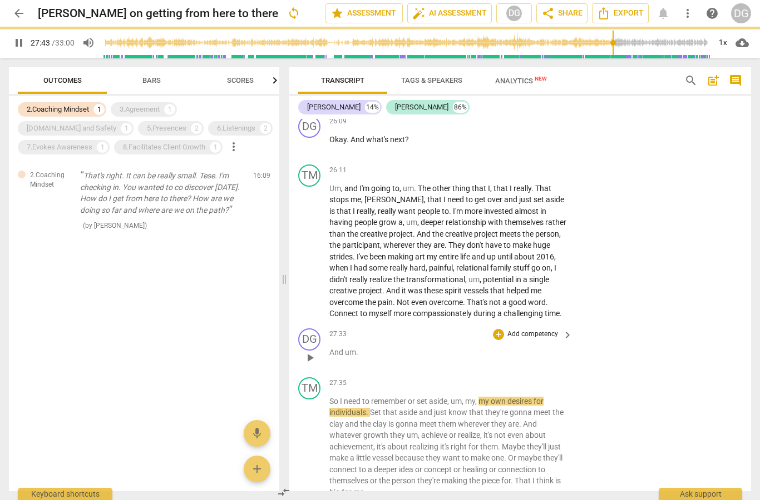
click at [351, 329] on div "27:33 + Add competency keyboard_arrow_right And um ." at bounding box center [451, 349] width 244 height 40
click at [345, 348] on span "um" at bounding box center [350, 352] width 11 height 9
click at [353, 348] on span "um" at bounding box center [350, 352] width 11 height 9
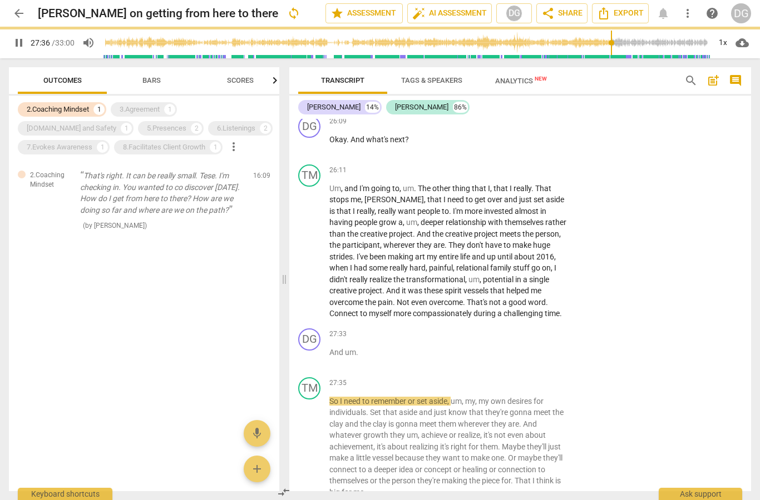
click at [23, 43] on span "pause" at bounding box center [18, 42] width 13 height 13
type input "1657"
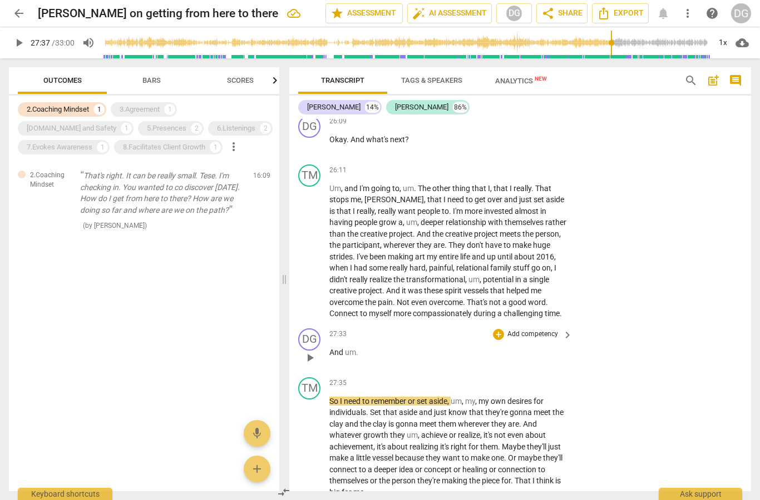
click at [346, 329] on div "27:33 + Add competency keyboard_arrow_right And um ." at bounding box center [451, 349] width 244 height 40
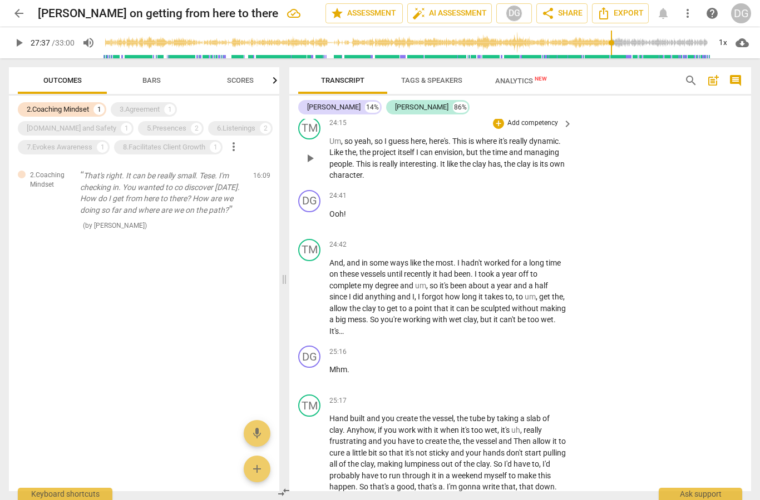
scroll to position [5390, 0]
click at [478, 270] on span "I" at bounding box center [476, 274] width 4 height 9
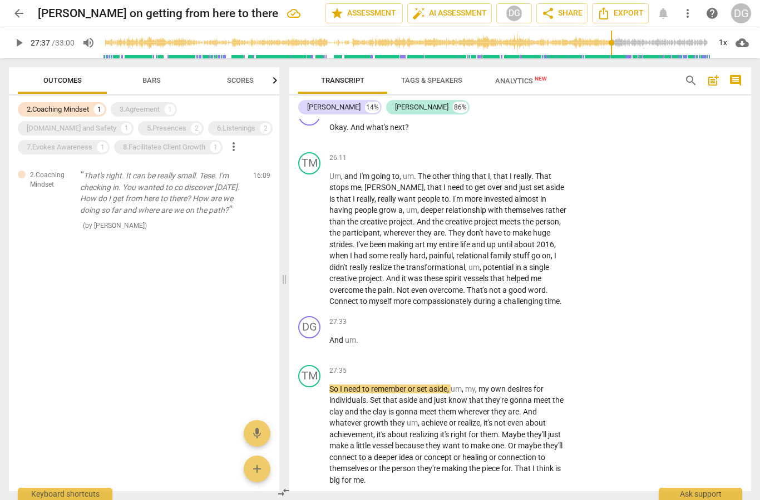
scroll to position [5936, 0]
click at [336, 336] on span "And" at bounding box center [337, 340] width 16 height 9
click at [20, 47] on span "play_arrow" at bounding box center [18, 42] width 13 height 13
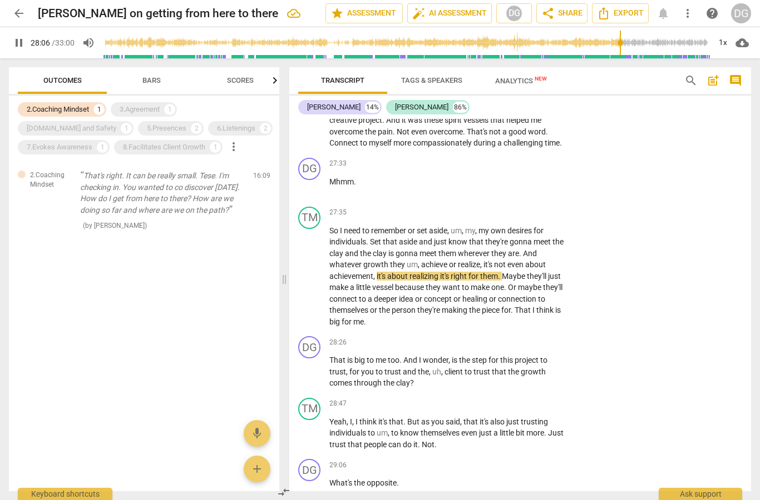
scroll to position [6094, 0]
click at [397, 479] on span "." at bounding box center [397, 483] width 2 height 9
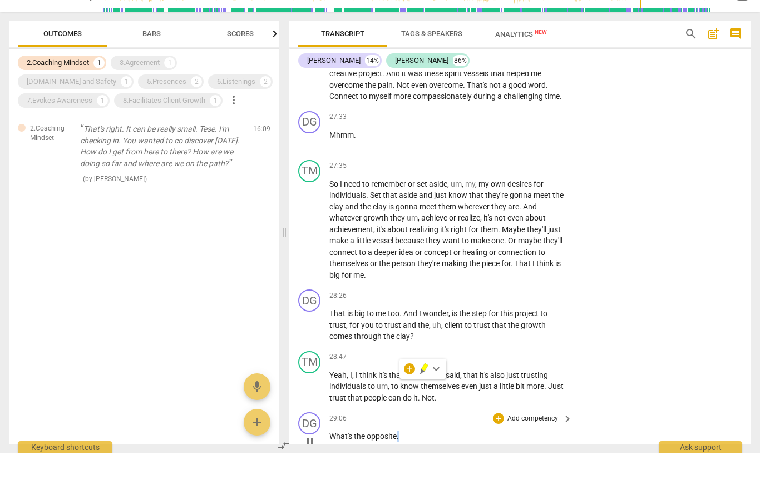
type input "1752"
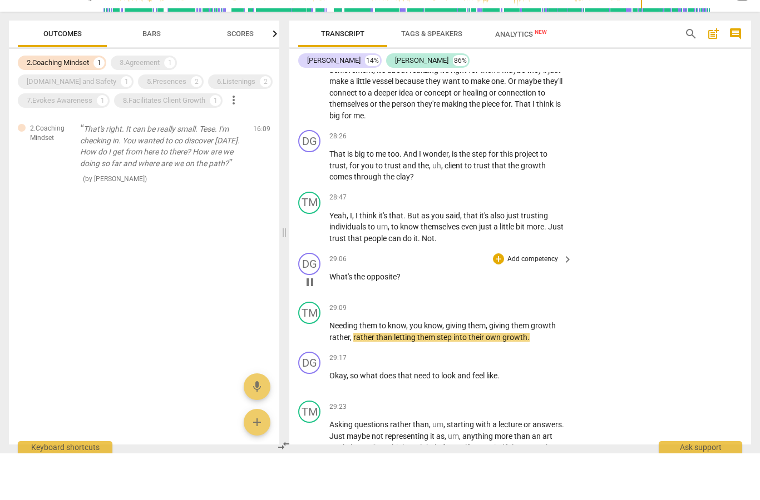
scroll to position [6255, 0]
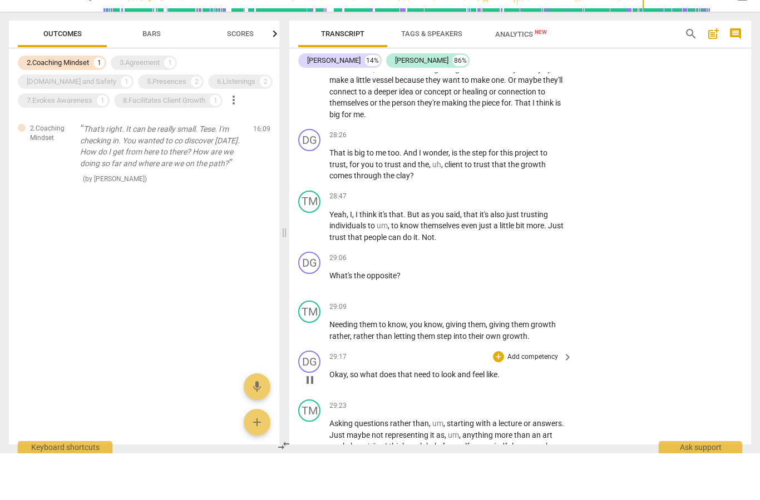
click at [505, 416] on p "Okay , so what does that need to look and feel like ." at bounding box center [447, 422] width 237 height 12
type input "1764"
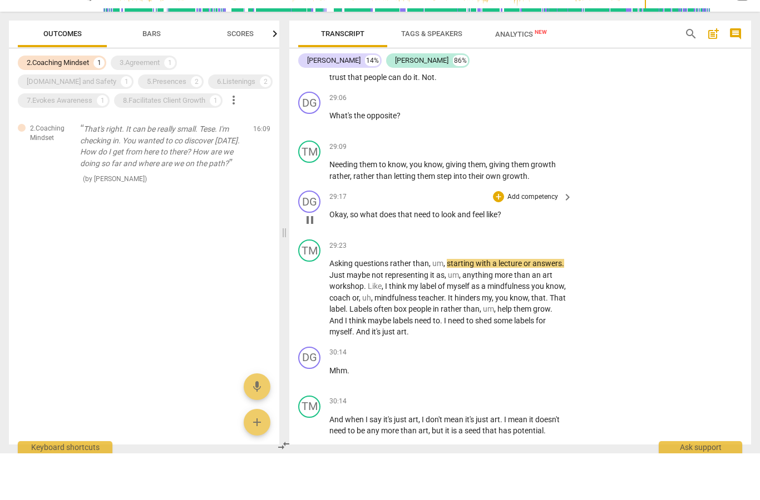
scroll to position [6417, 0]
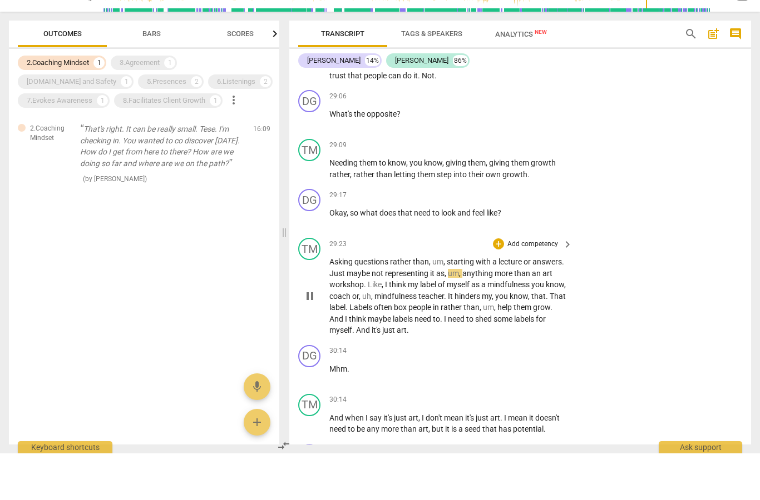
click at [570, 285] on div "29:23 + Add competency keyboard_arrow_right Asking questions rather than , um ,…" at bounding box center [451, 334] width 244 height 98
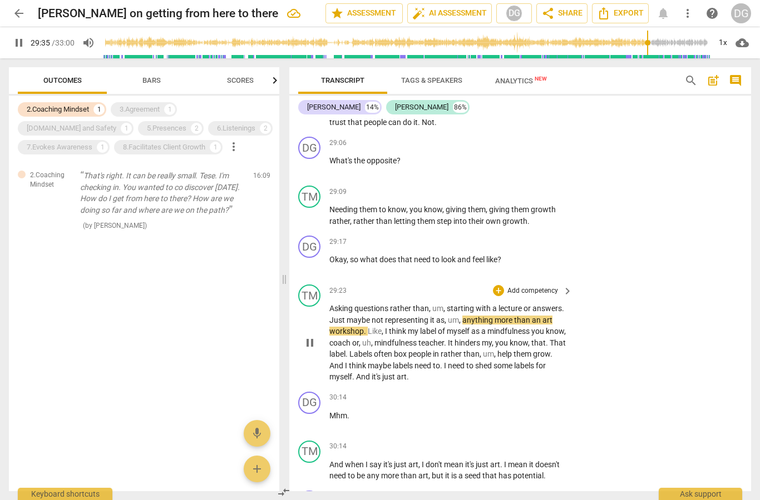
click at [569, 303] on div "Asking questions rather than , um , starting with a lecture or answers . Just m…" at bounding box center [451, 343] width 244 height 80
click at [16, 56] on div "pause 29:37 / 33:00 volume_up 1x cloud_download" at bounding box center [380, 42] width 742 height 31
click at [18, 48] on span "pause" at bounding box center [18, 42] width 13 height 13
type input "1780"
click at [562, 304] on span "." at bounding box center [563, 308] width 2 height 9
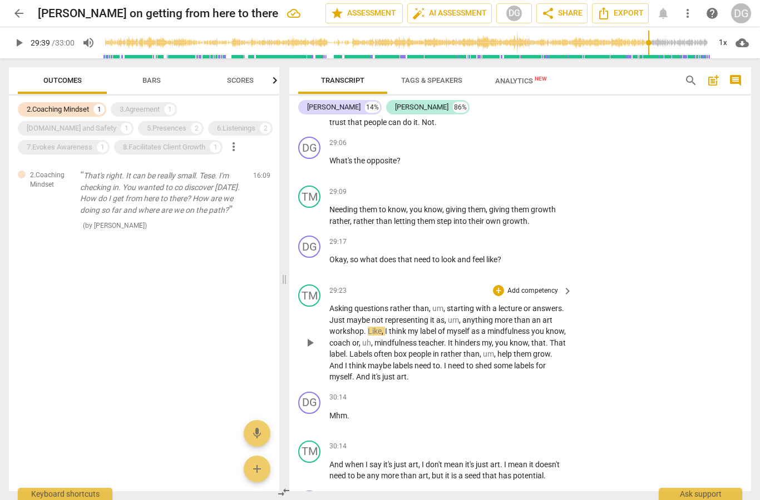
click at [566, 303] on p "Asking questions rather than , um , starting with a lecture or answers . Just m…" at bounding box center [447, 343] width 237 height 80
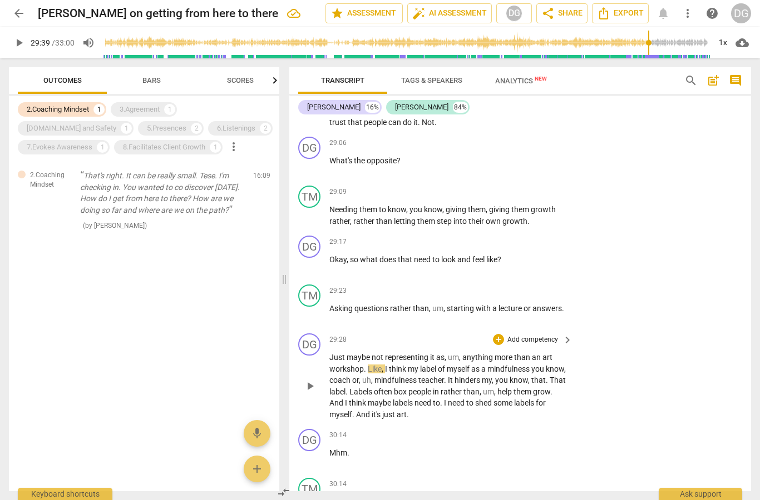
click at [326, 334] on div "DG play_arrow pause" at bounding box center [313, 377] width 31 height 87
click at [331, 353] on span "Just" at bounding box center [337, 357] width 17 height 9
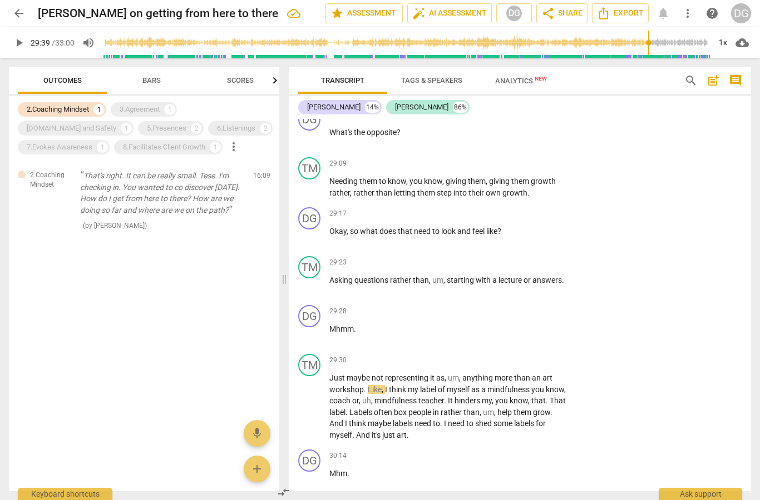
scroll to position [6447, 0]
click at [25, 41] on span "play_arrow" at bounding box center [18, 42] width 13 height 13
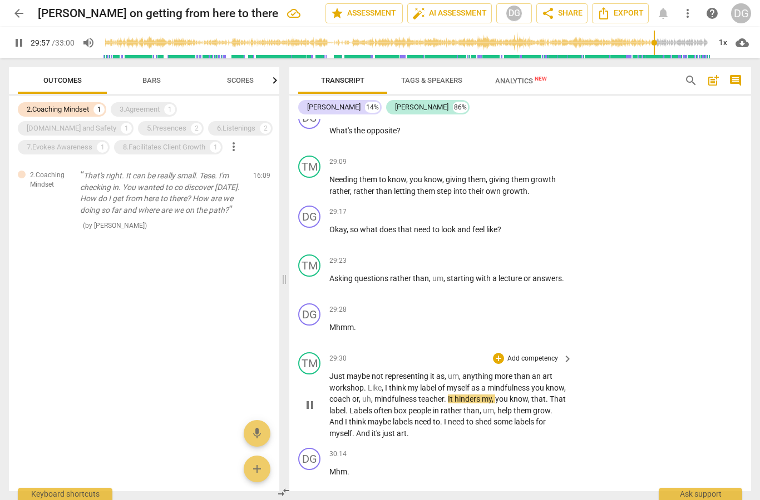
click at [374, 395] on span "," at bounding box center [372, 399] width 3 height 9
type input "1799"
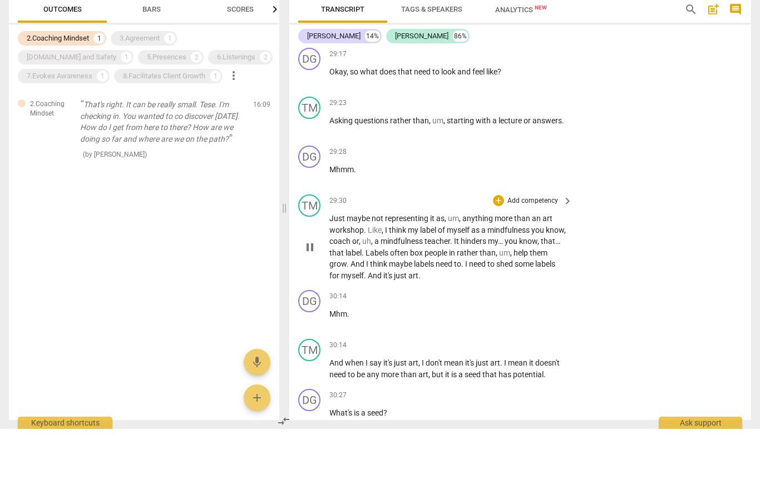
scroll to position [6533, 0]
click at [355, 480] on span "is" at bounding box center [357, 484] width 7 height 9
type input "1832"
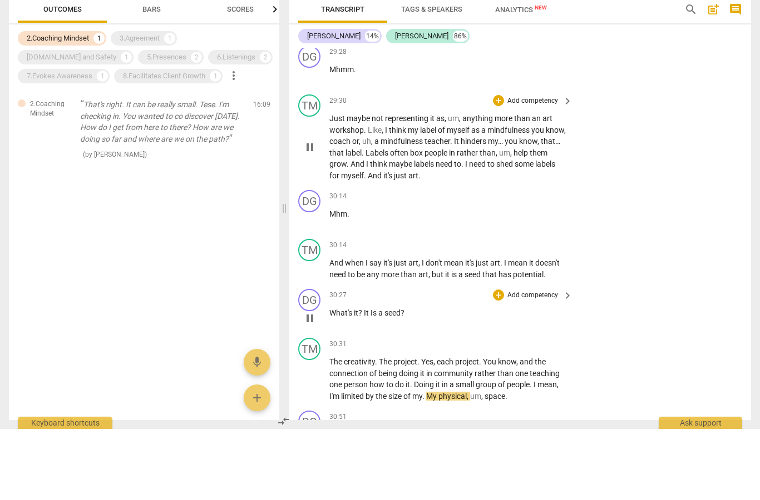
scroll to position [6633, 0]
click at [527, 428] on p "The creativity . The project . Yes , each project . You know , and the connecti…" at bounding box center [447, 451] width 237 height 46
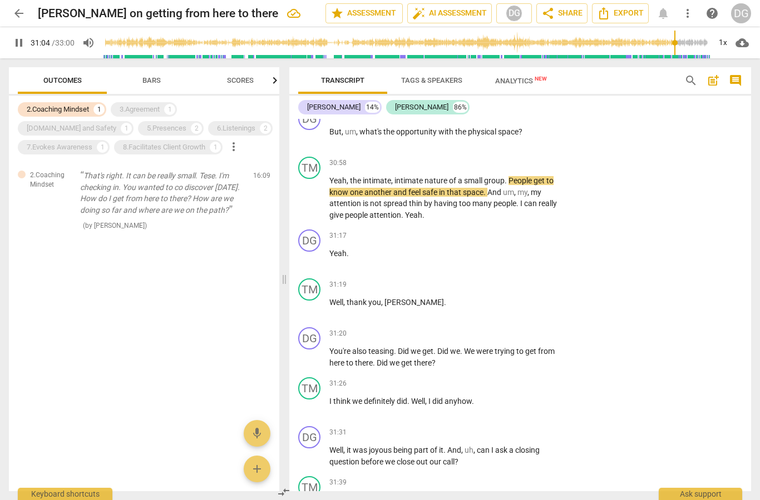
click at [17, 41] on span "pause" at bounding box center [18, 42] width 13 height 13
type input "1865"
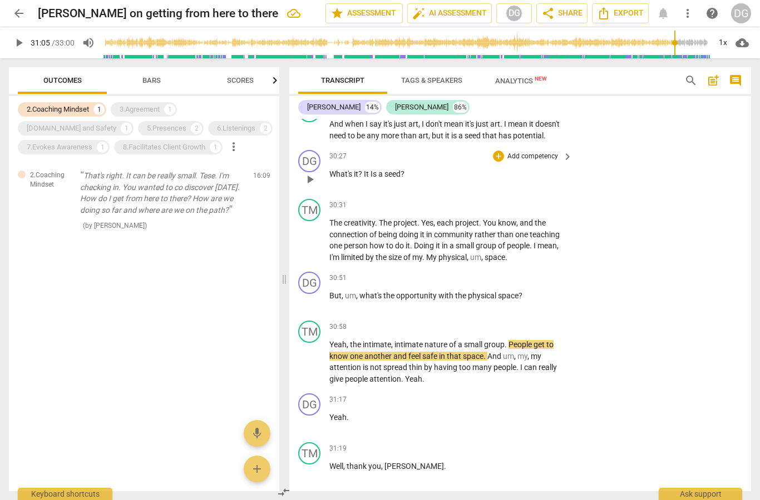
scroll to position [6844, 0]
click at [527, 217] on p "The creativity . The project . Yes , each project . You know , and the connecti…" at bounding box center [447, 240] width 237 height 46
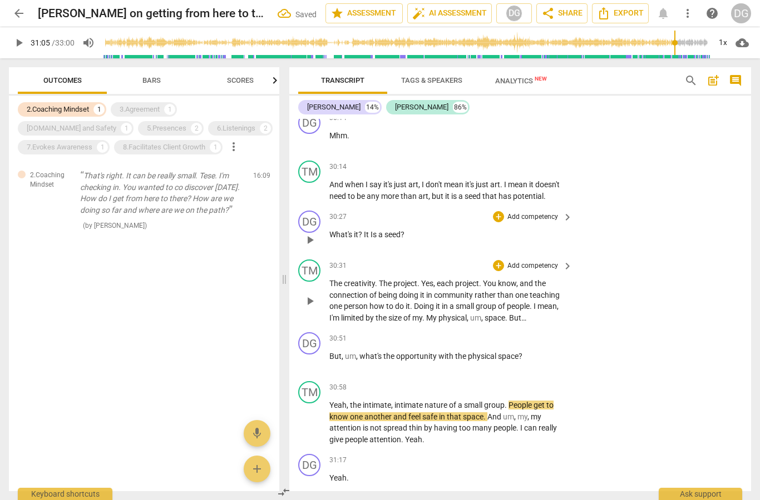
scroll to position [6783, 0]
click at [344, 352] on span "," at bounding box center [342, 356] width 3 height 9
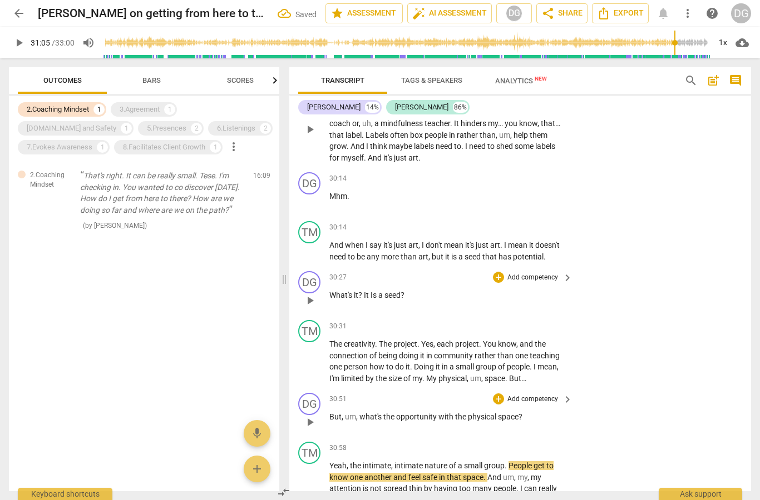
scroll to position [6723, 0]
click at [24, 42] on span "play_arrow" at bounding box center [18, 42] width 13 height 13
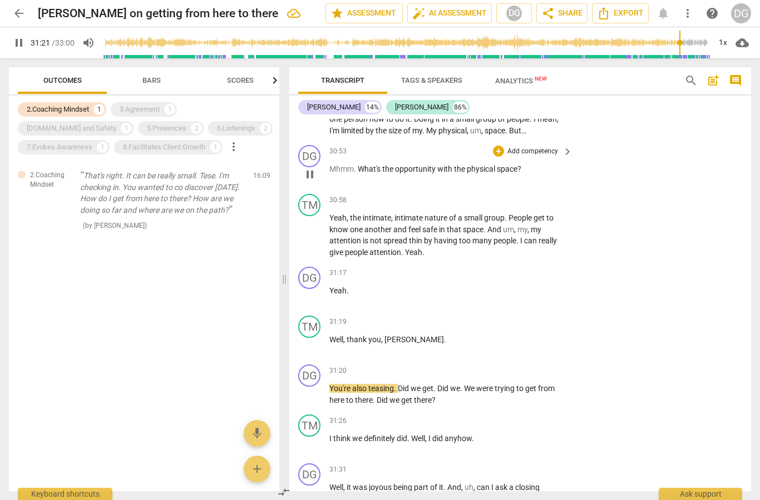
scroll to position [6971, 0]
click at [21, 41] on span "pause" at bounding box center [18, 42] width 13 height 13
type input "1883"
click at [394, 384] on span "teasing" at bounding box center [381, 388] width 26 height 9
click at [401, 334] on p "Well , thank you , [PERSON_NAME] ." at bounding box center [447, 340] width 237 height 12
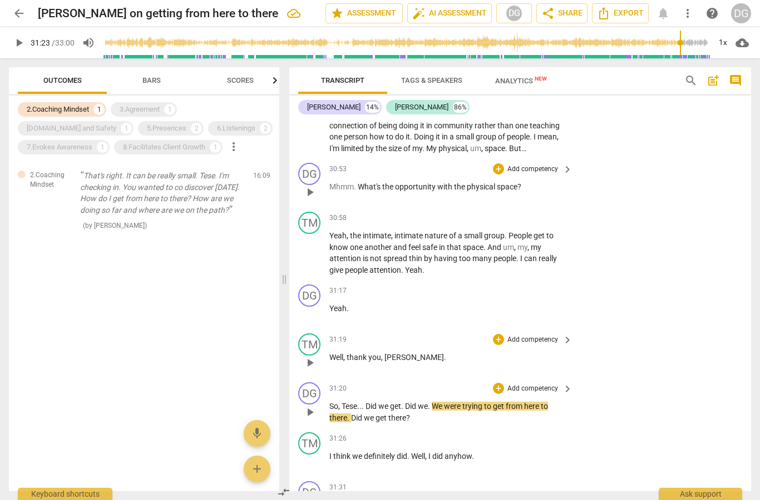
scroll to position [6953, 0]
click at [18, 43] on span "play_arrow" at bounding box center [18, 42] width 13 height 13
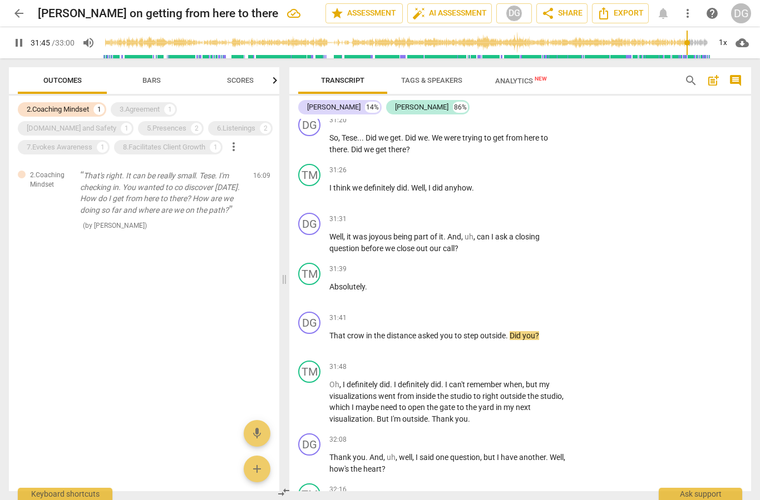
scroll to position [7222, 0]
click at [309, 334] on span "pause" at bounding box center [309, 340] width 13 height 13
type input "1908"
click at [516, 331] on span "Did" at bounding box center [515, 335] width 13 height 9
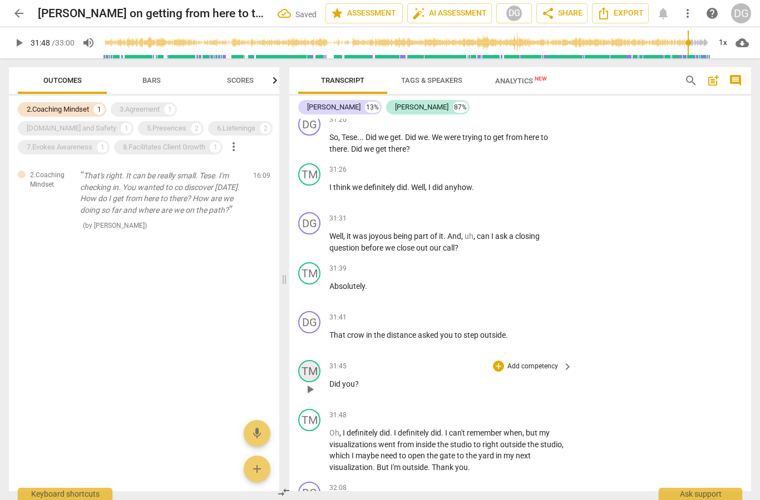
click at [319, 360] on div "TM" at bounding box center [309, 371] width 22 height 22
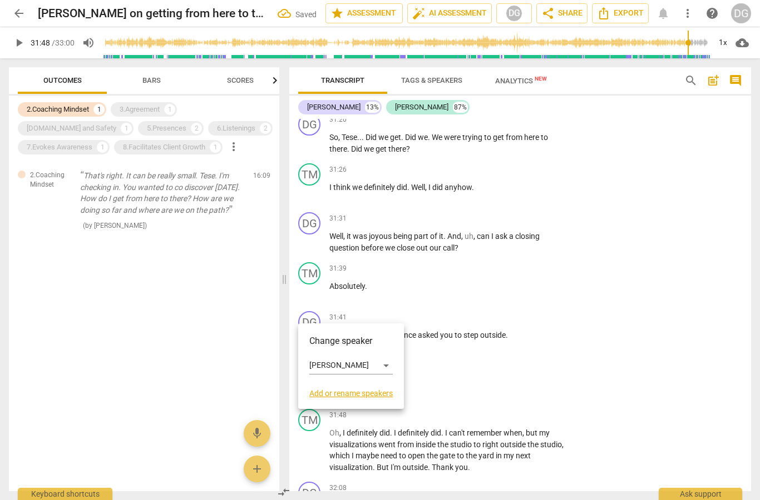
click at [455, 322] on div at bounding box center [380, 250] width 760 height 500
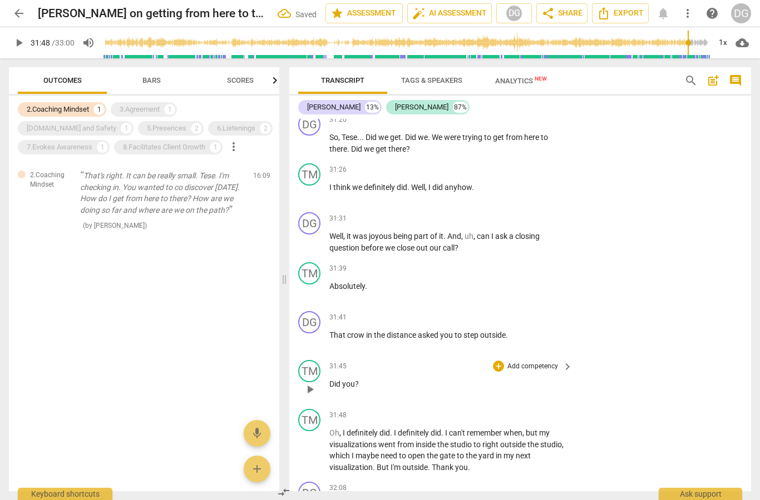
click at [335, 380] on span "Did" at bounding box center [335, 384] width 13 height 9
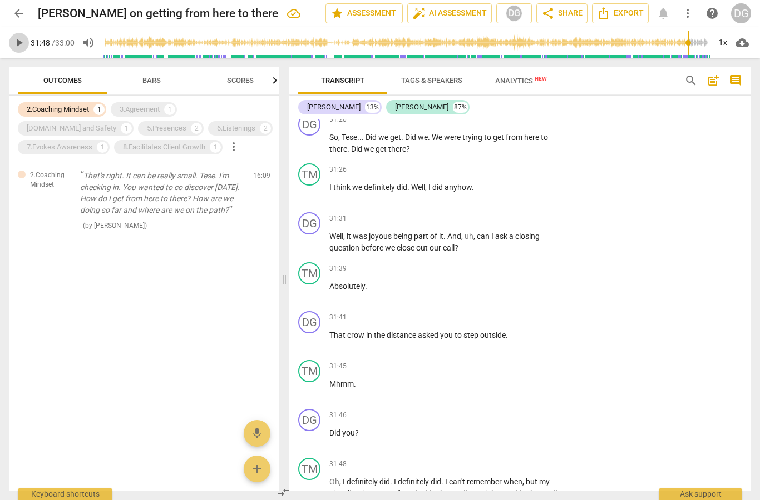
click at [17, 47] on span "play_arrow" at bounding box center [18, 42] width 13 height 13
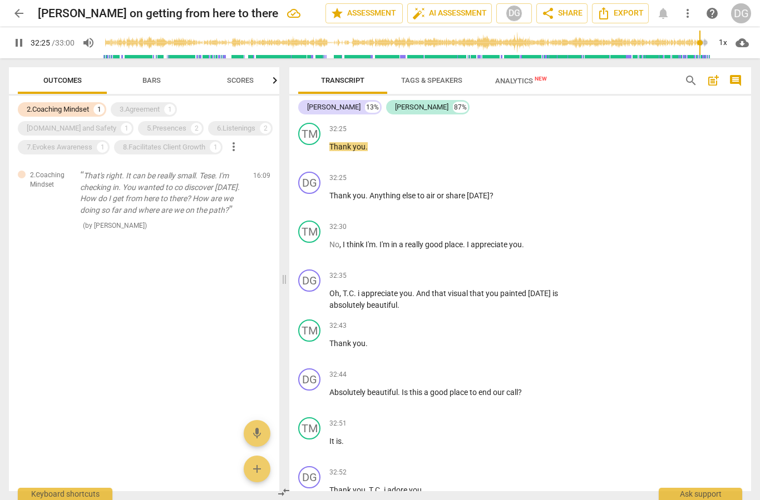
scroll to position [7780, 0]
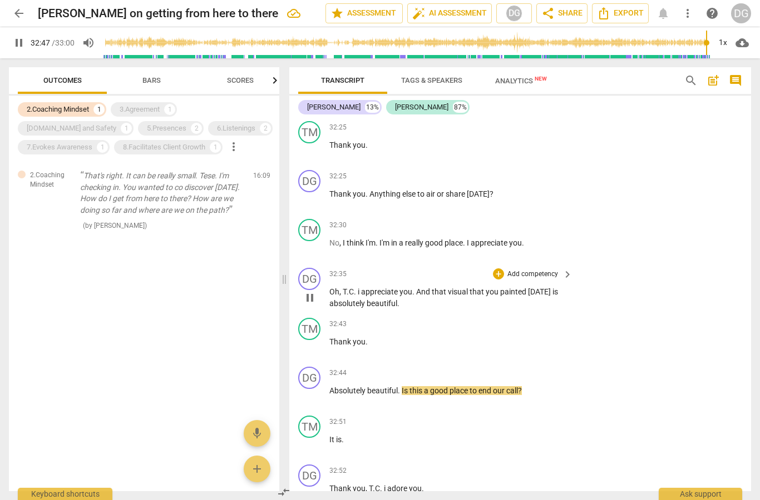
click at [343, 299] on span "absolutely" at bounding box center [347, 303] width 37 height 9
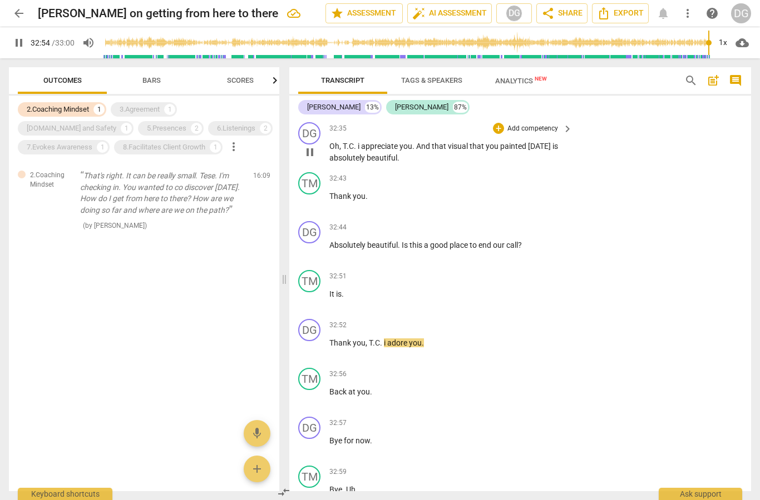
scroll to position [7924, 0]
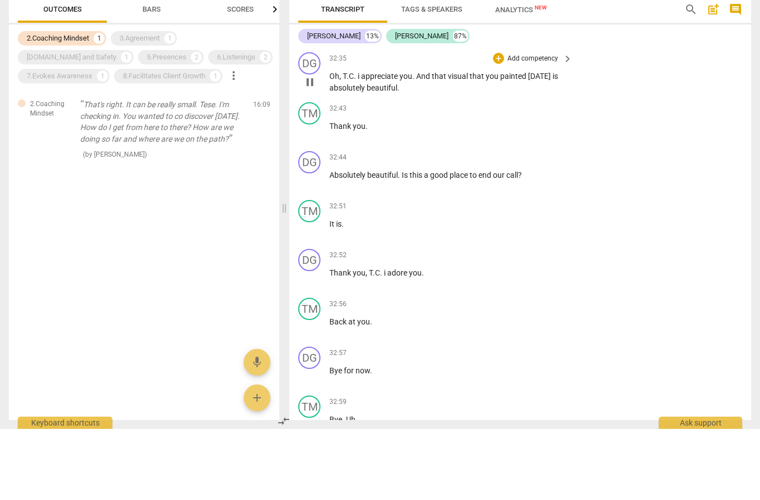
type input "1980"
click at [353, 487] on span "Uh" at bounding box center [350, 491] width 9 height 9
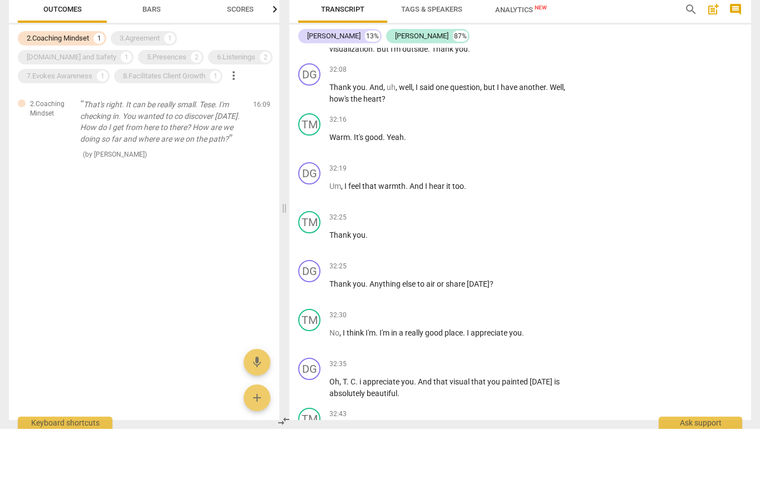
scroll to position [7618, 0]
click at [363, 449] on span "i" at bounding box center [360, 453] width 3 height 9
click at [383, 400] on span "I'm" at bounding box center [385, 404] width 12 height 9
click at [378, 380] on div "32:30 + Add competency keyboard_arrow_right No , I think I'm . I'm in a really …" at bounding box center [451, 400] width 244 height 40
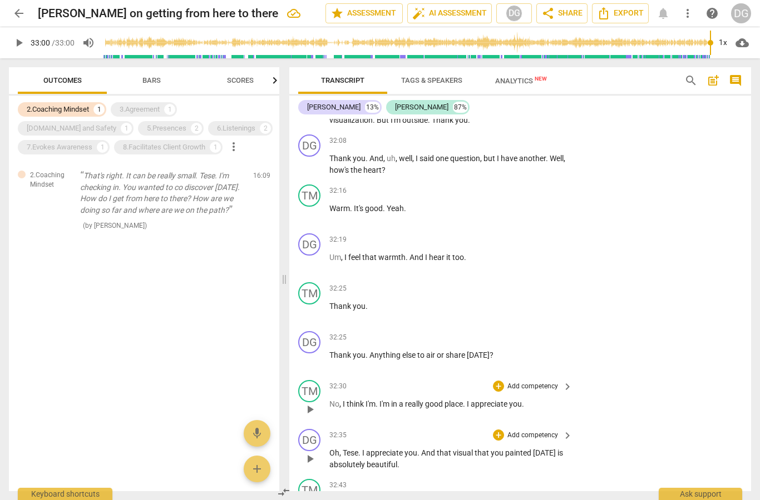
click at [375, 400] on span "I'm" at bounding box center [370, 404] width 10 height 9
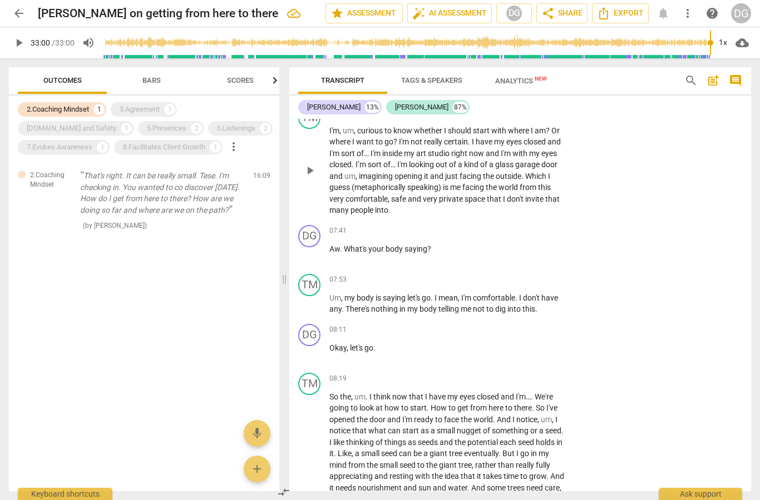
scroll to position [2001, 0]
click at [568, 4] on button "share Share" at bounding box center [561, 13] width 51 height 20
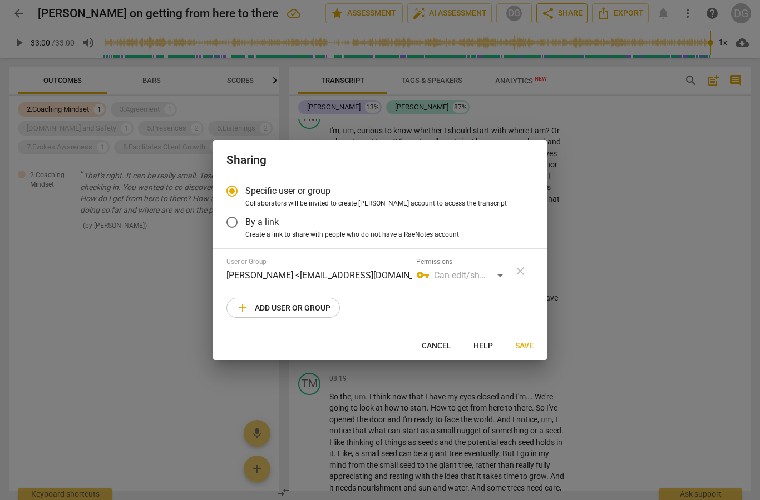
radio input "false"
click at [236, 225] on input "By a link" at bounding box center [232, 222] width 27 height 27
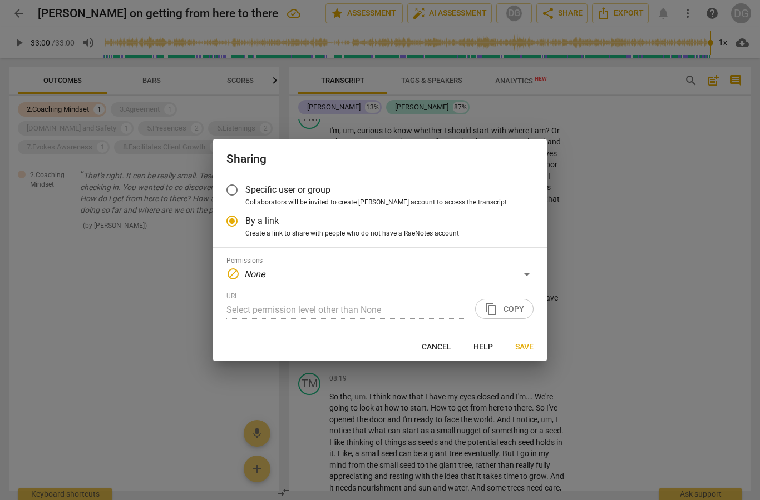
click at [516, 311] on div "URL Select permission level other than None content_copy Copy" at bounding box center [379, 305] width 307 height 27
click at [507, 310] on div "URL Select permission level other than None content_copy Copy" at bounding box center [379, 305] width 307 height 27
click at [528, 277] on div "block None" at bounding box center [379, 275] width 307 height 18
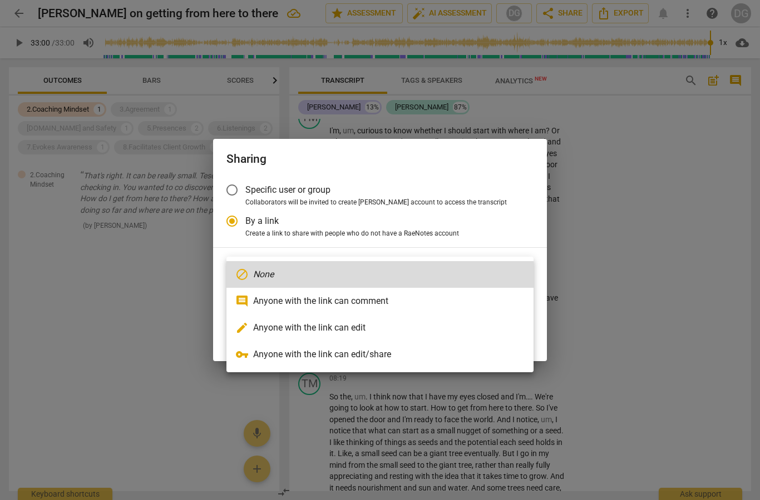
click at [351, 329] on li "edit Anyone with the link can edit" at bounding box center [379, 328] width 307 height 27
radio input "false"
type input "[URL][DOMAIN_NAME]"
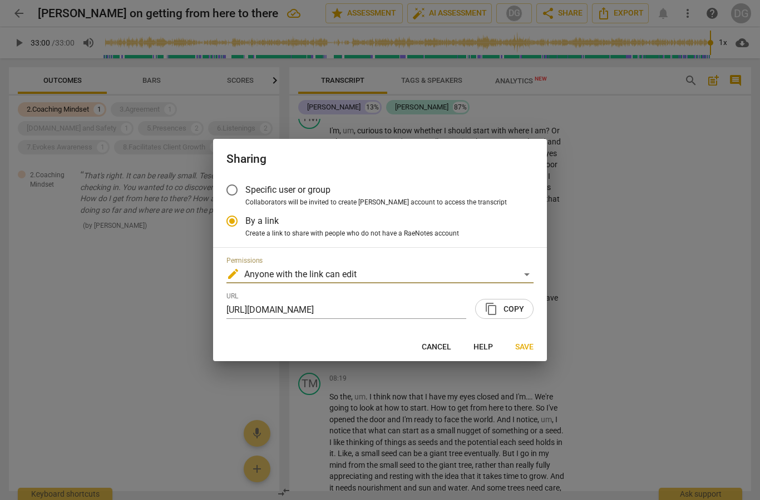
click at [498, 311] on span "content_copy" at bounding box center [490, 308] width 13 height 13
click at [517, 350] on span "Save" at bounding box center [524, 347] width 18 height 11
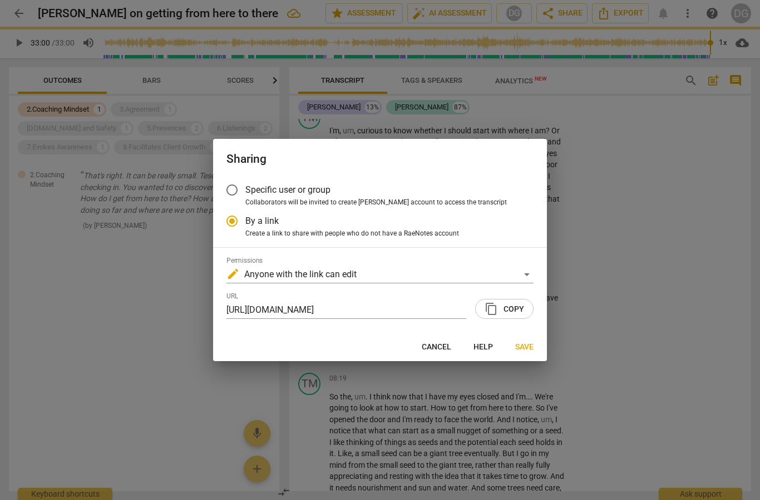
radio input "false"
